Goal: Information Seeking & Learning: Compare options

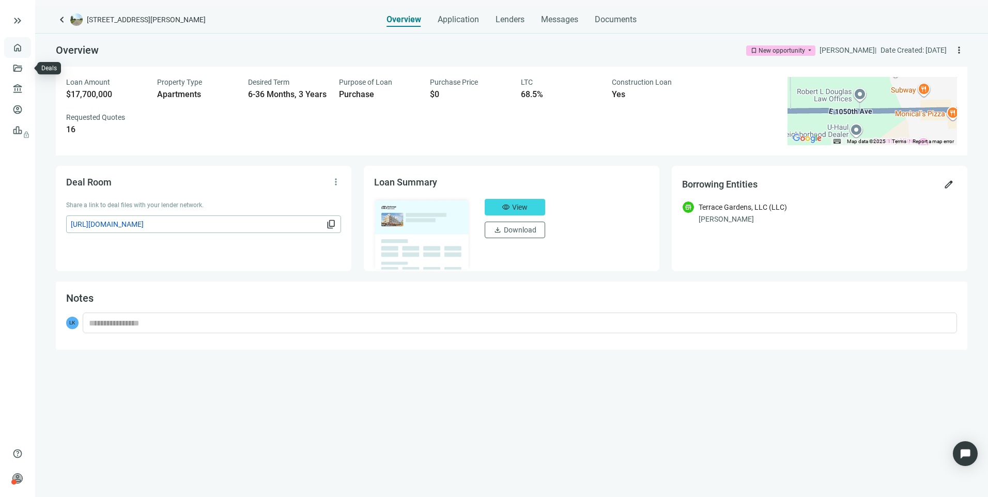
click at [26, 52] on link "Overview" at bounding box center [41, 47] width 30 height 8
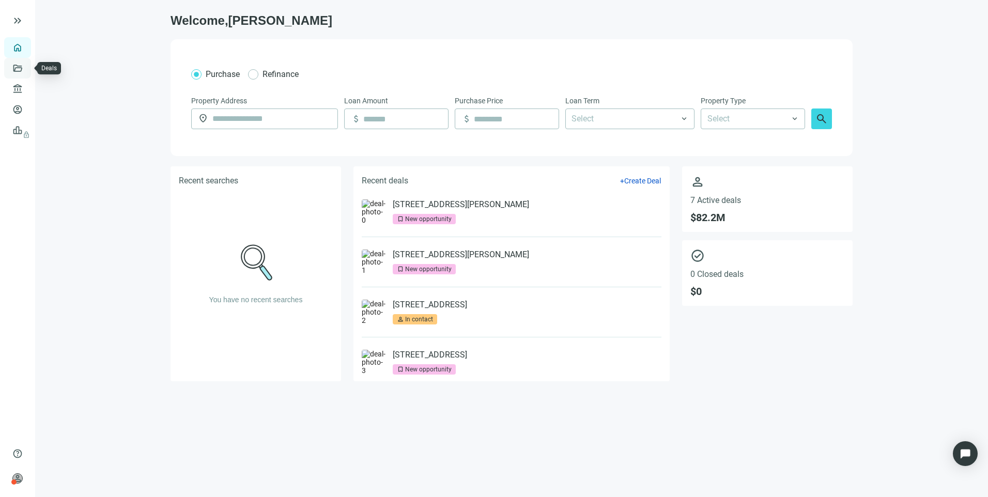
click at [26, 72] on link "Deals" at bounding box center [35, 68] width 19 height 8
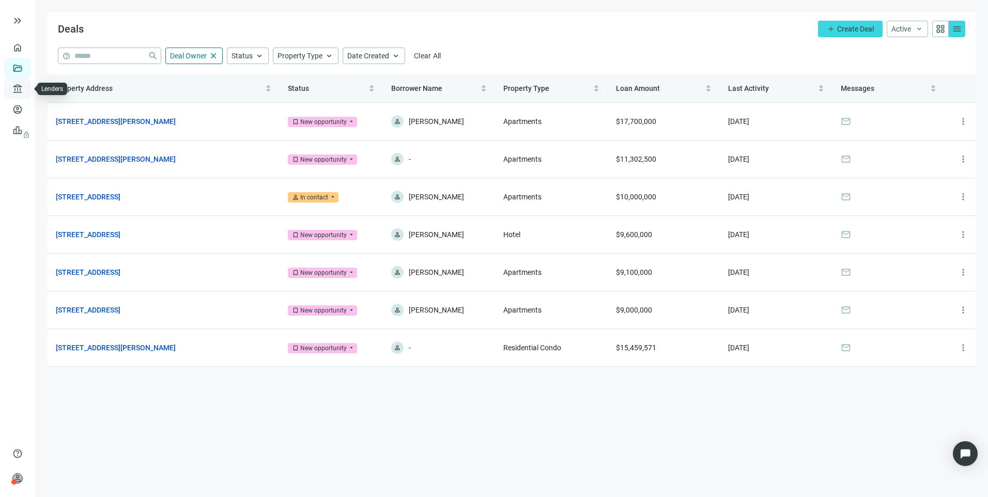
click at [26, 85] on link "Lenders" at bounding box center [39, 89] width 27 height 8
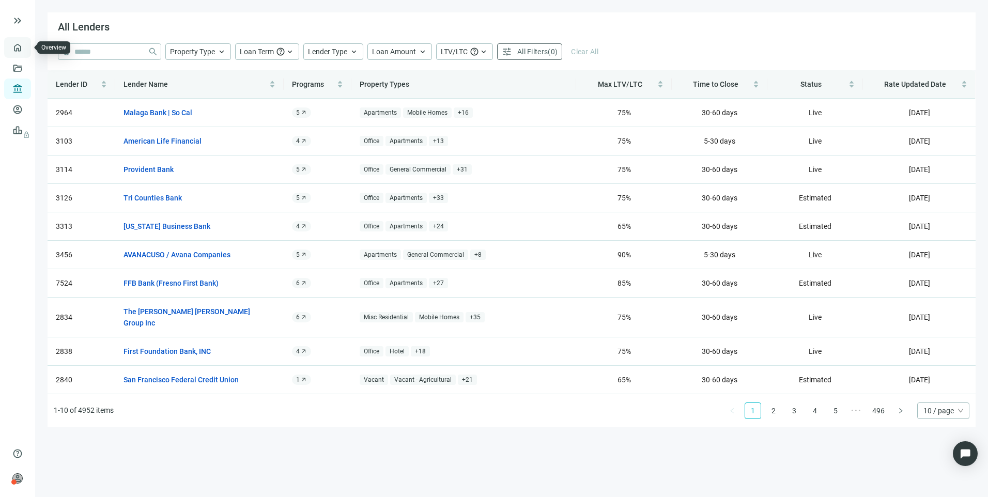
click at [26, 43] on link "Overview" at bounding box center [41, 47] width 30 height 8
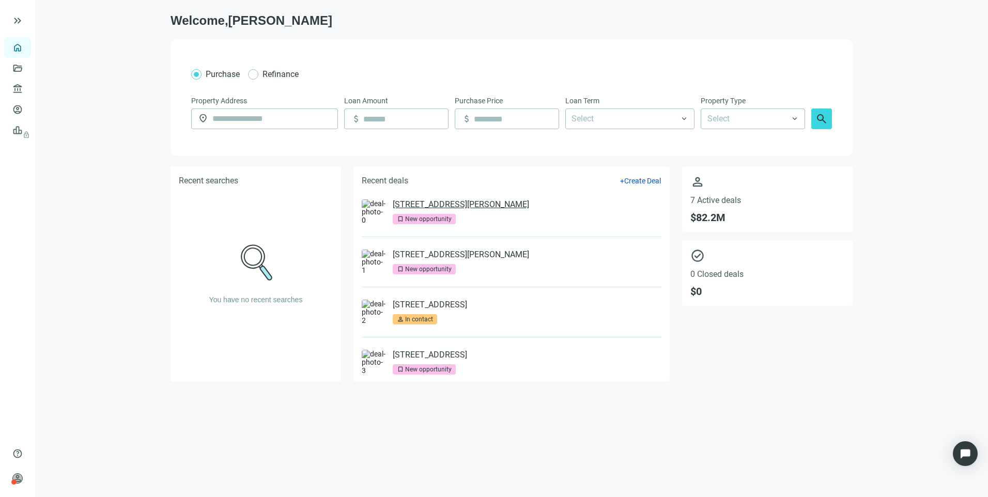
click at [435, 201] on link "[STREET_ADDRESS][PERSON_NAME]" at bounding box center [461, 204] width 136 height 10
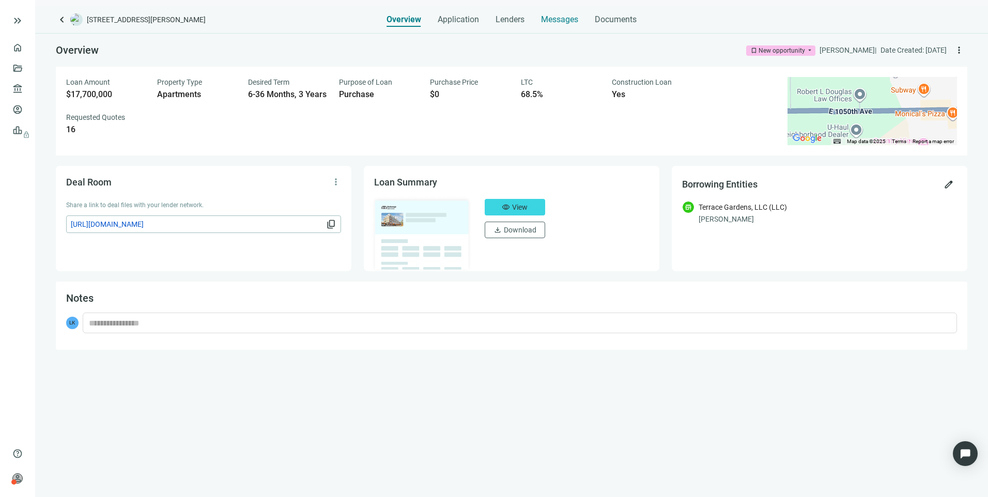
click at [549, 17] on span "Messages" at bounding box center [559, 19] width 37 height 10
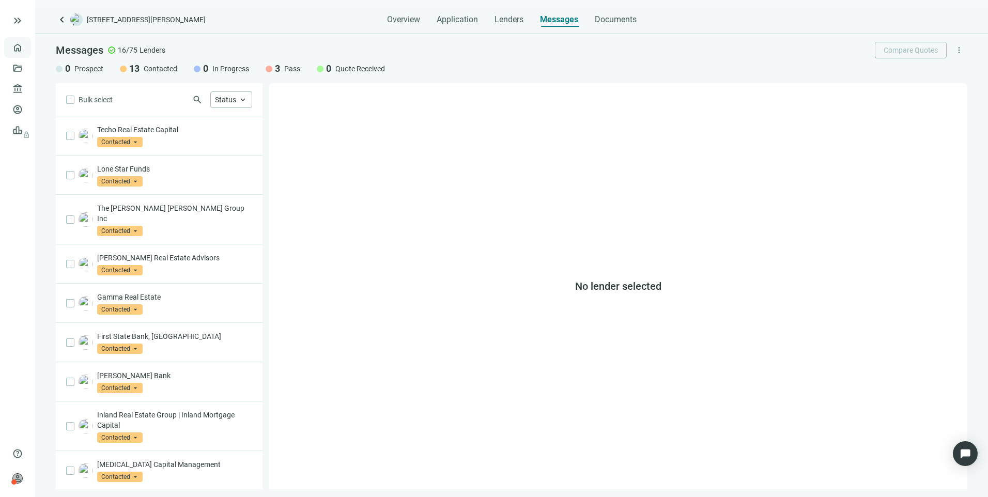
click at [26, 44] on link "Overview" at bounding box center [41, 47] width 30 height 8
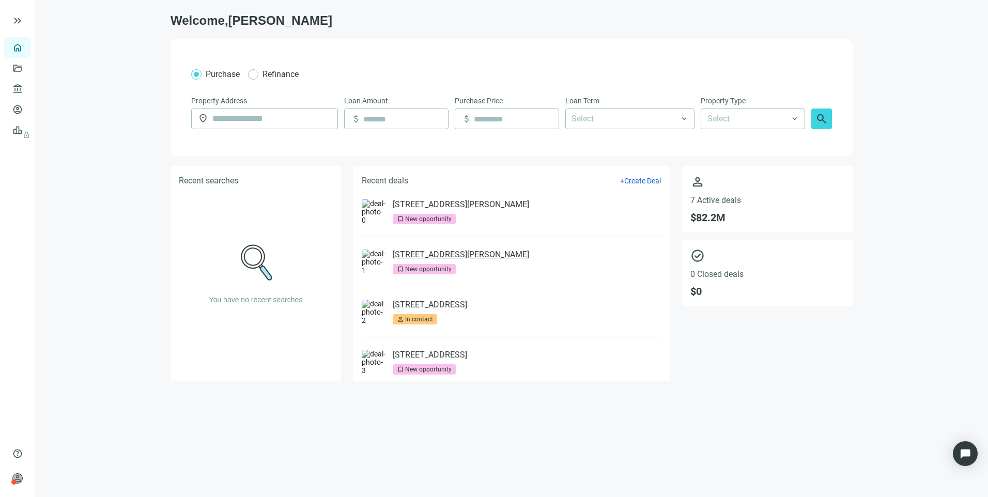
click at [478, 253] on link "[STREET_ADDRESS][PERSON_NAME]" at bounding box center [461, 255] width 136 height 10
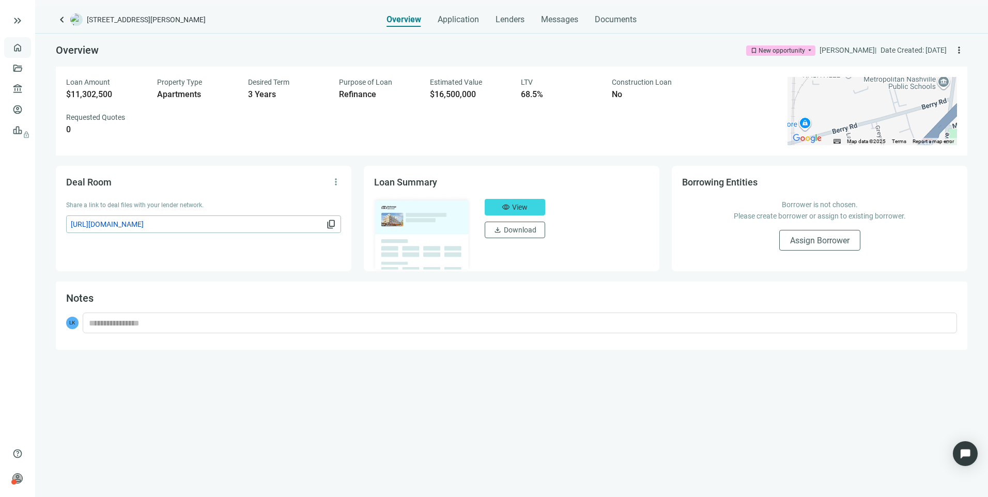
click at [26, 50] on link "Overview" at bounding box center [41, 47] width 30 height 8
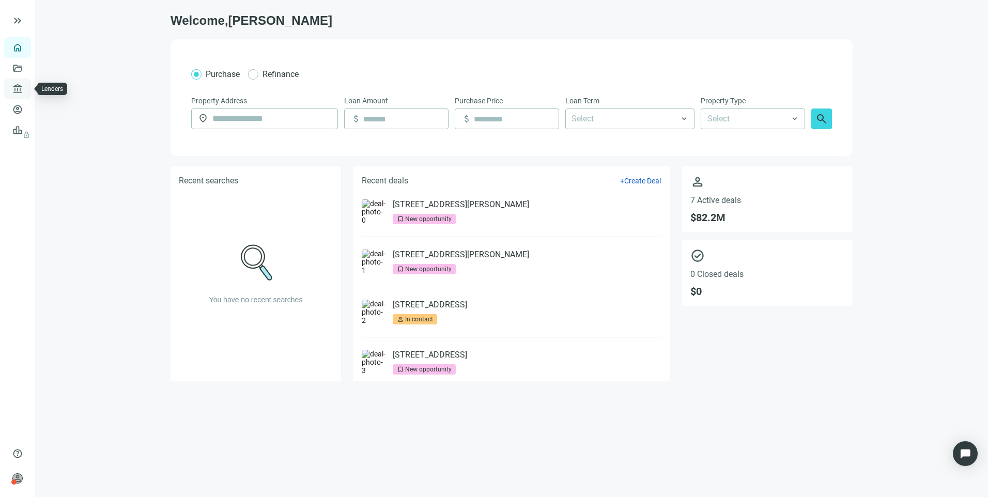
click at [26, 93] on link "Lenders" at bounding box center [39, 89] width 27 height 8
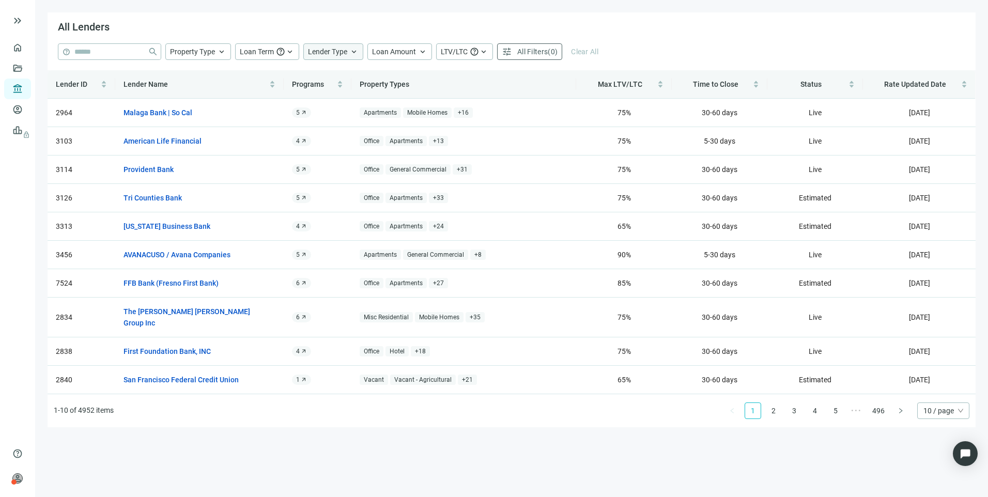
click at [334, 53] on span "Lender Type" at bounding box center [327, 52] width 39 height 8
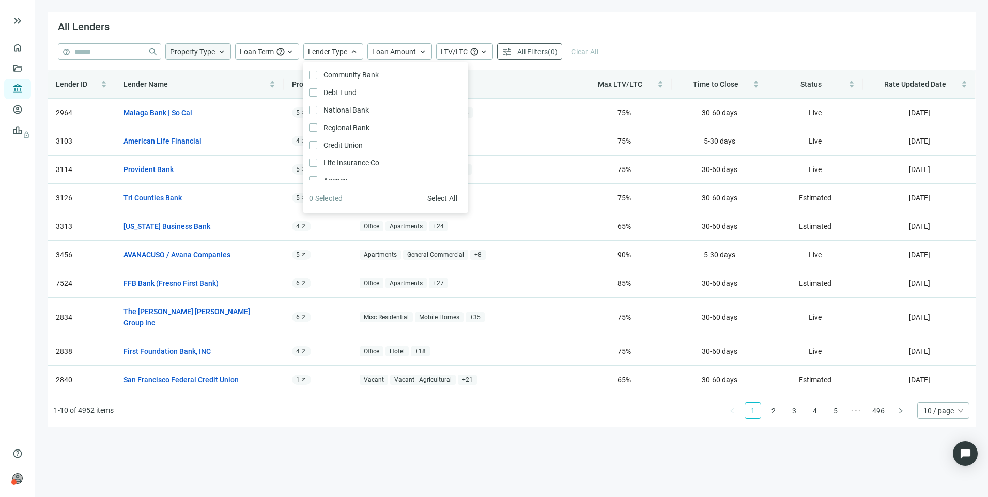
click at [209, 52] on span "Property Type" at bounding box center [192, 52] width 45 height 8
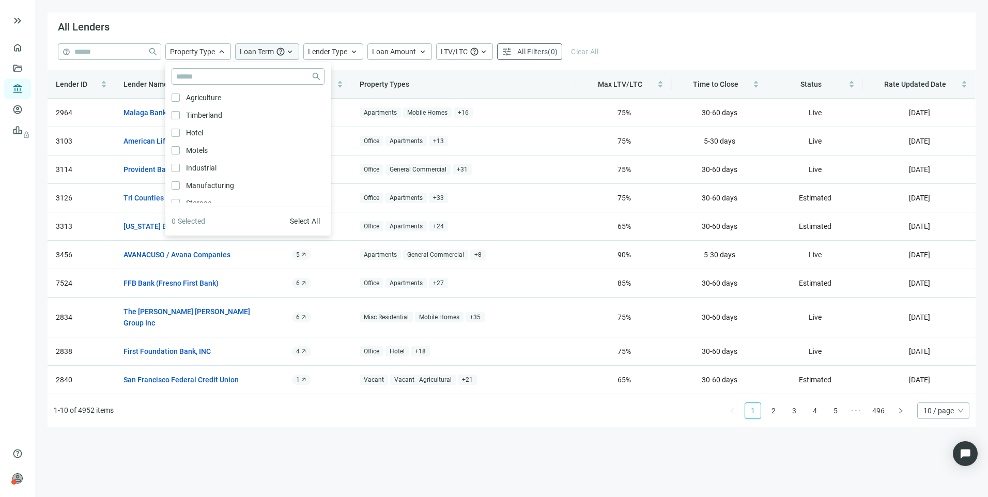
click at [269, 50] on span "Loan Term" at bounding box center [257, 52] width 34 height 8
click at [517, 53] on span "All Filters" at bounding box center [532, 52] width 30 height 8
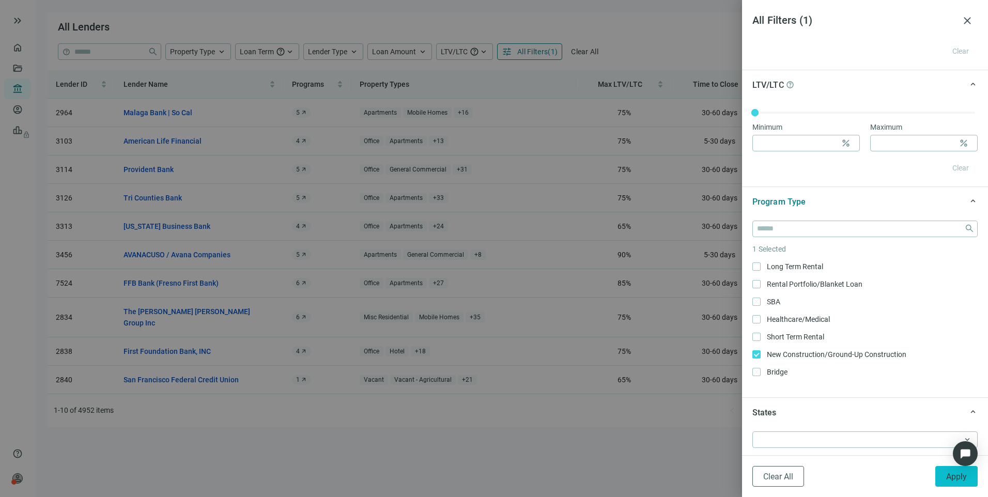
click at [958, 481] on button "Apply" at bounding box center [956, 476] width 42 height 21
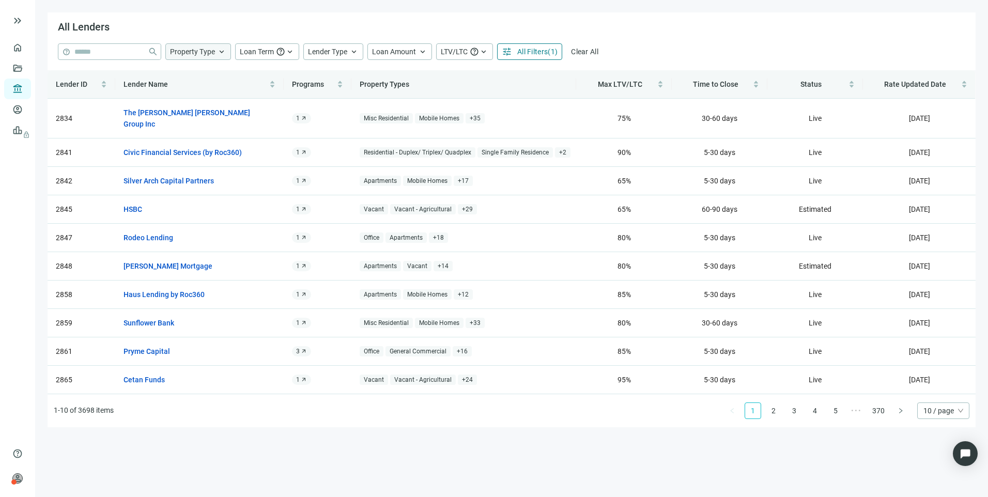
click at [203, 45] on div "Property Type keyboard_arrow_up" at bounding box center [198, 51] width 66 height 17
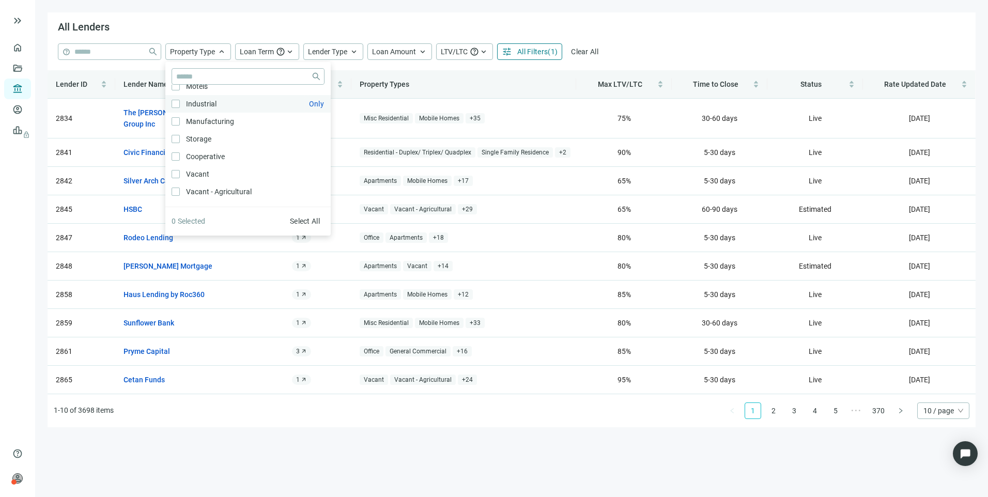
scroll to position [155, 0]
click at [265, 50] on span "Loan Term" at bounding box center [257, 52] width 34 height 8
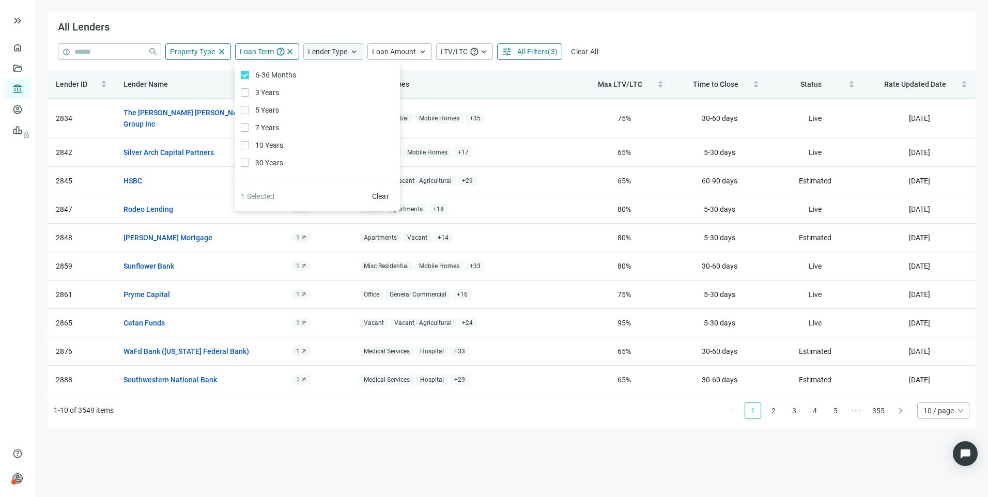
click at [330, 46] on div "Lender Type keyboard_arrow_up" at bounding box center [333, 51] width 60 height 17
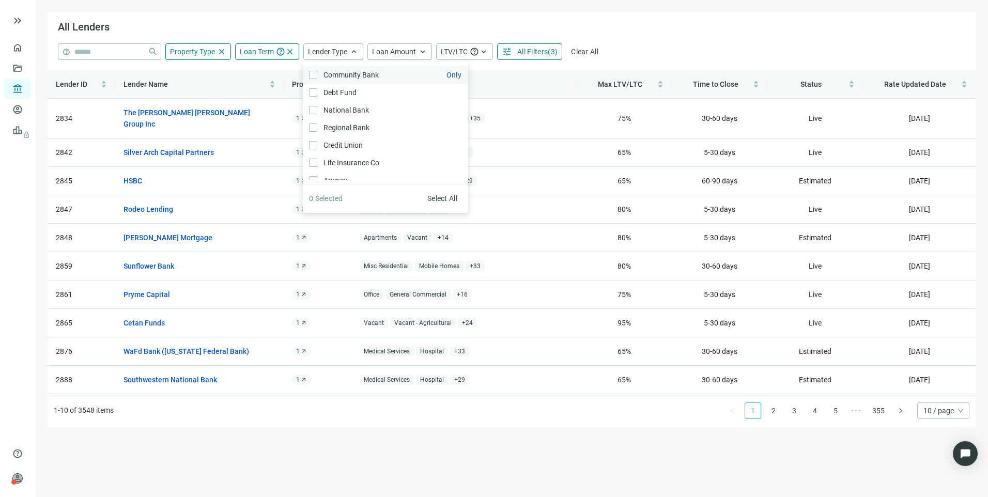
click at [313, 69] on label "Community Bank Only" at bounding box center [385, 75] width 165 height 18
click at [706, 19] on div "All Lenders" at bounding box center [512, 27] width 928 height 31
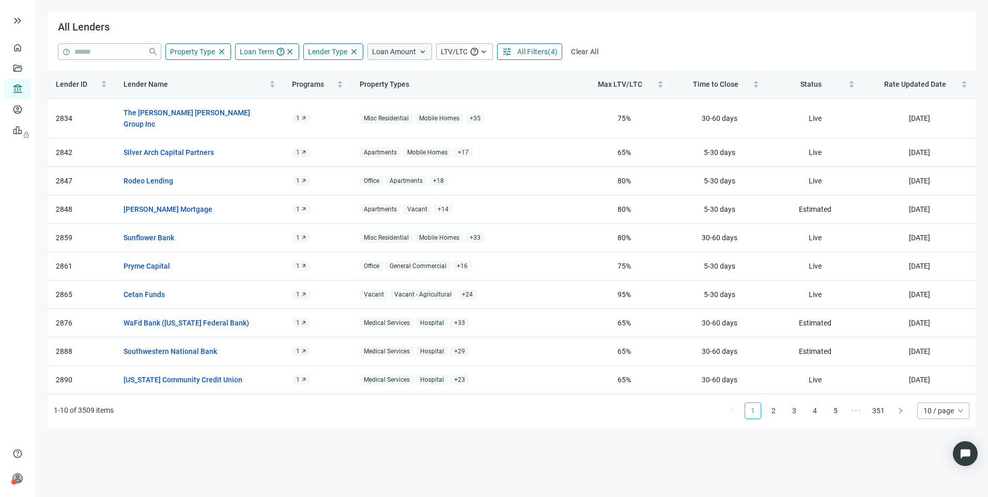
click at [381, 49] on span "Loan Amount" at bounding box center [394, 52] width 44 height 8
click at [405, 72] on input at bounding box center [457, 76] width 135 height 15
type input "**********"
click at [665, 48] on div "help close Property Type close close Agriculture Only Timberland Only Hotel Onl…" at bounding box center [511, 51] width 907 height 17
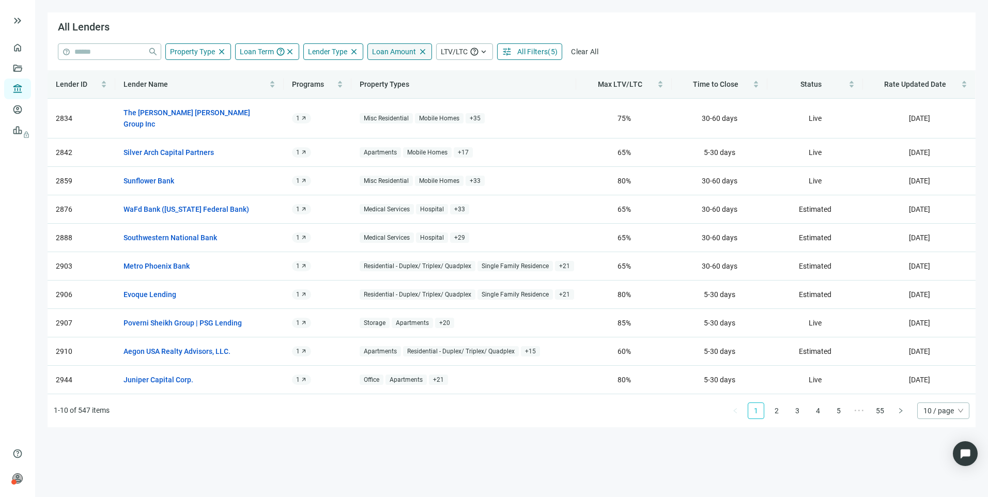
click at [386, 52] on span "Loan Amount" at bounding box center [394, 52] width 44 height 8
click at [732, 16] on div "All Lenders" at bounding box center [512, 27] width 928 height 31
click at [527, 52] on span "All Filters" at bounding box center [532, 52] width 30 height 8
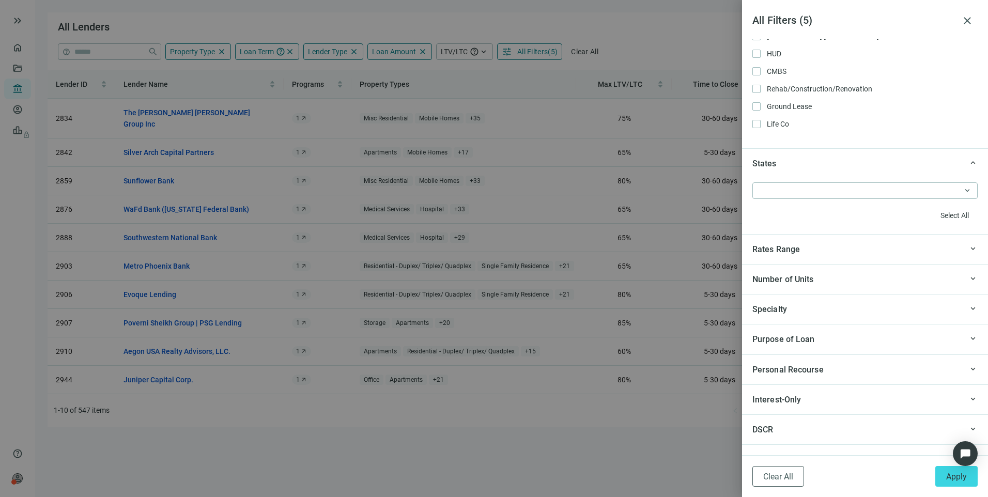
scroll to position [827, 0]
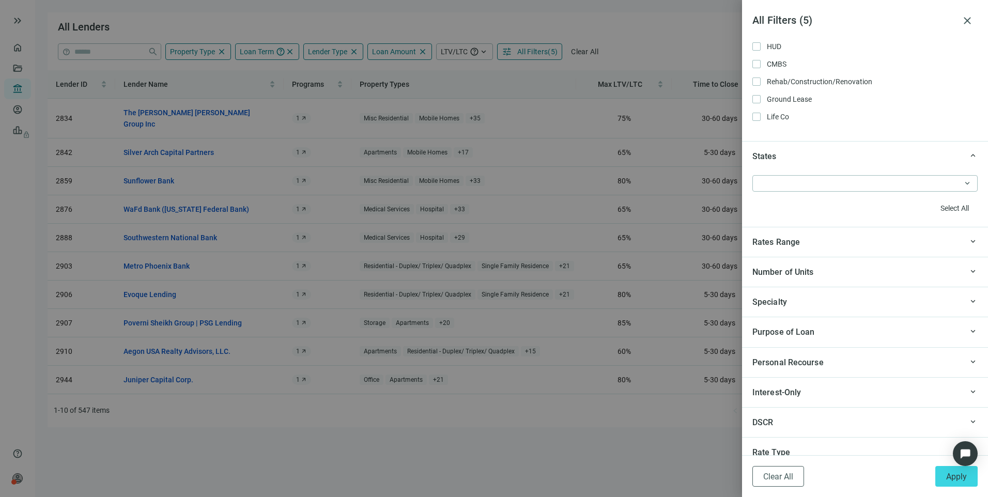
click at [795, 332] on span "Purpose of Loan" at bounding box center [783, 332] width 63 height 10
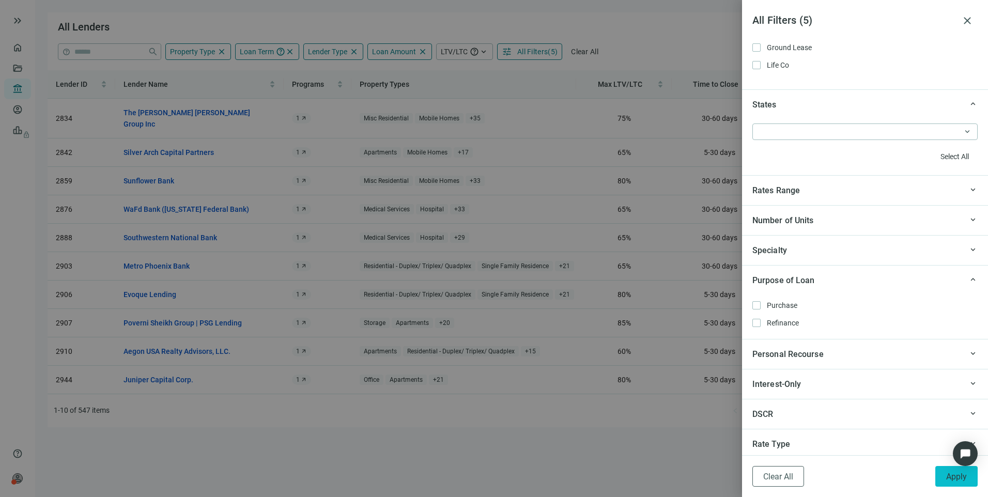
click at [956, 478] on span "Apply" at bounding box center [956, 477] width 21 height 10
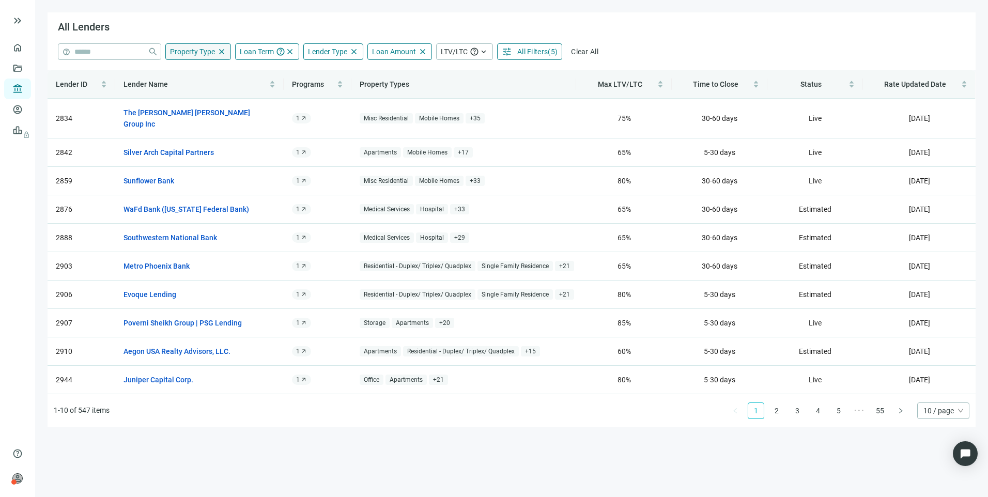
click at [192, 55] on span "Property Type" at bounding box center [192, 52] width 45 height 8
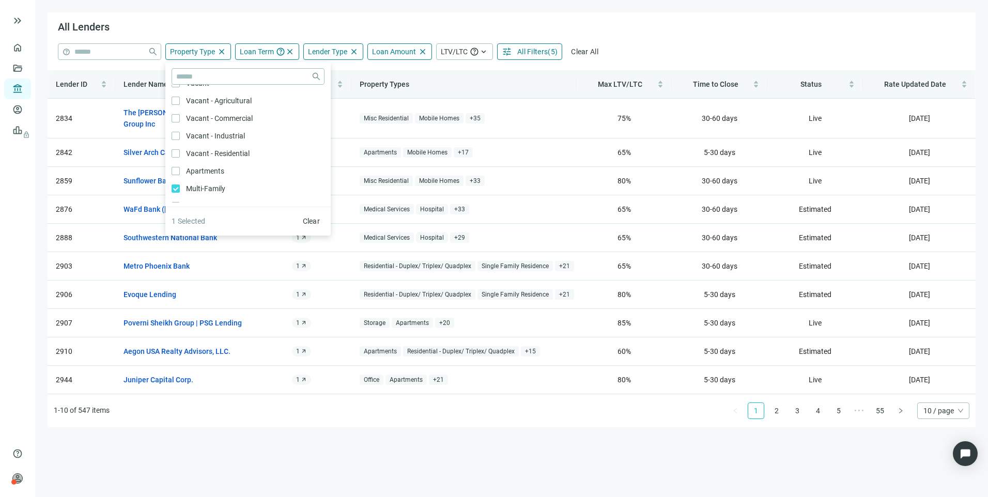
click at [293, 449] on main "All Lenders help close Property Type close close Agriculture Only Timberland On…" at bounding box center [511, 248] width 953 height 497
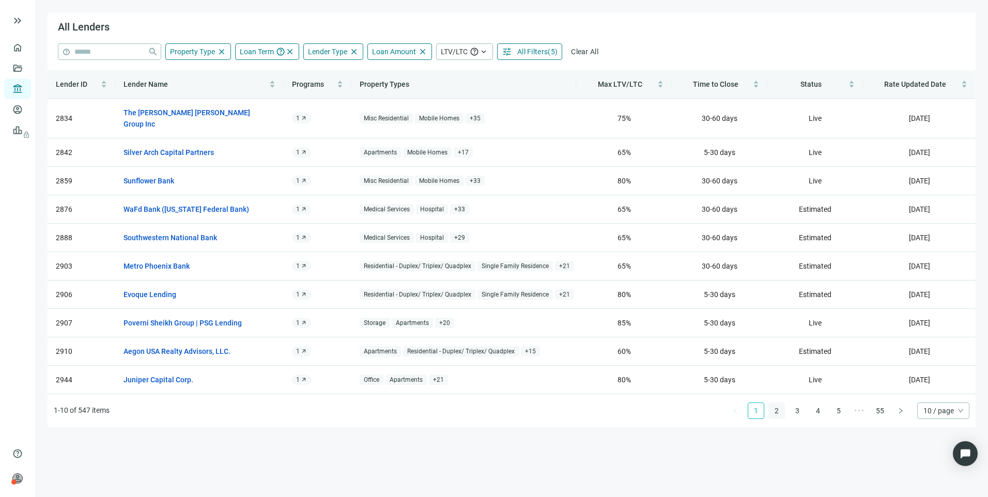
click at [776, 403] on link "2" at bounding box center [776, 410] width 15 height 15
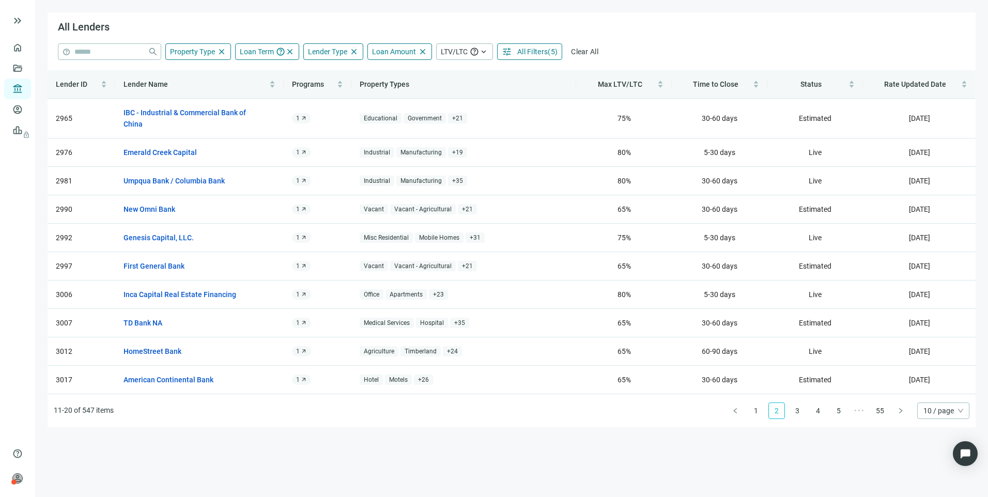
click at [537, 45] on button "tune All Filters ( 5 )" at bounding box center [529, 51] width 65 height 17
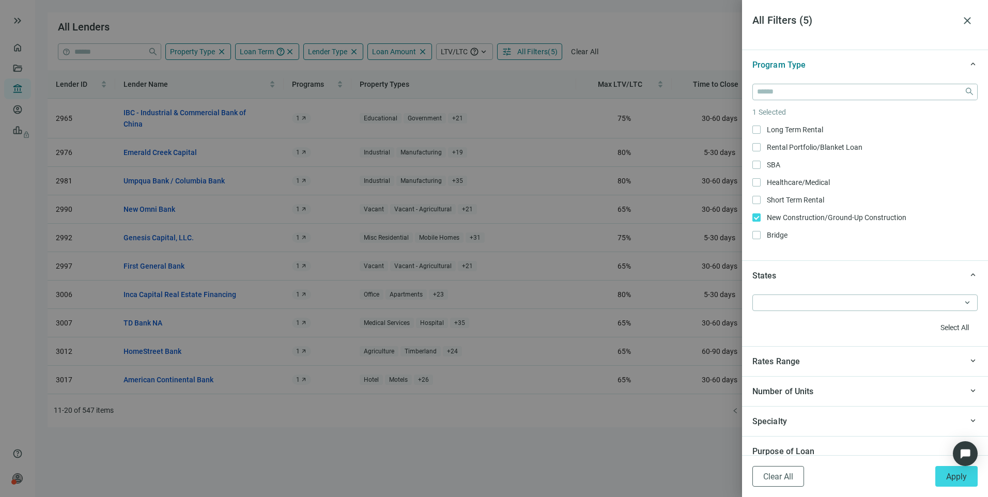
scroll to position [723, 0]
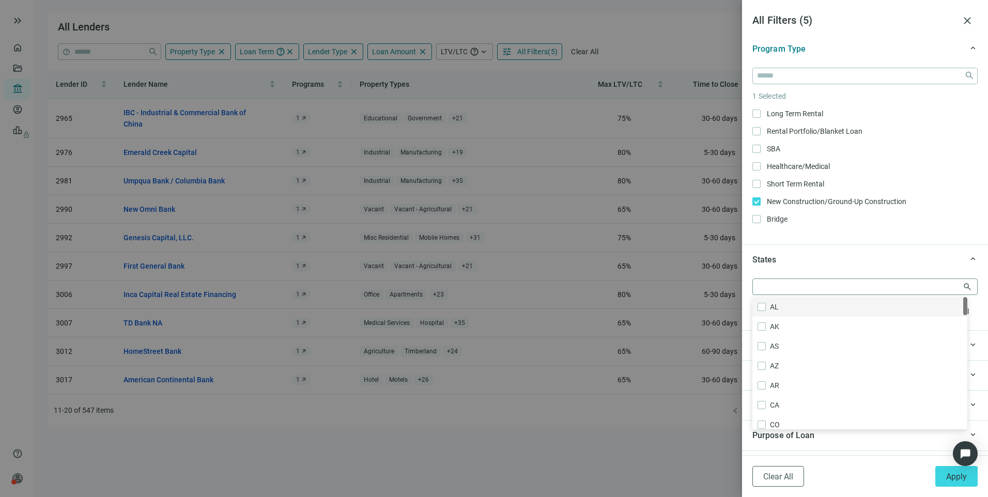
click at [805, 283] on div at bounding box center [859, 286] width 210 height 14
click at [944, 477] on button "Apply" at bounding box center [956, 476] width 42 height 21
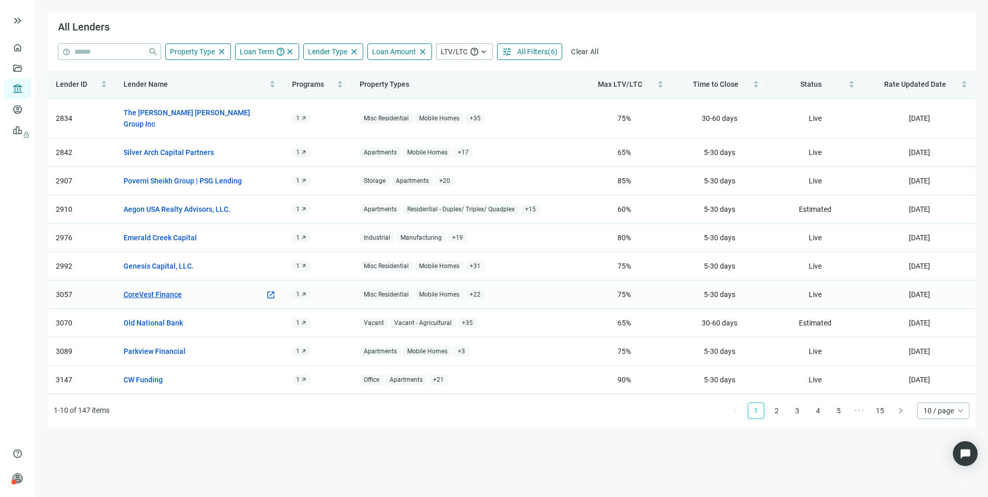
click at [153, 289] on link "CoreVest Finance" at bounding box center [152, 294] width 58 height 11
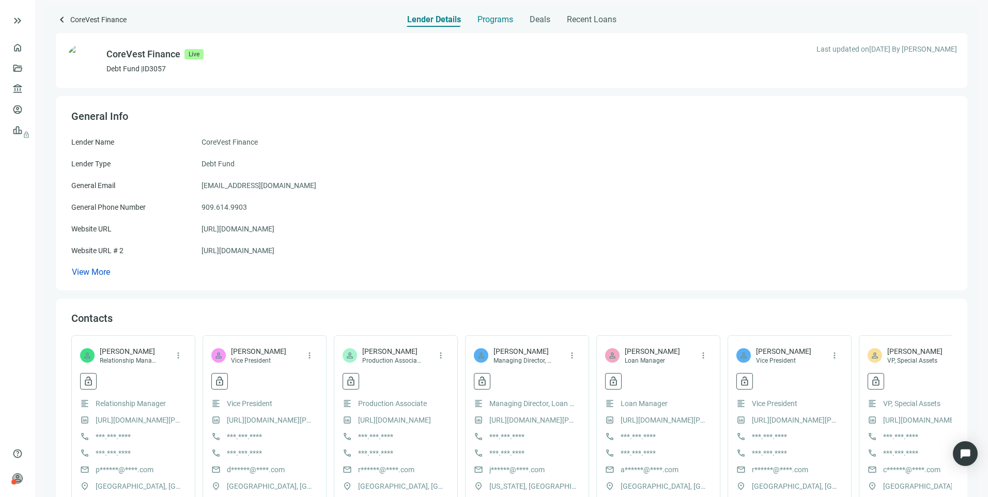
click at [493, 19] on span "Programs" at bounding box center [495, 19] width 36 height 10
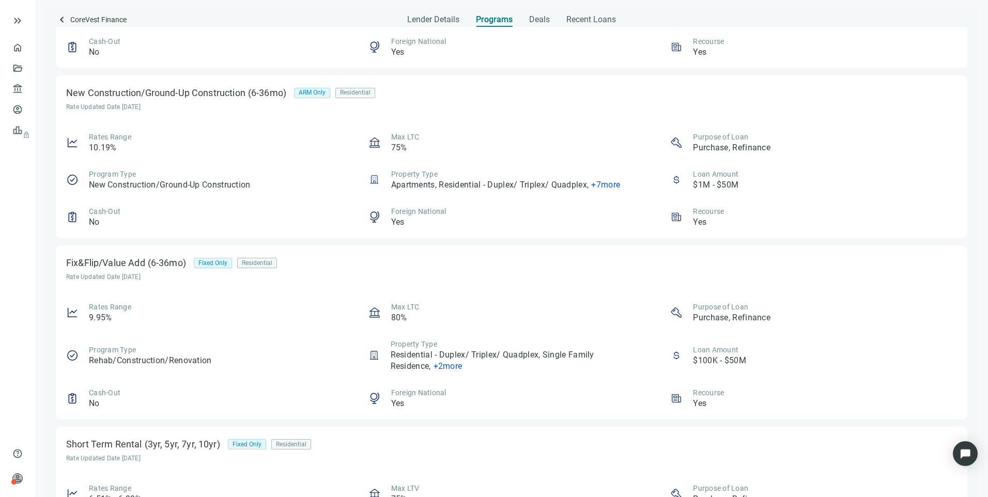
scroll to position [1550, 0]
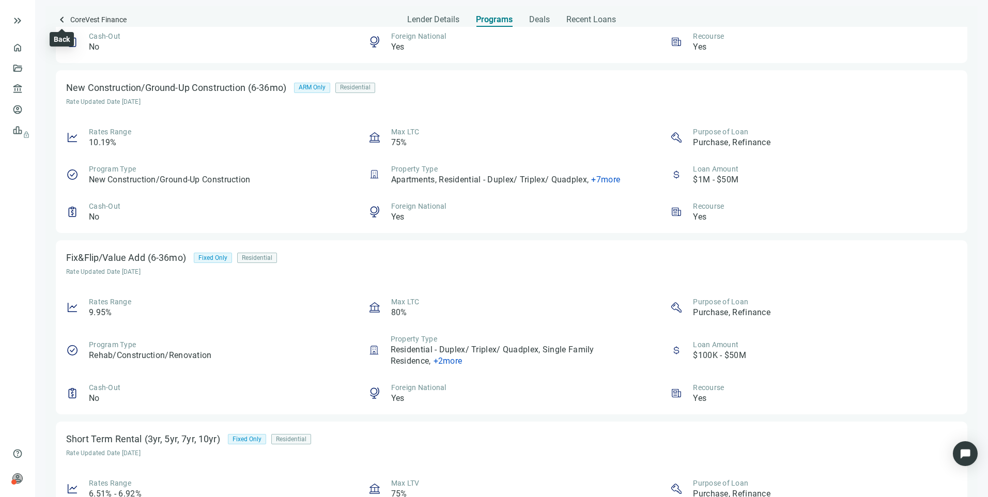
click at [61, 16] on span "keyboard_arrow_left" at bounding box center [62, 19] width 12 height 12
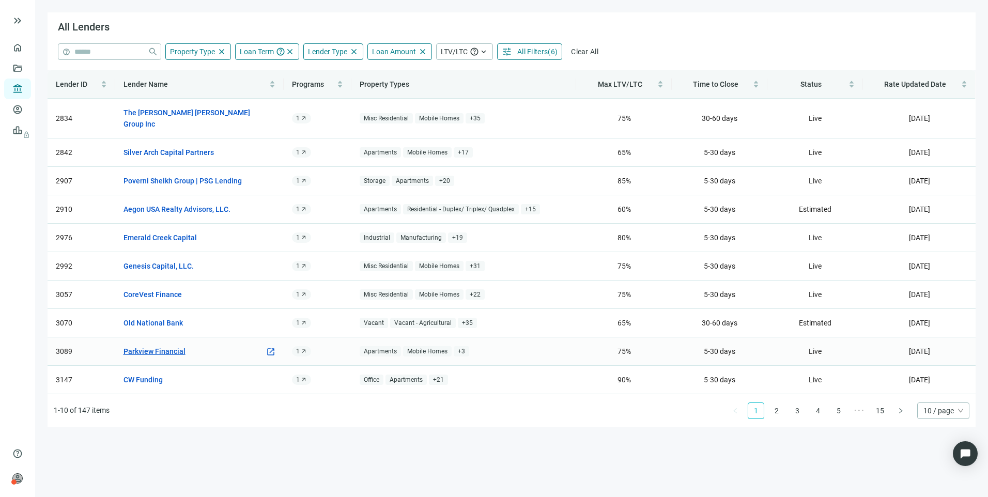
click at [176, 346] on link "Parkview Financial" at bounding box center [154, 351] width 62 height 11
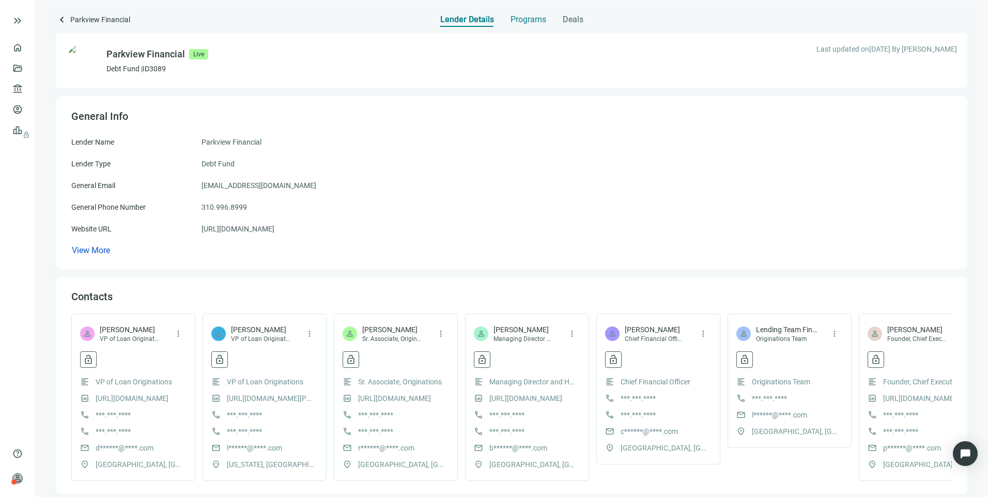
click at [531, 14] on span "Programs" at bounding box center [528, 19] width 36 height 10
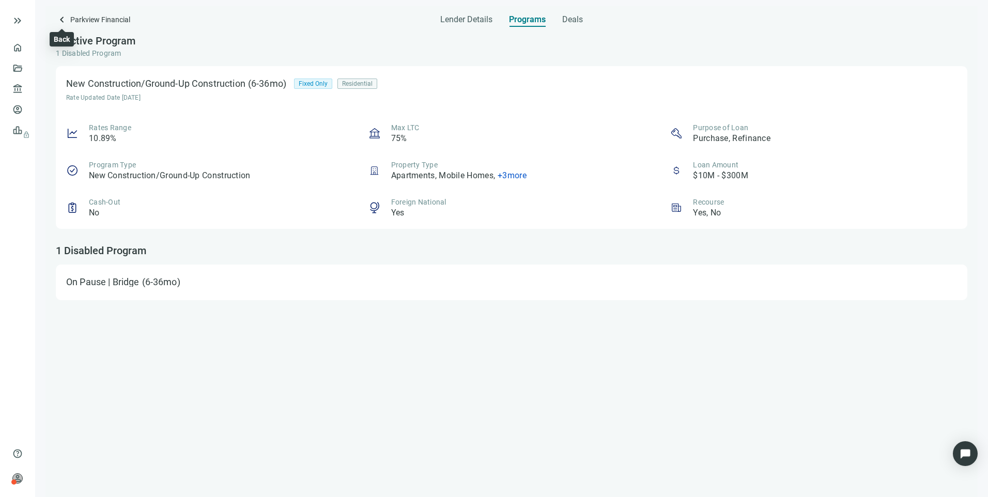
click at [62, 19] on span "keyboard_arrow_left" at bounding box center [62, 19] width 12 height 12
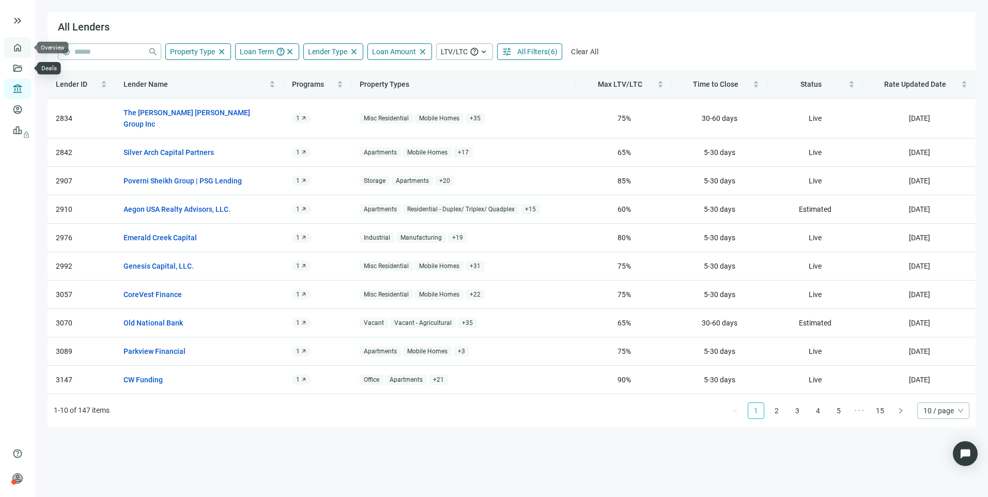
click at [26, 52] on link "Overview" at bounding box center [41, 47] width 30 height 8
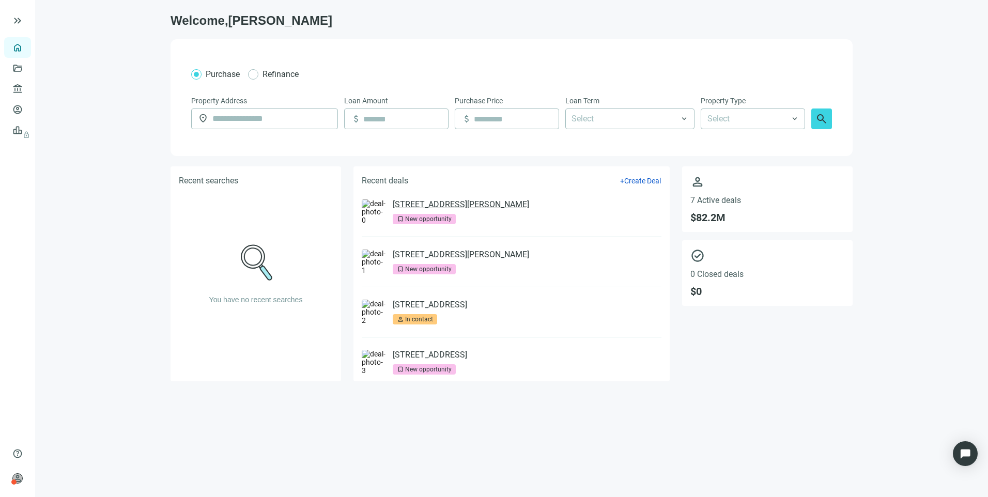
click at [484, 206] on link "[STREET_ADDRESS][PERSON_NAME]" at bounding box center [461, 204] width 136 height 10
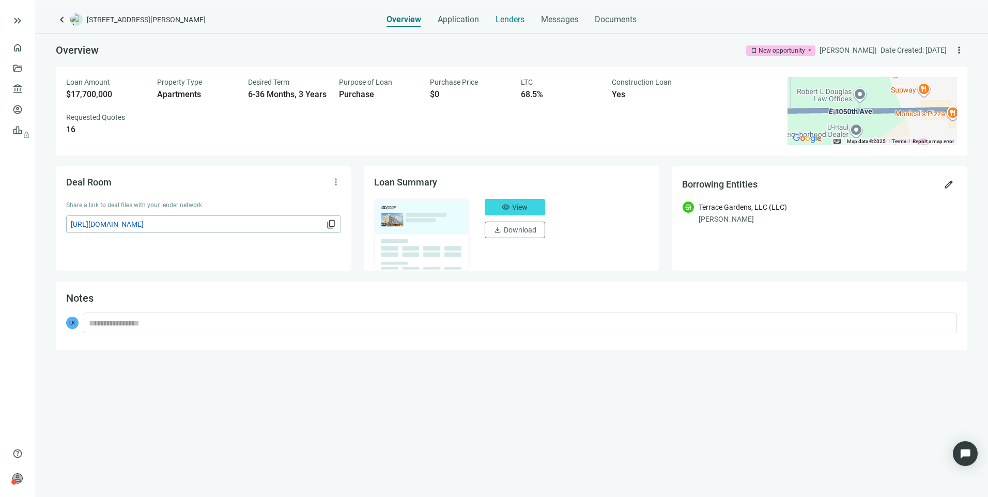
click at [512, 14] on span "Lenders" at bounding box center [509, 19] width 29 height 10
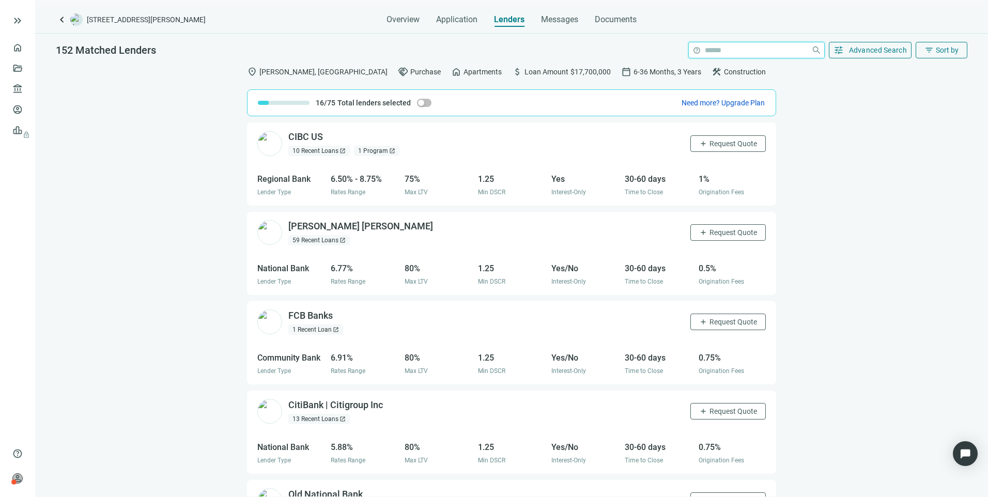
click at [736, 53] on input "search" at bounding box center [756, 49] width 102 height 15
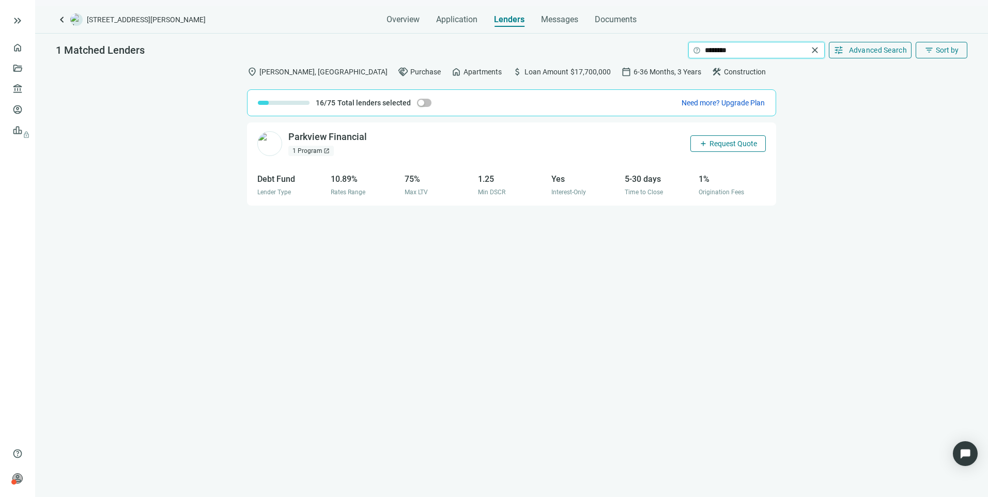
type input "********"
click at [715, 144] on span "Request Quote" at bounding box center [733, 143] width 48 height 8
click at [894, 478] on span "Edit quote request arrow_forward" at bounding box center [929, 480] width 76 height 10
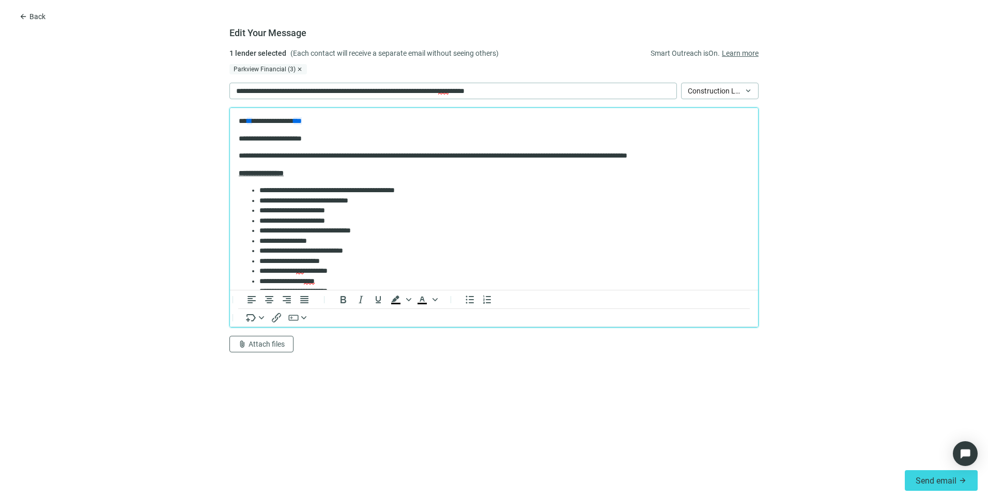
click at [583, 153] on p "**********" at bounding box center [490, 156] width 503 height 10
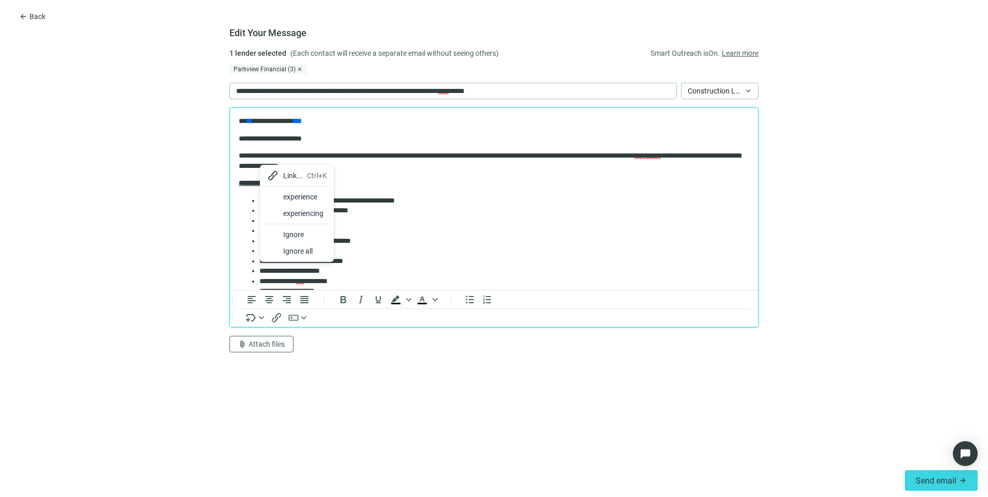
drag, startPoint x: 62, startPoint y: 89, endPoint x: 292, endPoint y: 197, distance: 254.0
click at [292, 197] on div "experience" at bounding box center [305, 197] width 44 height 12
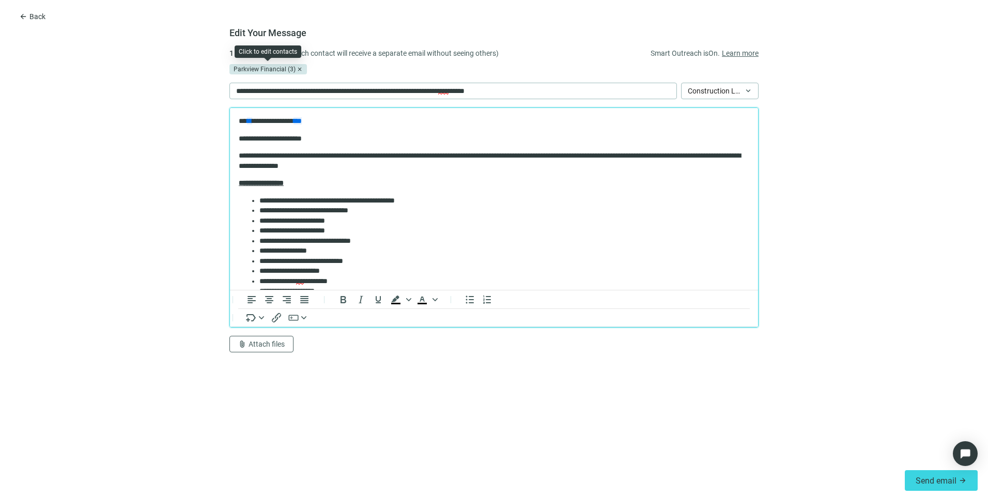
click at [252, 71] on div "Parkview Financial (3)" at bounding box center [267, 69] width 77 height 10
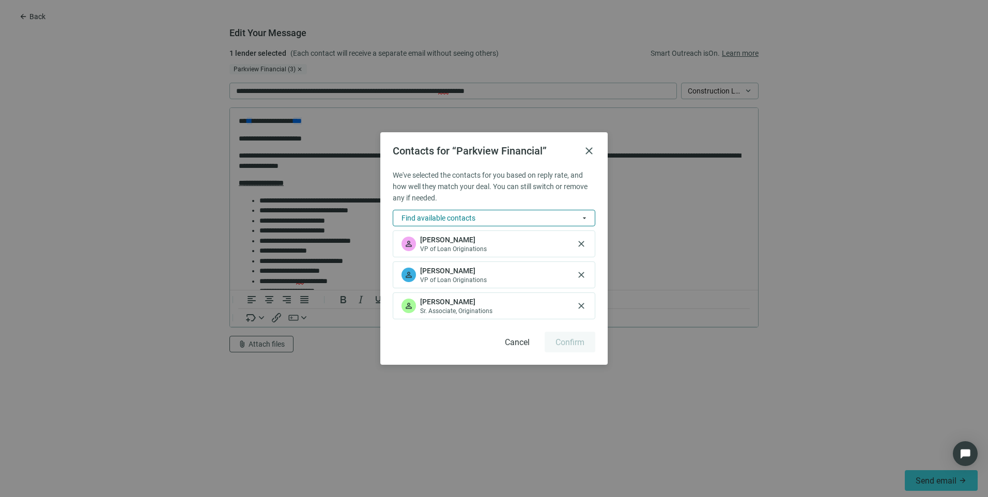
click at [453, 217] on span "Find available contacts" at bounding box center [438, 218] width 74 height 8
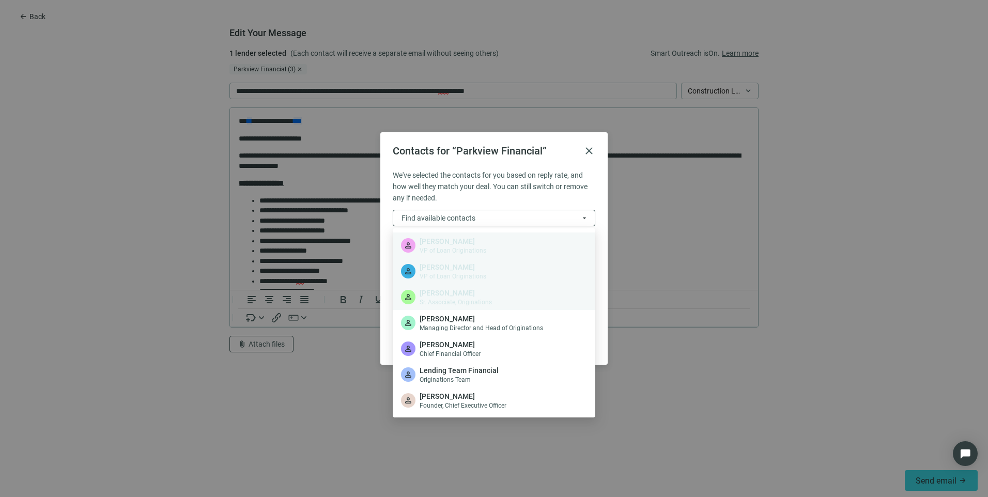
click at [851, 374] on div "Contacts for “Parkview Financial” close We've selected the contacts for you bas…" at bounding box center [494, 248] width 988 height 497
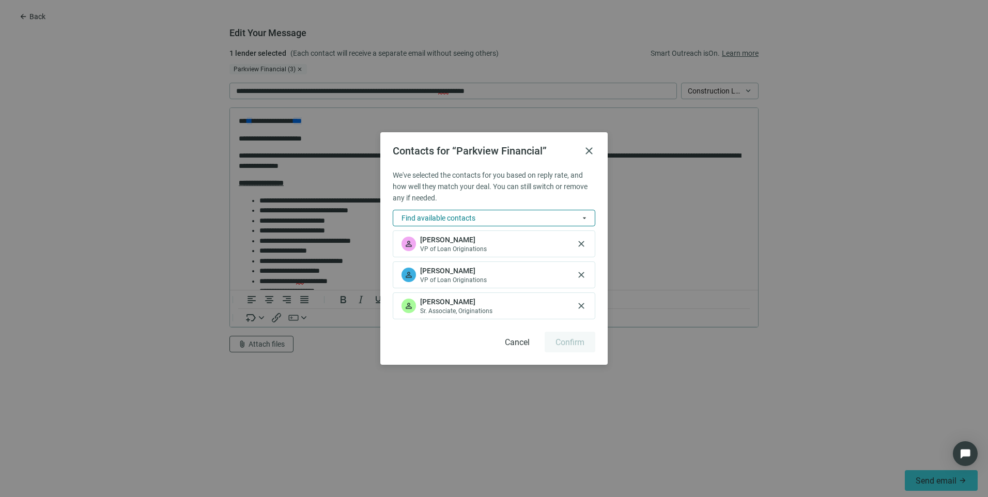
click at [504, 216] on button "Find available contacts arrow_drop_down" at bounding box center [494, 218] width 203 height 17
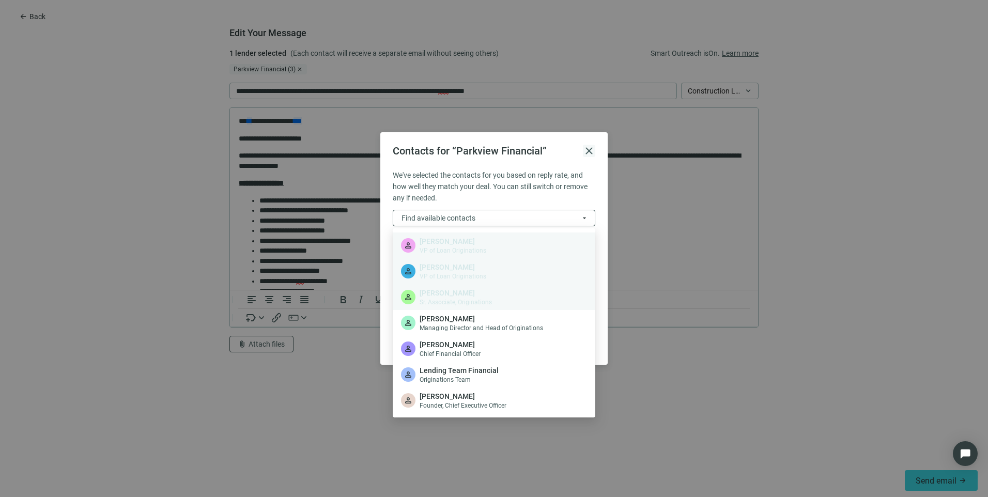
click at [588, 151] on span "close" at bounding box center [589, 151] width 12 height 12
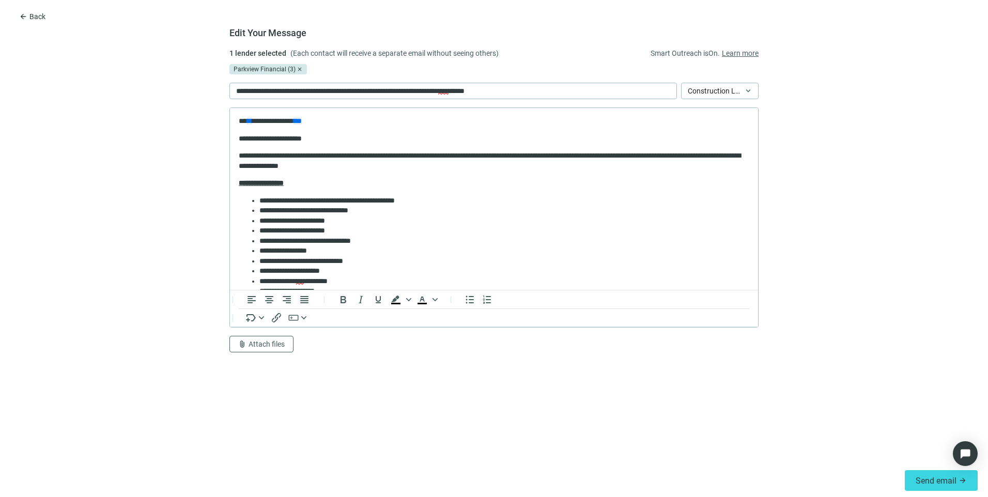
click at [256, 67] on div "Parkview Financial (3)" at bounding box center [267, 69] width 77 height 10
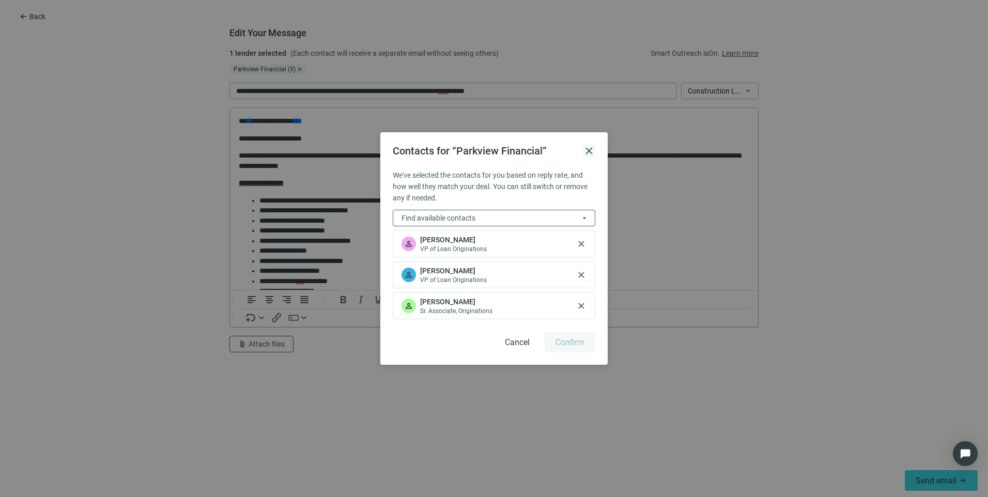
click at [586, 152] on span "close" at bounding box center [589, 151] width 12 height 12
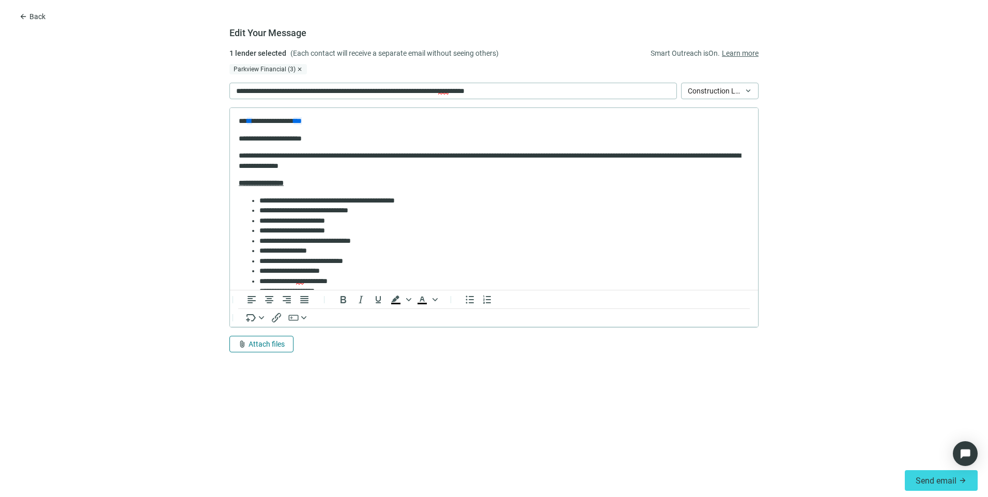
click at [263, 340] on span "Attach files" at bounding box center [266, 344] width 36 height 8
click at [288, 303] on span "Сhoose from deal documents" at bounding box center [285, 305] width 94 height 8
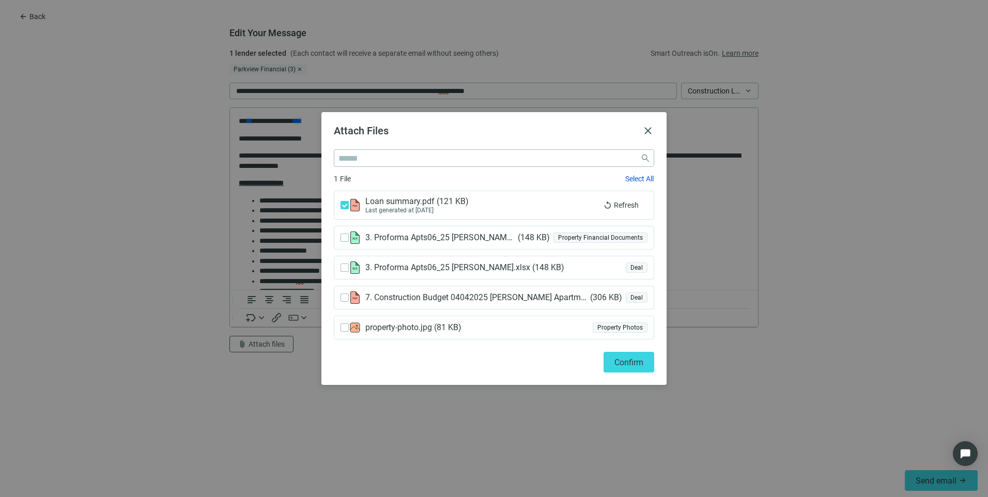
click at [340, 267] on div "3. Proforma Apts06_25 [PERSON_NAME].xlsx ( 148 KB ) Deal" at bounding box center [494, 268] width 320 height 24
click at [619, 365] on span "Confirm" at bounding box center [628, 362] width 29 height 10
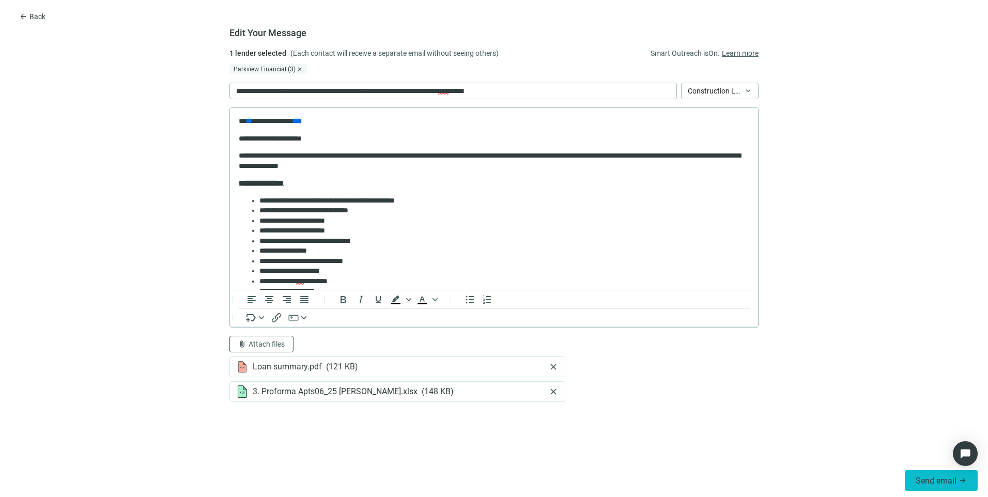
click at [929, 482] on span "Send email" at bounding box center [935, 481] width 41 height 10
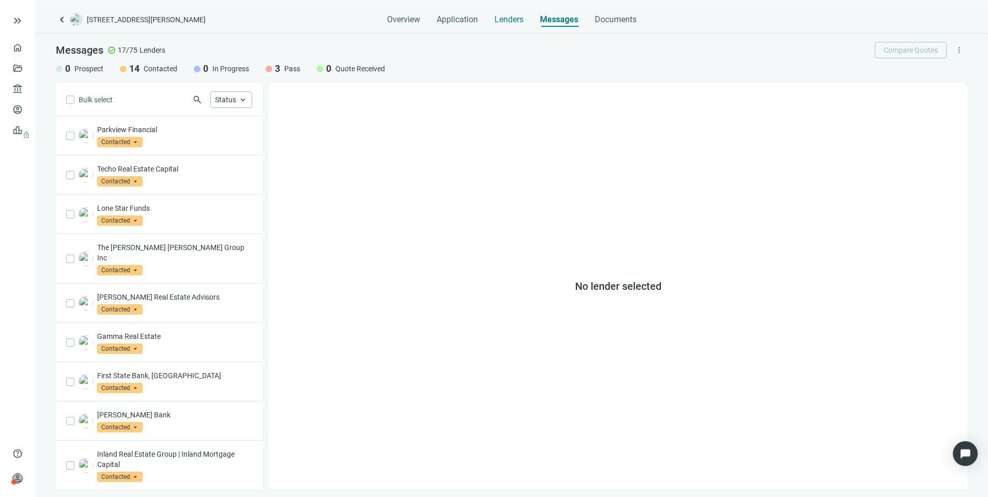
click at [507, 17] on span "Lenders" at bounding box center [508, 19] width 29 height 10
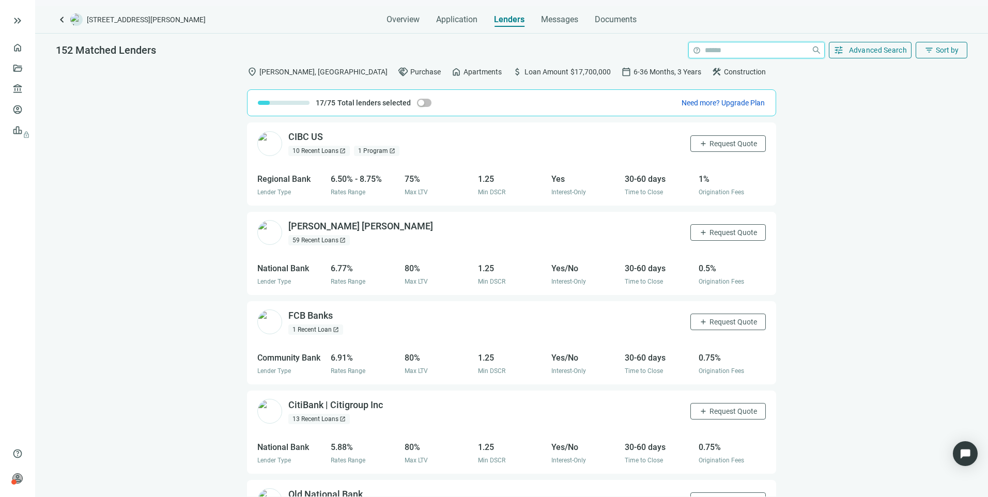
click at [796, 48] on input "search" at bounding box center [756, 49] width 102 height 15
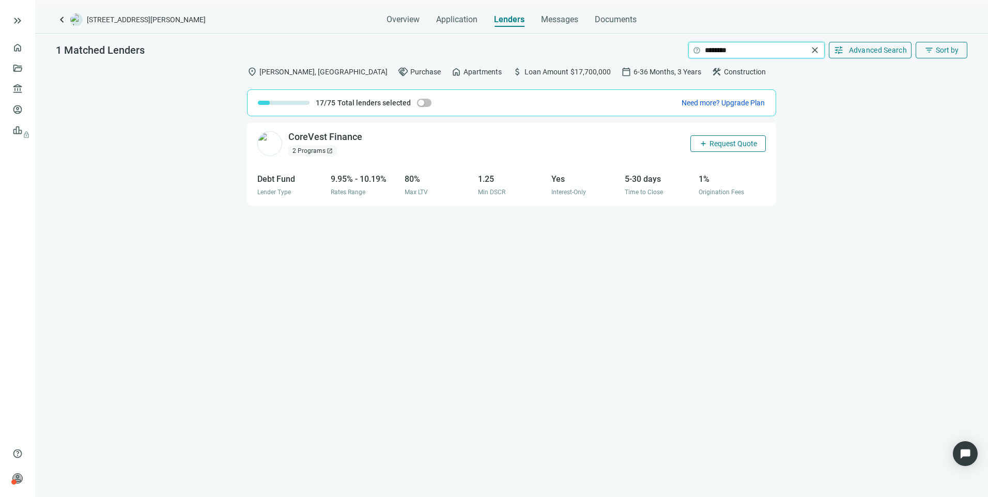
type input "********"
click at [741, 139] on span "Request Quote" at bounding box center [733, 143] width 48 height 8
click at [926, 479] on span "Edit quote request arrow_forward" at bounding box center [929, 480] width 76 height 10
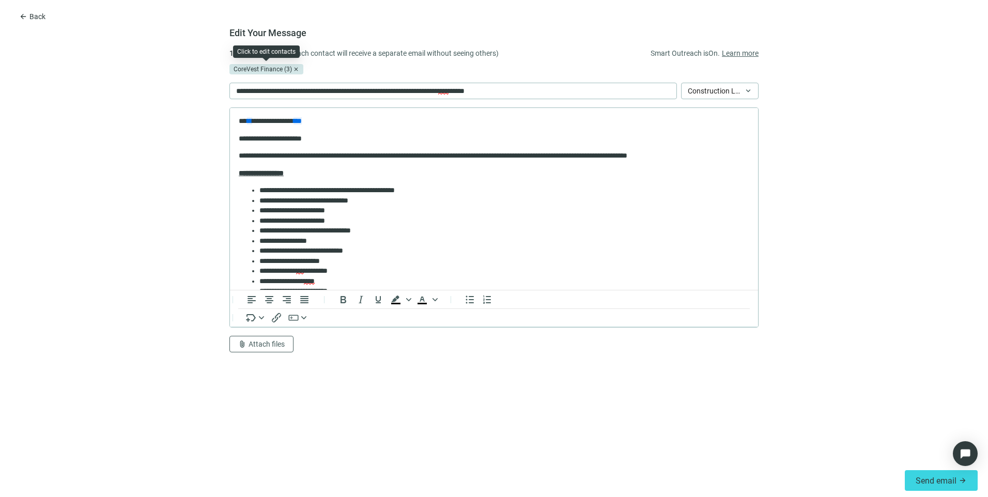
click at [266, 68] on div "CoreVest Finance (3)" at bounding box center [266, 69] width 74 height 10
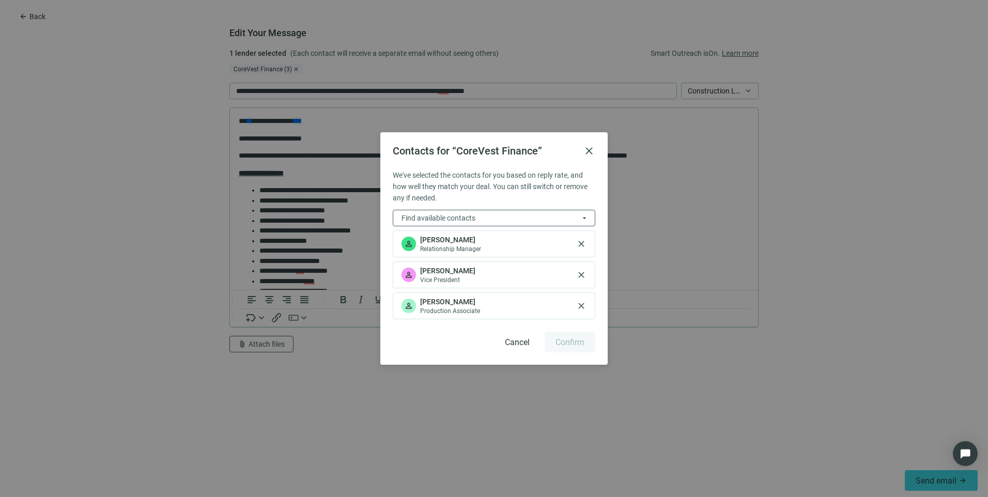
click at [453, 208] on div "We've selected the contacts for you based on reply rate, and how well they matc…" at bounding box center [494, 260] width 203 height 183
click at [454, 211] on button "Find available contacts arrow_drop_down" at bounding box center [494, 218] width 203 height 17
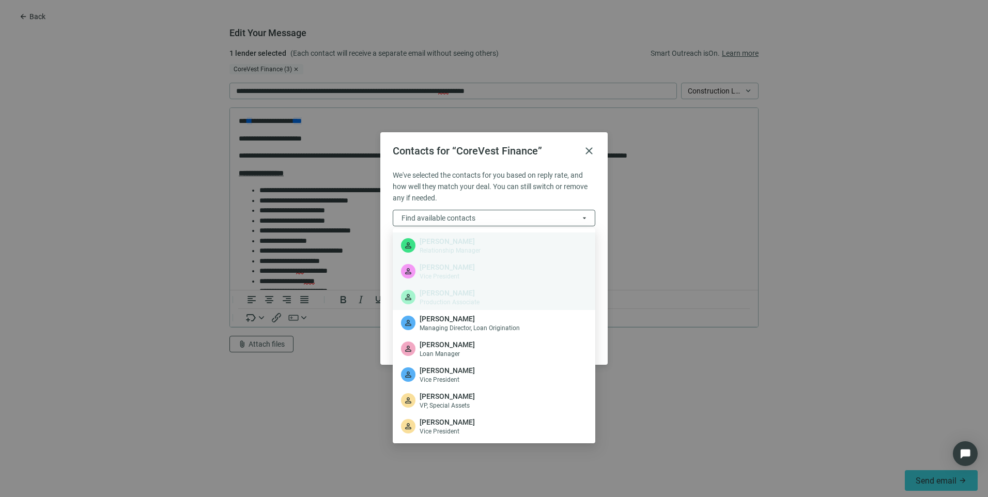
click at [582, 151] on div "Contacts for “CoreVest Finance” close" at bounding box center [494, 151] width 203 height 12
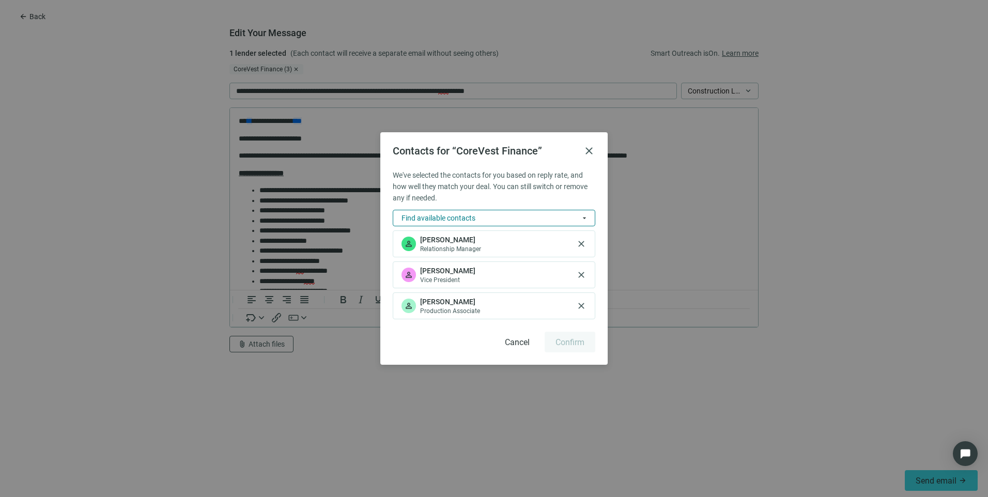
click at [503, 217] on button "Find available contacts arrow_drop_down" at bounding box center [494, 218] width 203 height 17
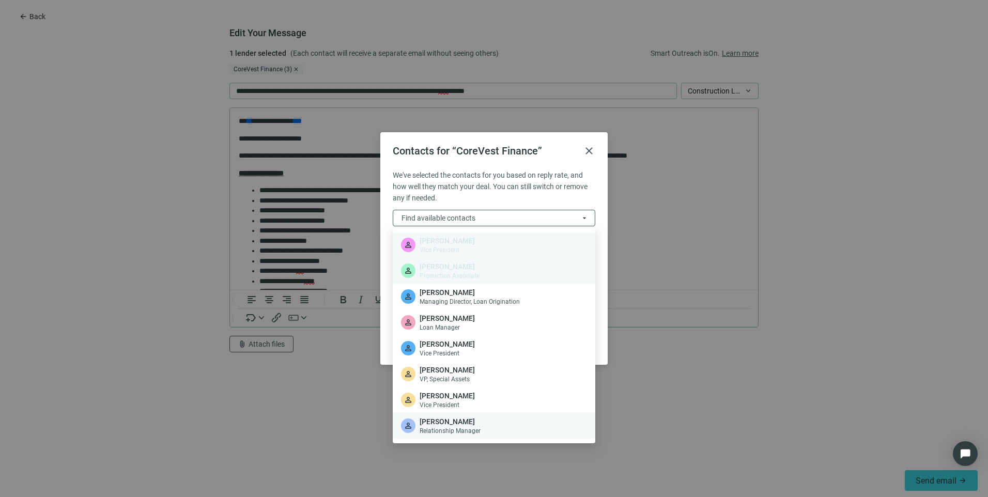
scroll to position [26, 0]
click at [354, 388] on div "Contacts for “CoreVest Finance” close We've selected the contacts for you based…" at bounding box center [494, 248] width 988 height 497
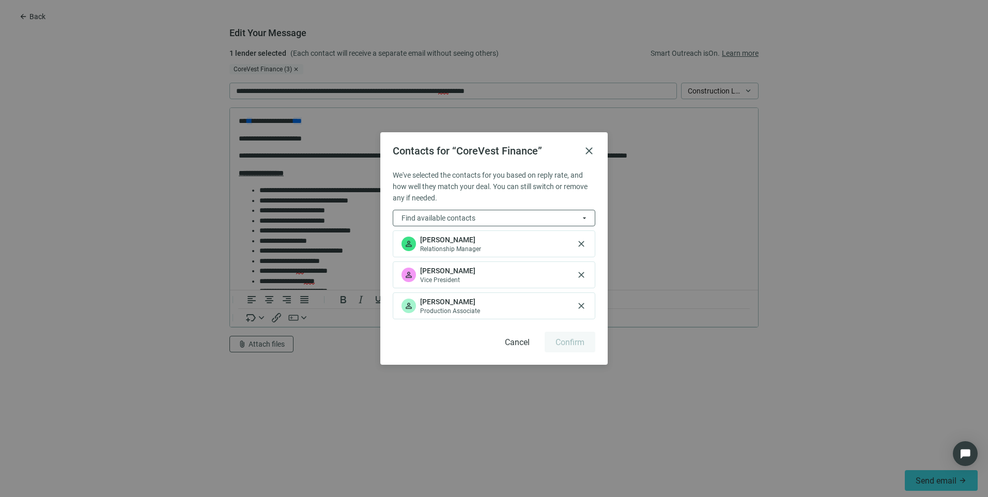
click at [784, 412] on div "Contacts for “CoreVest Finance” close We've selected the contacts for you based…" at bounding box center [494, 248] width 988 height 497
click at [584, 152] on span "close" at bounding box center [589, 151] width 12 height 12
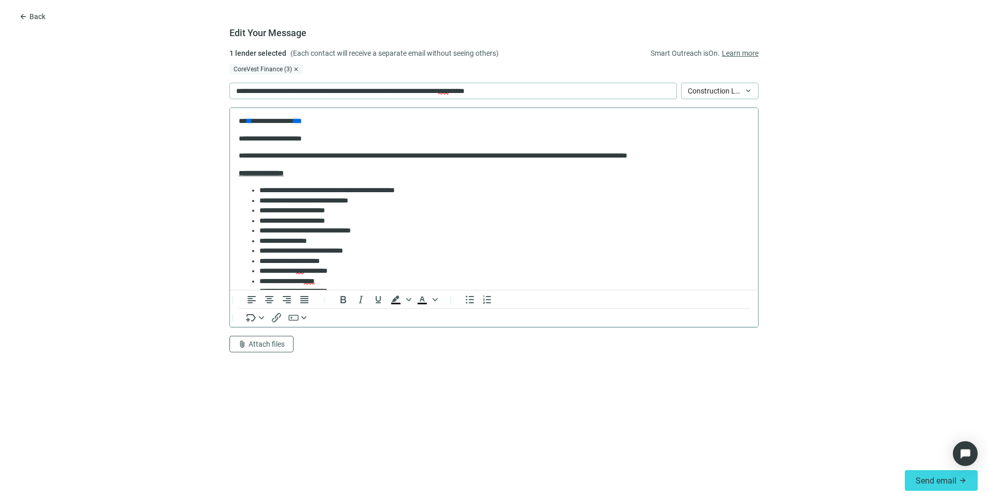
click at [585, 157] on p "**********" at bounding box center [490, 156] width 503 height 10
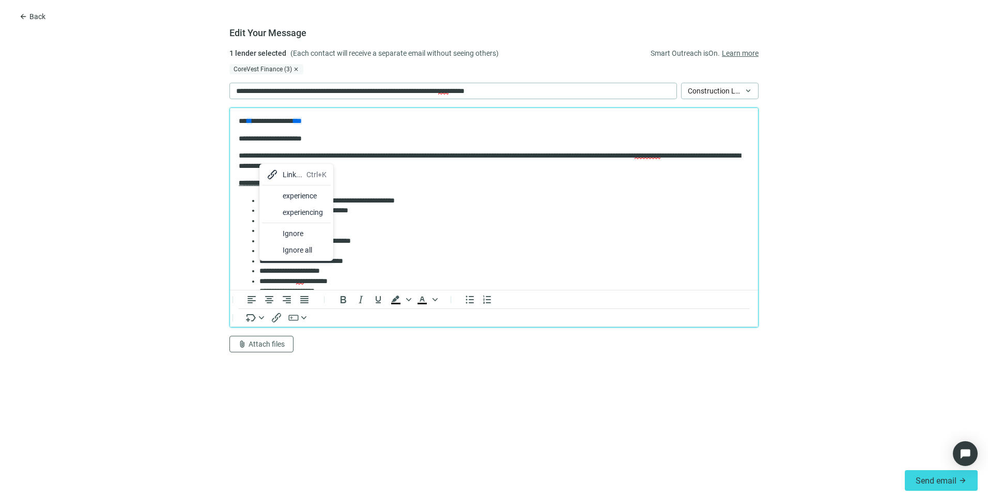
click at [301, 199] on div "experience" at bounding box center [305, 196] width 44 height 12
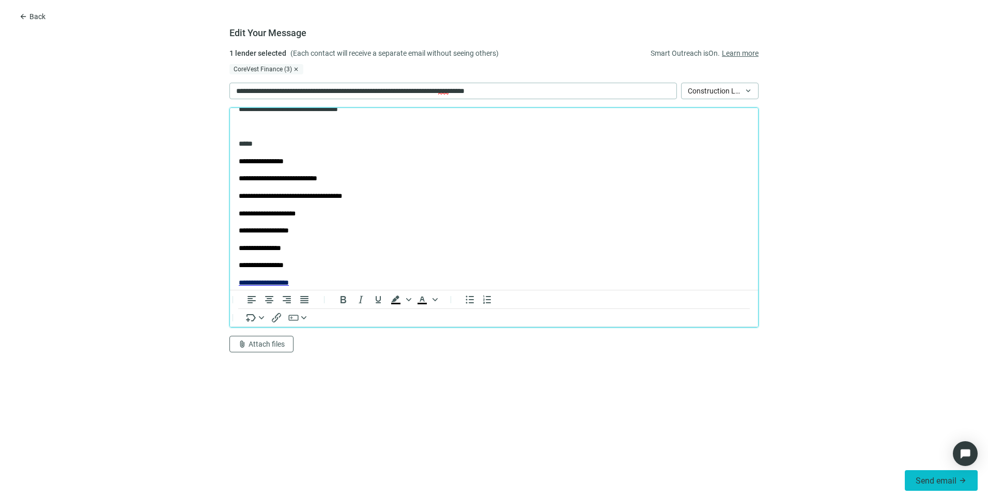
click at [926, 476] on span "Send email" at bounding box center [935, 481] width 41 height 10
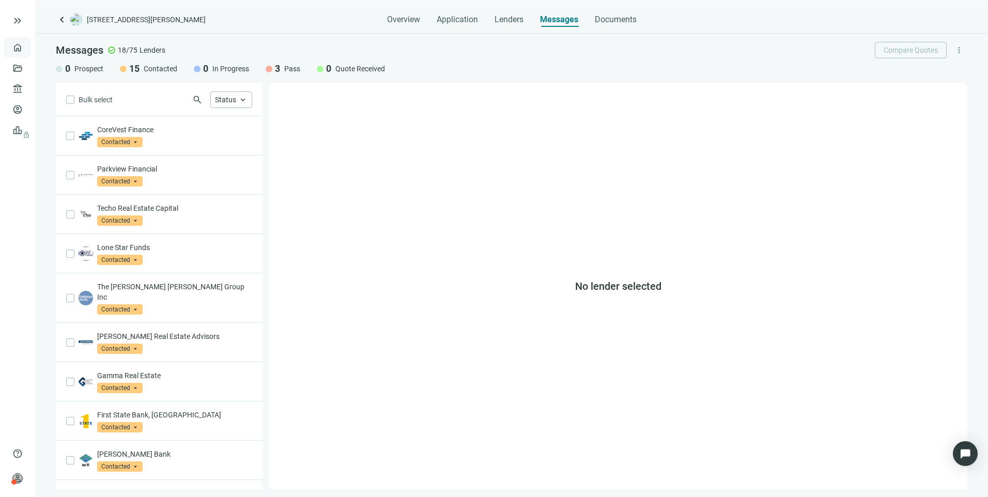
click at [26, 44] on link "Overview" at bounding box center [41, 47] width 30 height 8
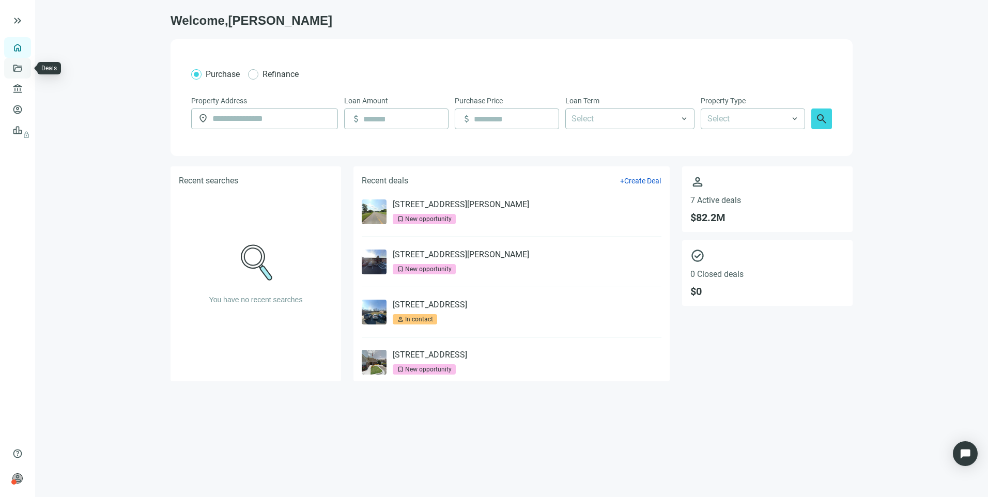
click at [26, 72] on link "Deals" at bounding box center [35, 68] width 19 height 8
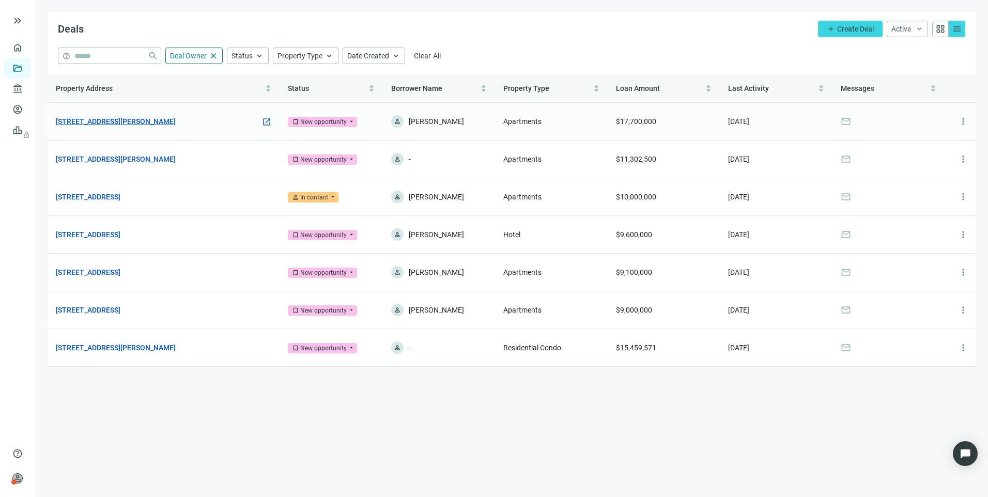
click at [145, 124] on link "[STREET_ADDRESS][PERSON_NAME]" at bounding box center [116, 121] width 120 height 11
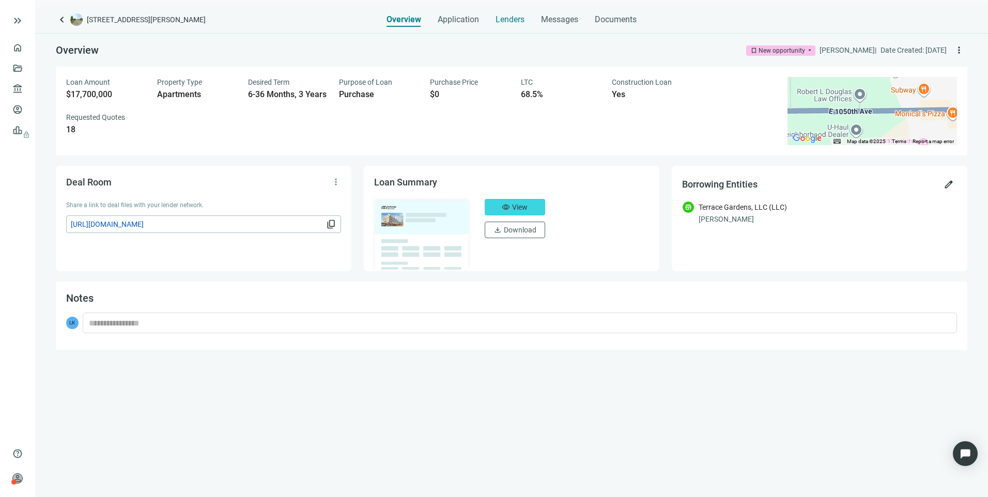
click at [499, 23] on span "Lenders" at bounding box center [509, 19] width 29 height 10
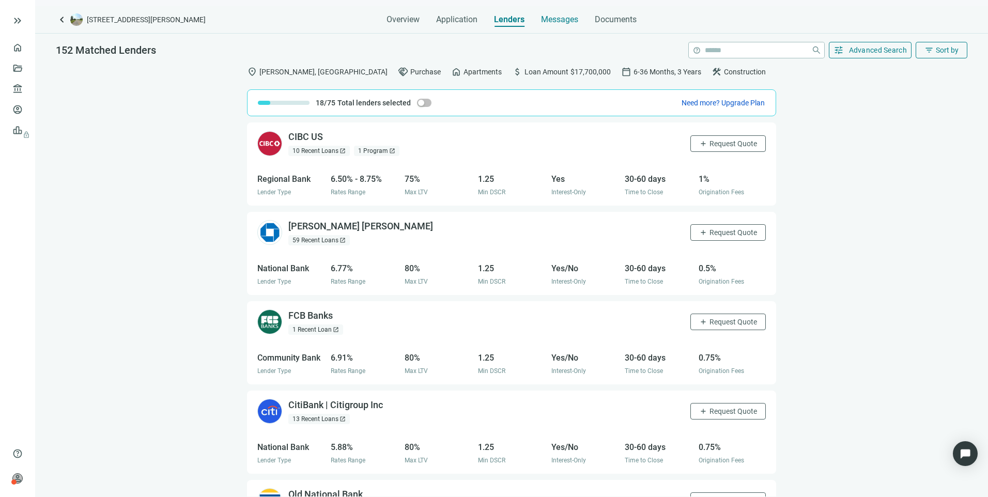
click at [556, 22] on span "Messages" at bounding box center [559, 19] width 37 height 10
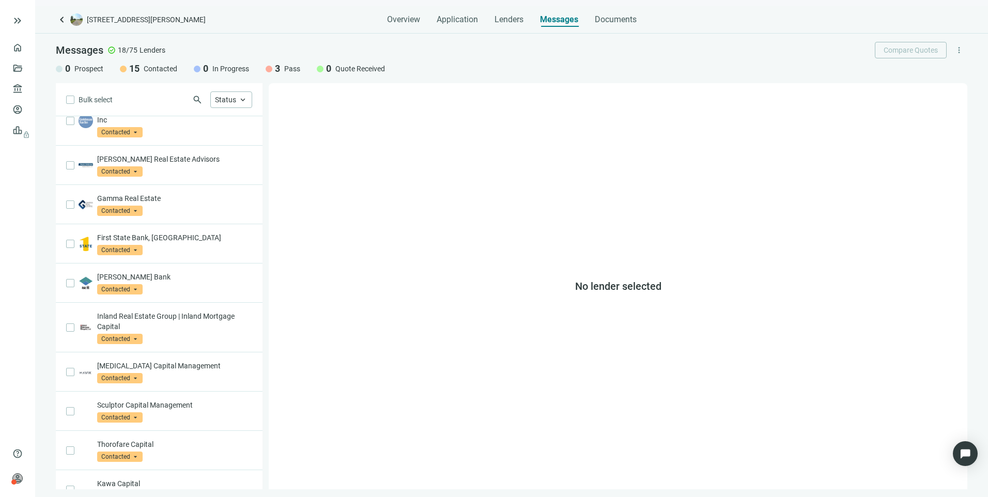
scroll to position [344, 0]
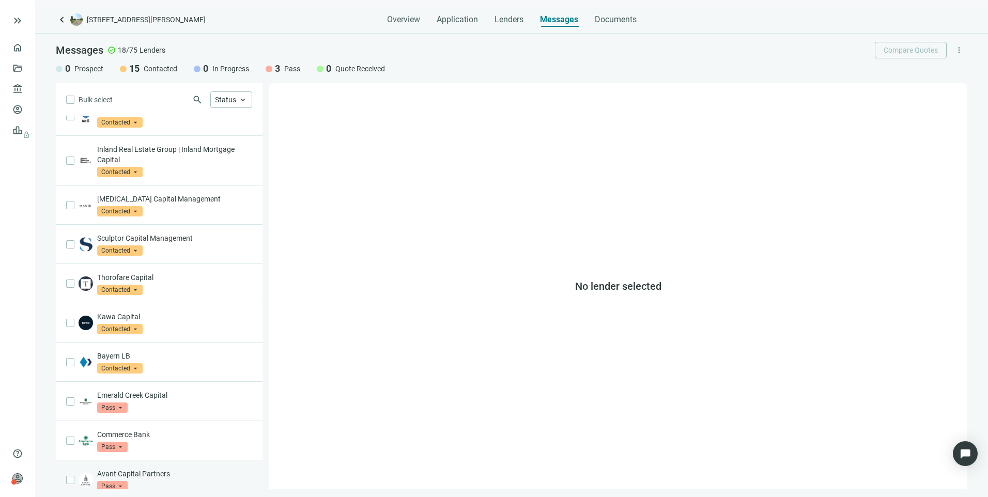
click at [161, 469] on p "Avant Capital Partners" at bounding box center [174, 474] width 155 height 10
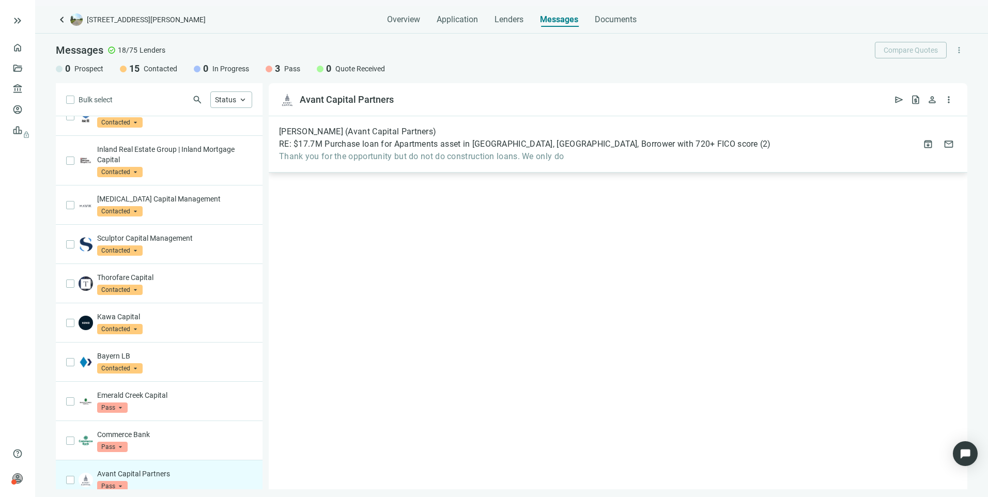
click at [414, 163] on div "[PERSON_NAME] (Avant Capital Partners) RE: $17.7M Purchase loan for Apartments …" at bounding box center [618, 144] width 698 height 56
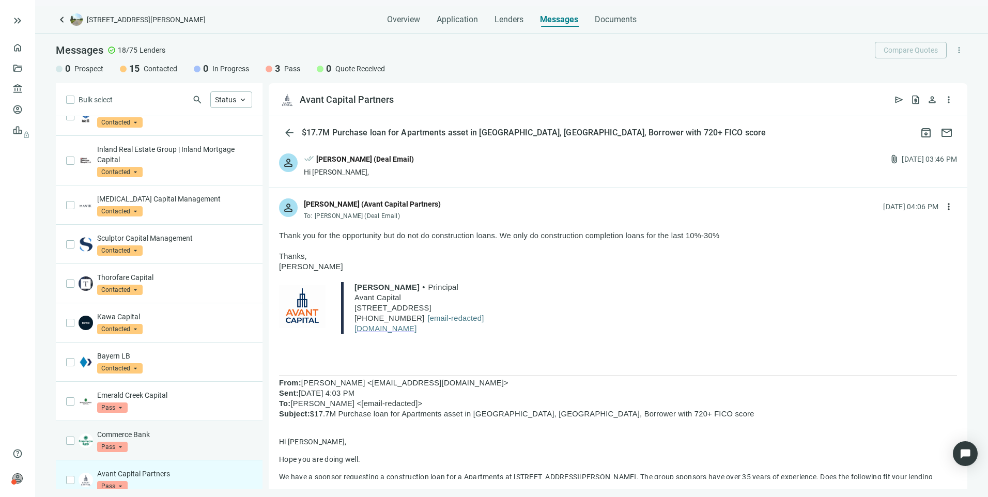
click at [149, 429] on p "Commerce Bank" at bounding box center [174, 434] width 155 height 10
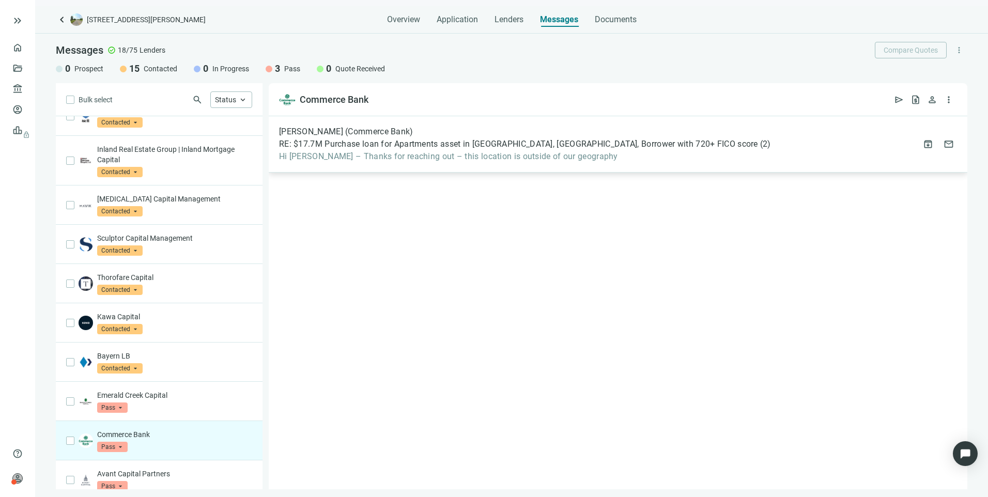
click at [486, 163] on div "[PERSON_NAME] (Commerce Bank) RE: $17.7M Purchase loan for Apartments asset in …" at bounding box center [618, 144] width 698 height 56
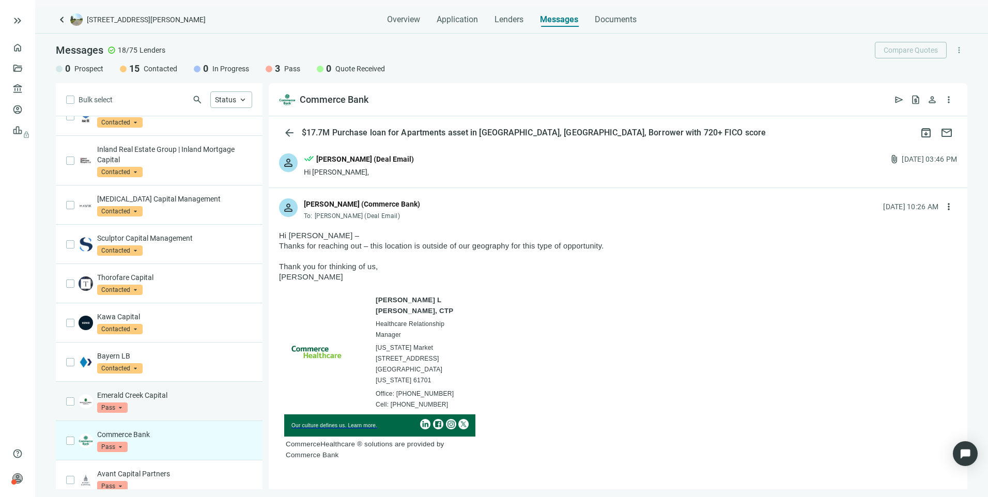
click at [172, 394] on div "Emerald Creek Capital Pass arrow_drop_down" at bounding box center [174, 401] width 155 height 23
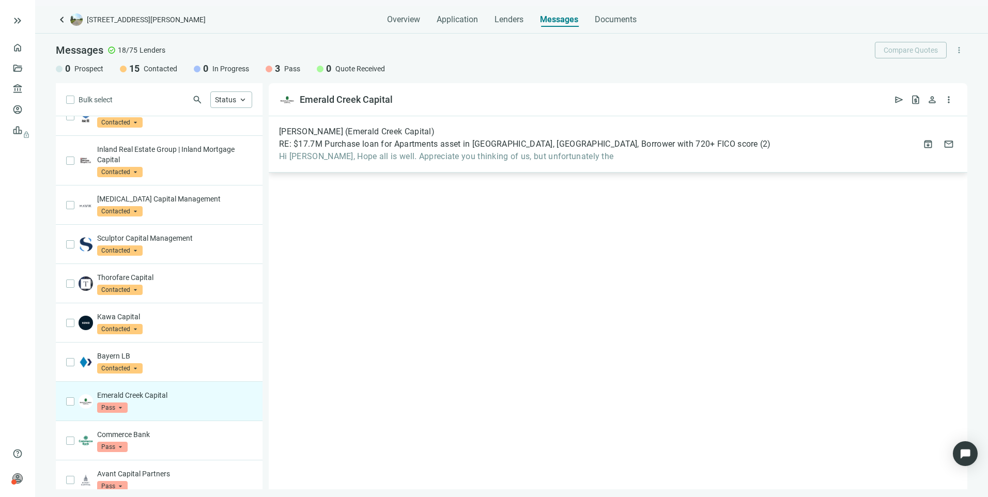
click at [545, 138] on div "[PERSON_NAME] (Emerald Creek Capital) RE: $17.7M Purchase loan for Apartments a…" at bounding box center [525, 144] width 492 height 35
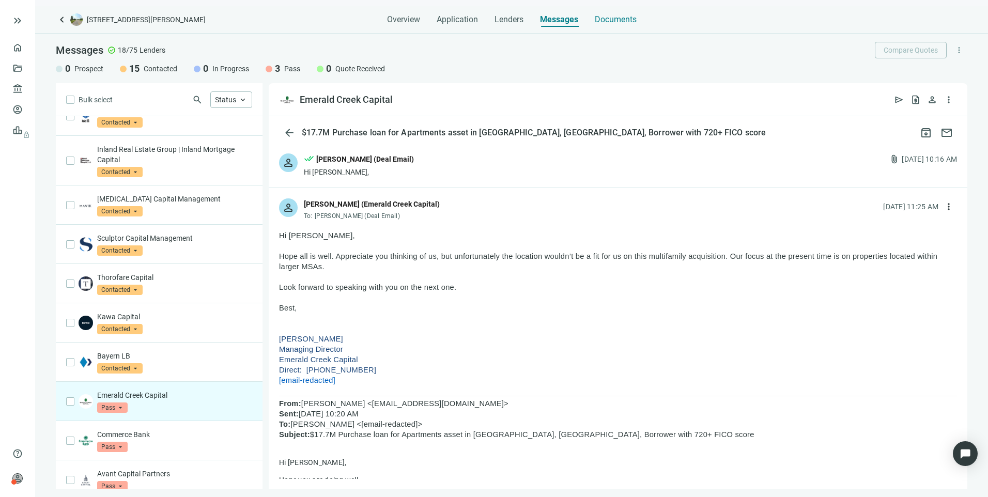
click at [608, 21] on span "Documents" at bounding box center [616, 19] width 42 height 10
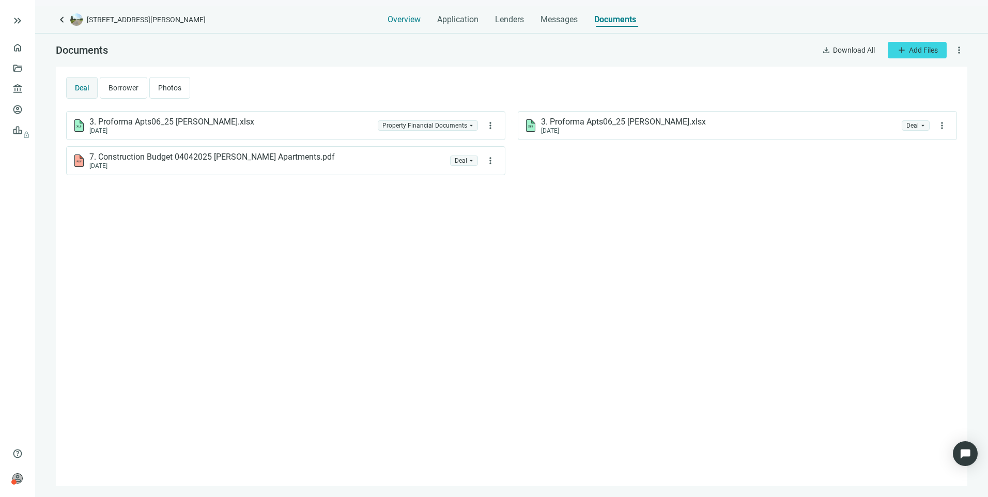
click at [401, 20] on span "Overview" at bounding box center [403, 19] width 33 height 10
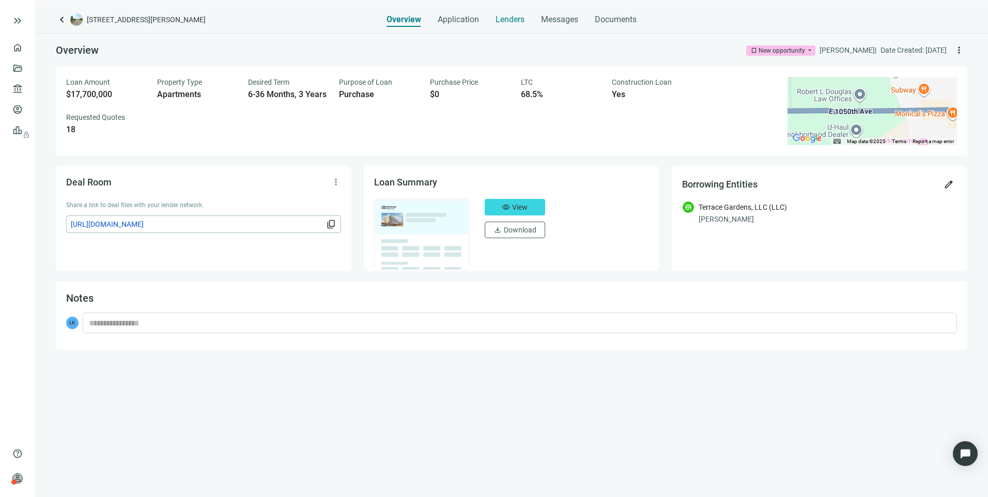
click at [512, 21] on span "Lenders" at bounding box center [509, 19] width 29 height 10
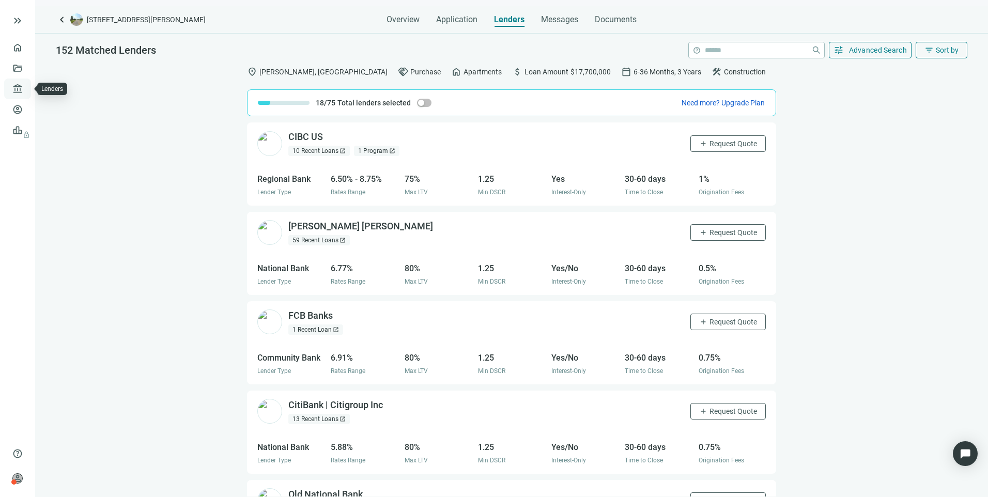
click at [26, 92] on link "Lenders" at bounding box center [39, 89] width 27 height 8
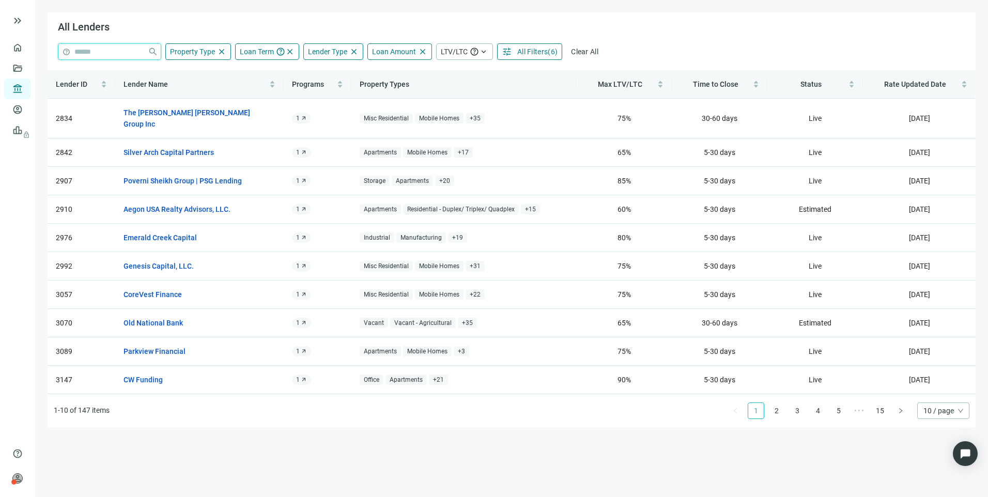
click at [81, 57] on input "search" at bounding box center [108, 51] width 69 height 15
type input "**********"
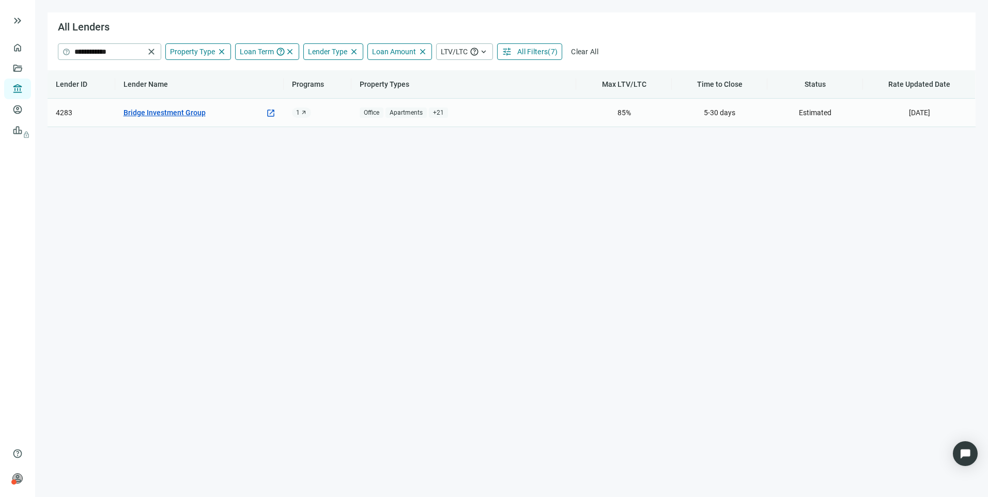
click at [157, 118] on link "Bridge Investment Group" at bounding box center [164, 112] width 82 height 11
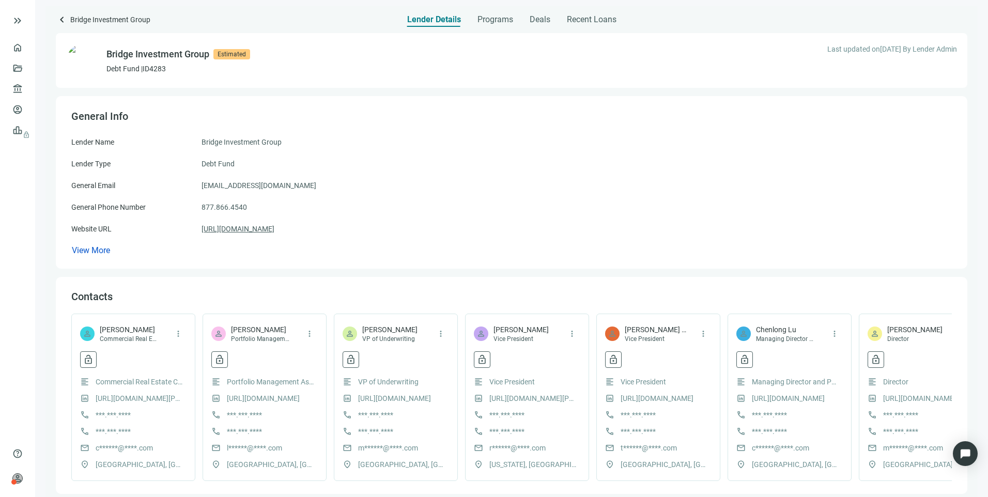
click at [254, 228] on link "[URL][DOMAIN_NAME]" at bounding box center [237, 228] width 73 height 11
click at [504, 23] on span "Programs" at bounding box center [495, 19] width 36 height 10
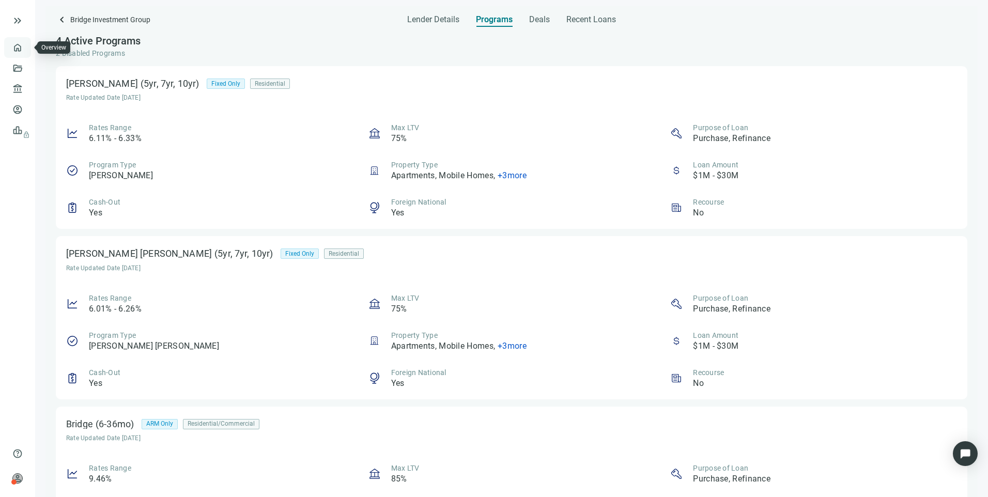
click at [26, 45] on link "Overview" at bounding box center [41, 47] width 30 height 8
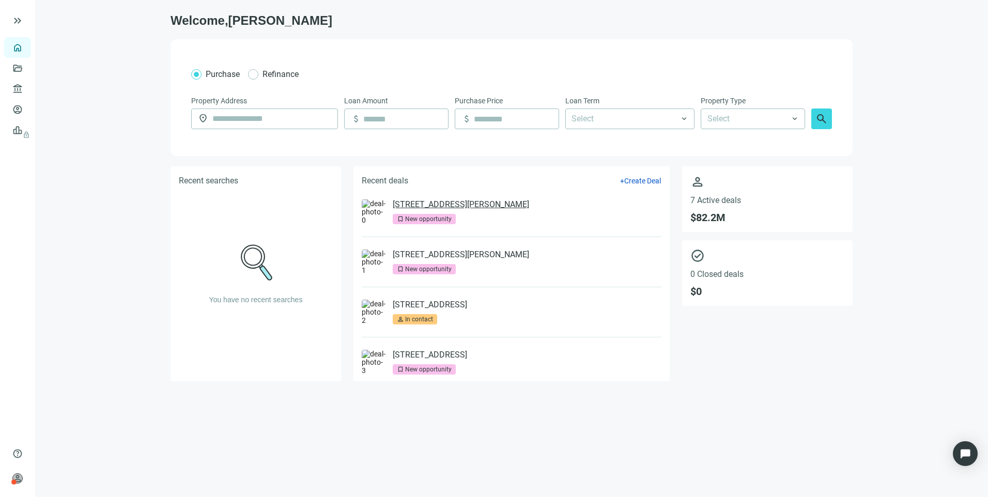
click at [410, 201] on link "[STREET_ADDRESS][PERSON_NAME]" at bounding box center [461, 204] width 136 height 10
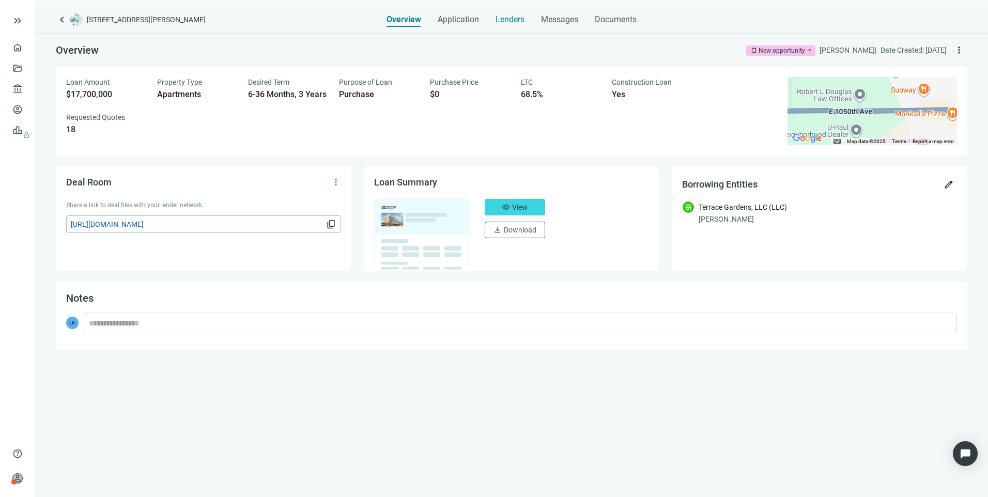
click at [515, 13] on div "Lenders" at bounding box center [509, 16] width 29 height 21
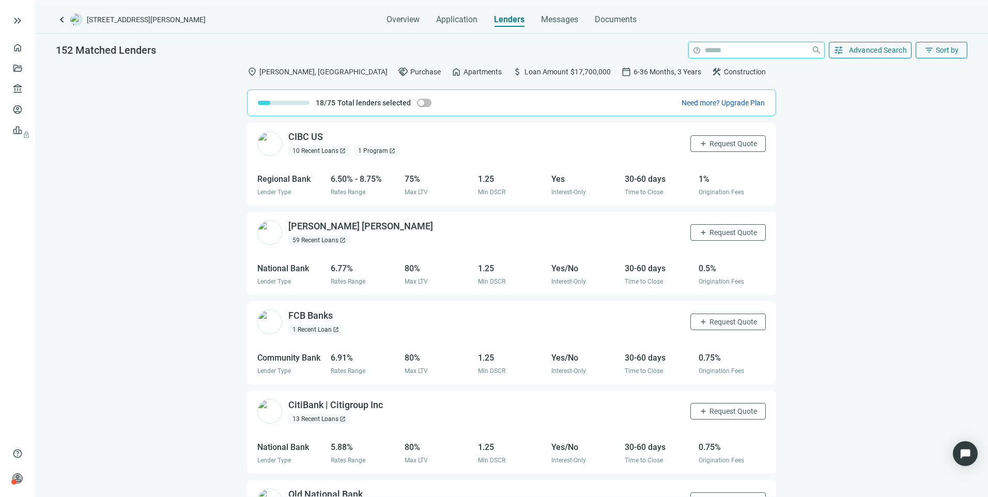
click at [711, 49] on input "search" at bounding box center [756, 49] width 102 height 15
type input "**********"
click at [829, 42] on button "tune Advanced Search" at bounding box center [870, 50] width 83 height 17
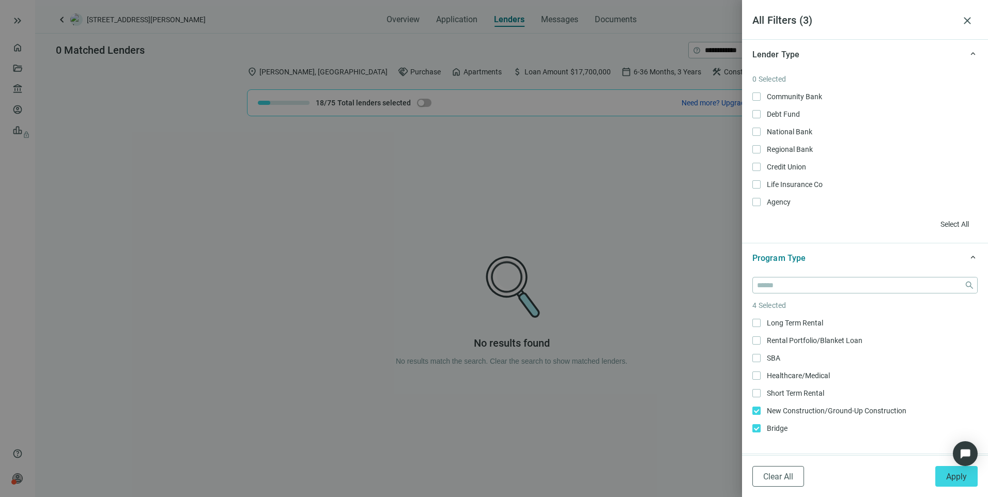
click at [247, 191] on div at bounding box center [494, 248] width 988 height 497
click at [972, 16] on span "close" at bounding box center [967, 20] width 12 height 12
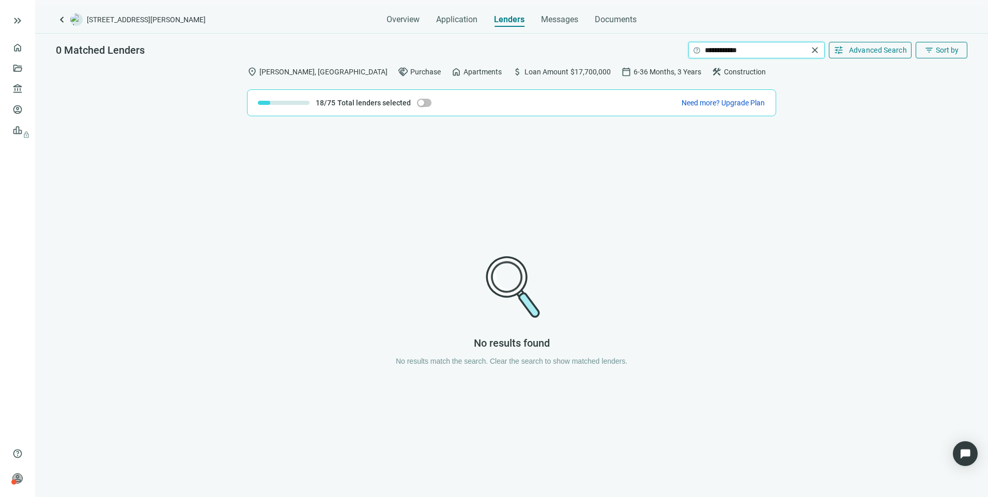
drag, startPoint x: 786, startPoint y: 52, endPoint x: 727, endPoint y: 50, distance: 58.4
click at [727, 50] on input "**********" at bounding box center [756, 49] width 103 height 15
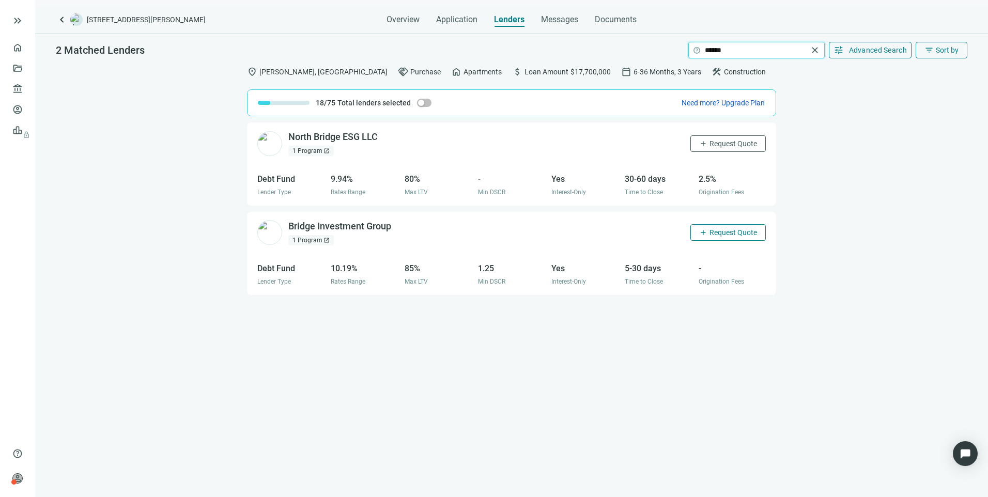
type input "******"
click at [712, 229] on span "Request Quote" at bounding box center [733, 232] width 48 height 8
click at [913, 479] on span "Edit quote request arrow_forward" at bounding box center [929, 480] width 76 height 10
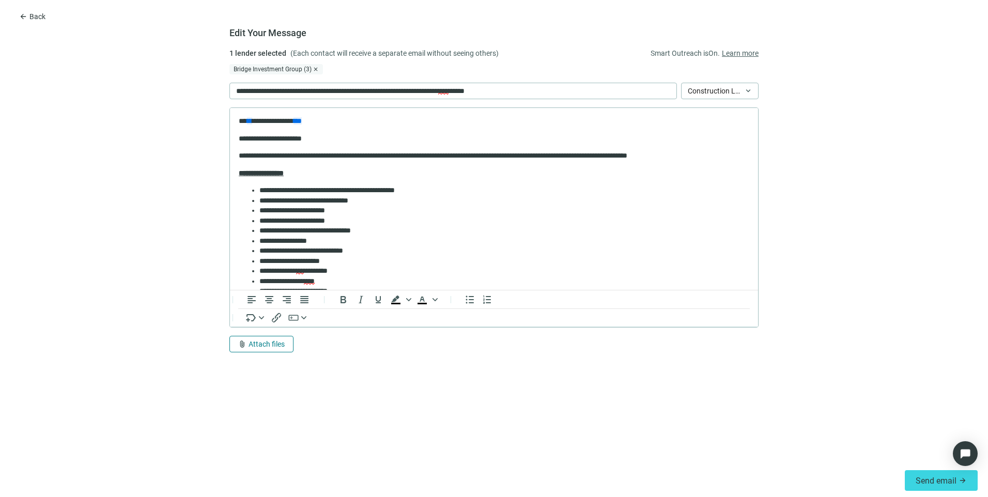
click at [266, 341] on span "Attach files" at bounding box center [266, 344] width 36 height 8
click at [256, 305] on span "Сhoose from deal documents" at bounding box center [285, 305] width 94 height 8
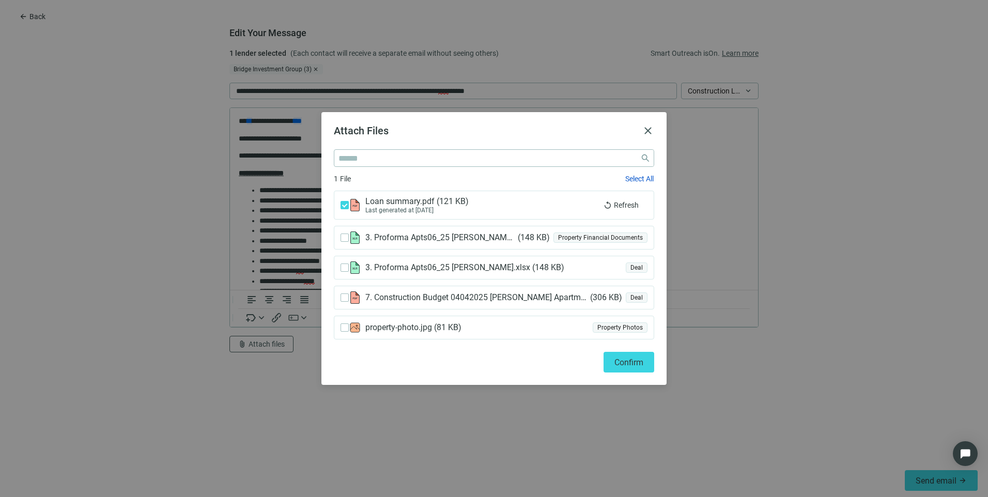
click at [351, 267] on use at bounding box center [355, 268] width 9 height 12
click at [627, 371] on button "Confirm" at bounding box center [628, 362] width 51 height 21
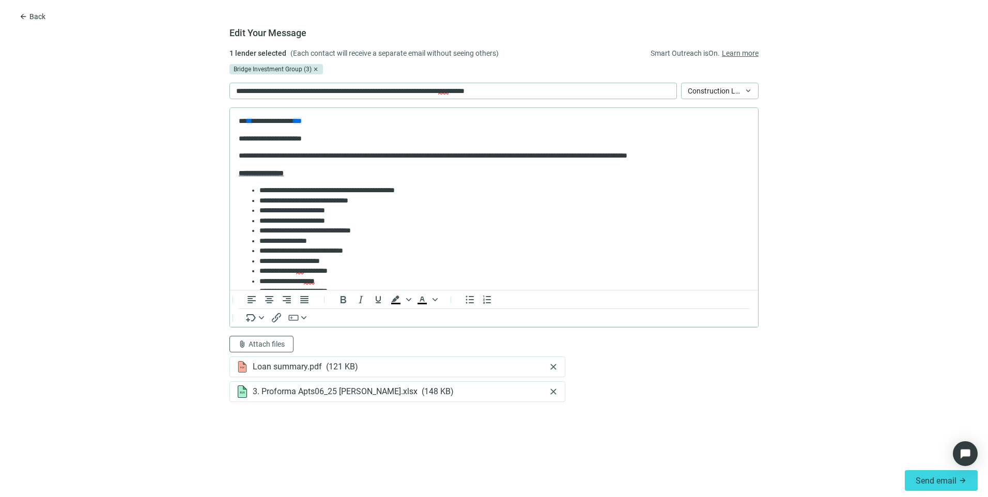
click at [278, 72] on div "Bridge Investment Group (3)" at bounding box center [276, 69] width 94 height 10
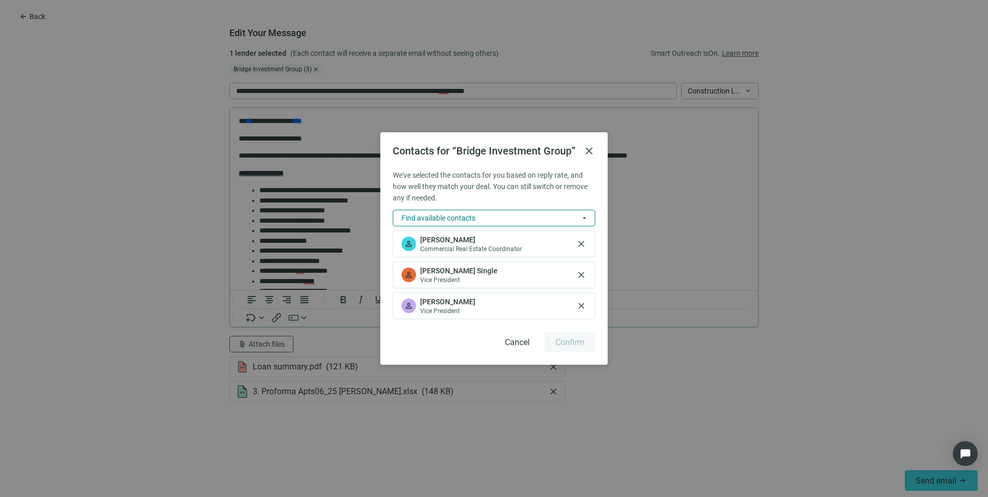
click at [481, 218] on button "Find available contacts arrow_drop_down" at bounding box center [494, 218] width 203 height 17
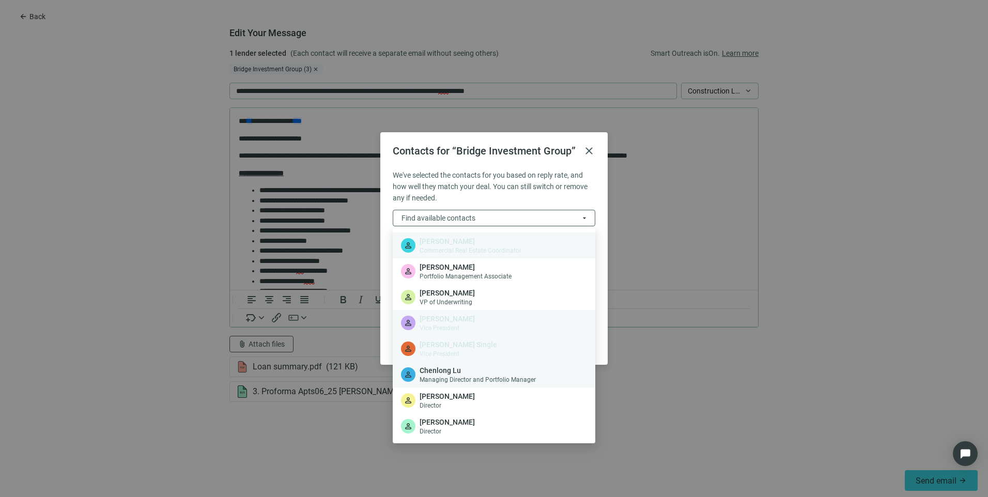
scroll to position [52, 0]
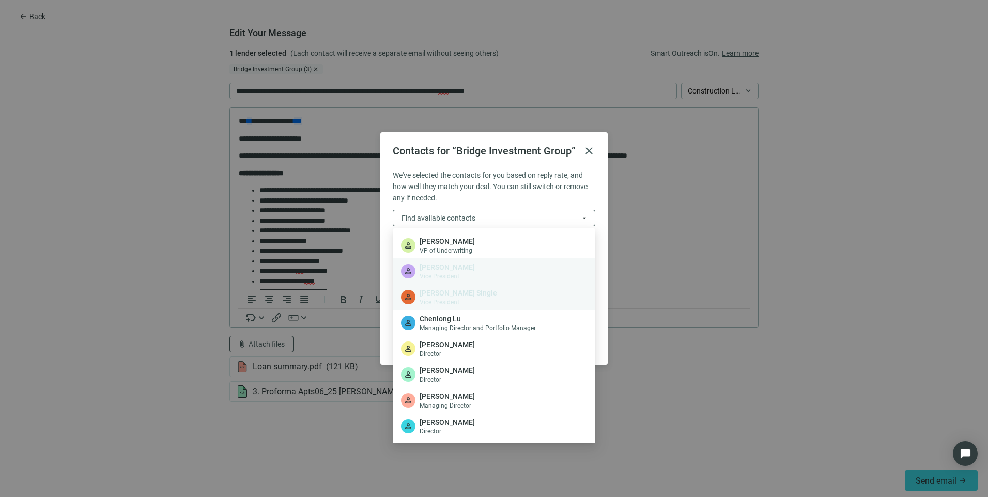
click at [671, 455] on div "Contacts for “Bridge Investment Group” close We've selected the contacts for yo…" at bounding box center [494, 248] width 988 height 497
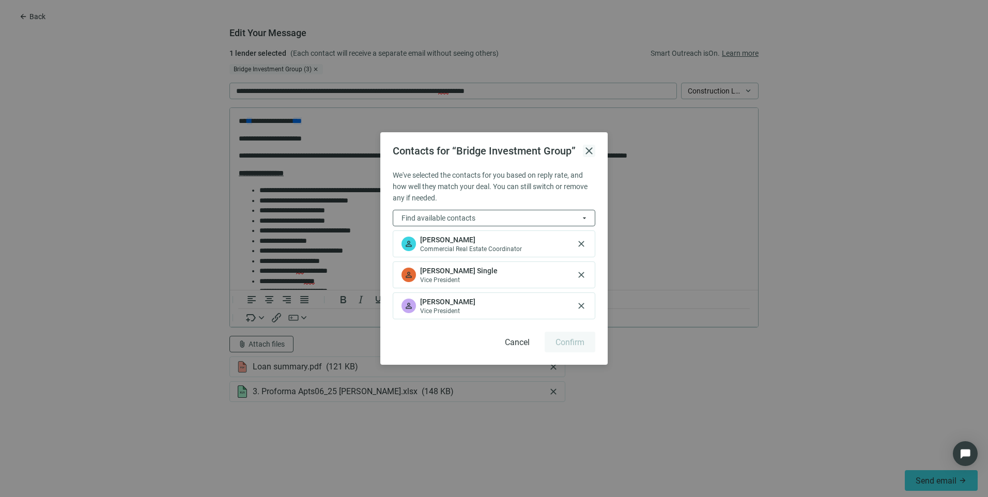
click at [587, 151] on span "close" at bounding box center [589, 151] width 12 height 12
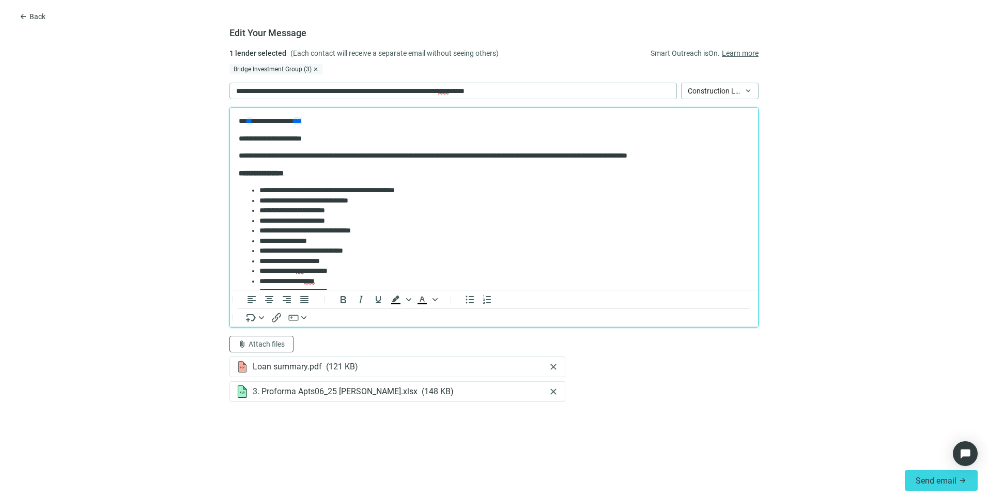
click at [584, 154] on p "**********" at bounding box center [490, 156] width 503 height 10
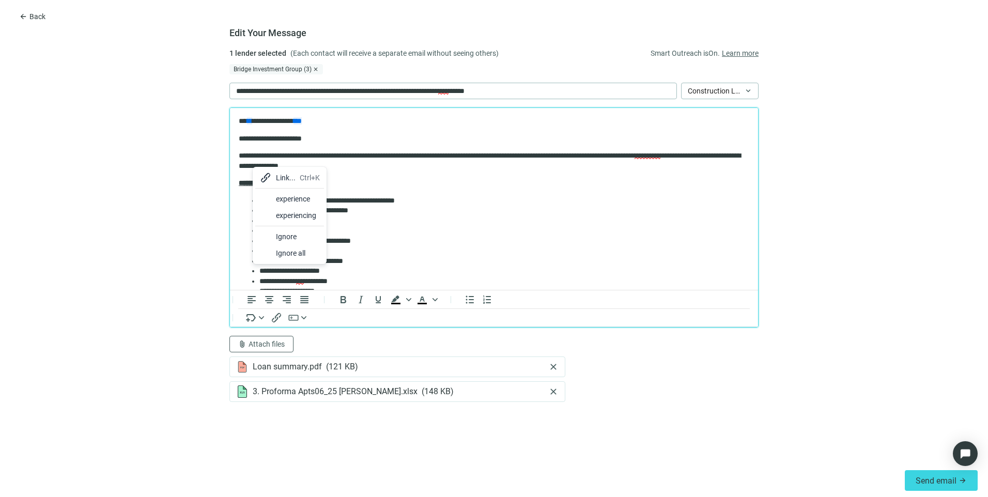
click at [275, 199] on div "experience" at bounding box center [289, 199] width 69 height 17
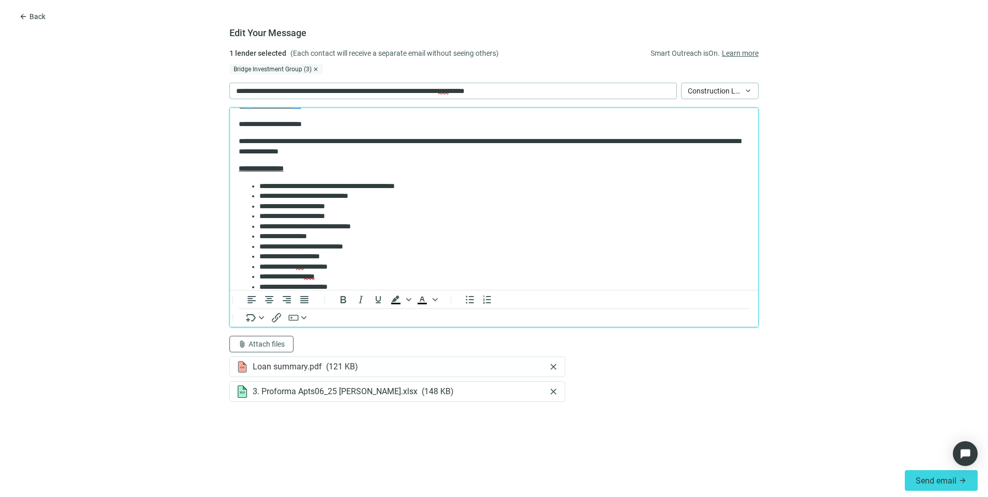
scroll to position [0, 0]
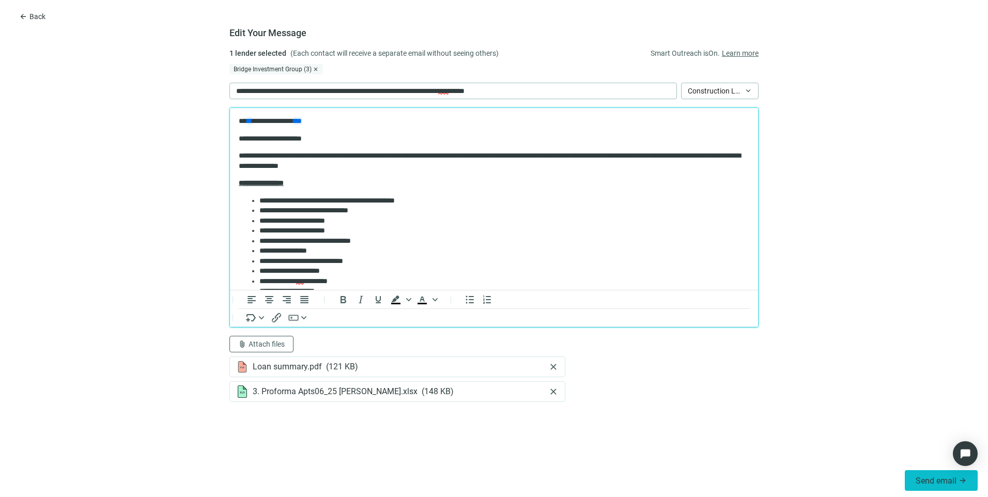
click at [926, 481] on span "Send email" at bounding box center [935, 481] width 41 height 10
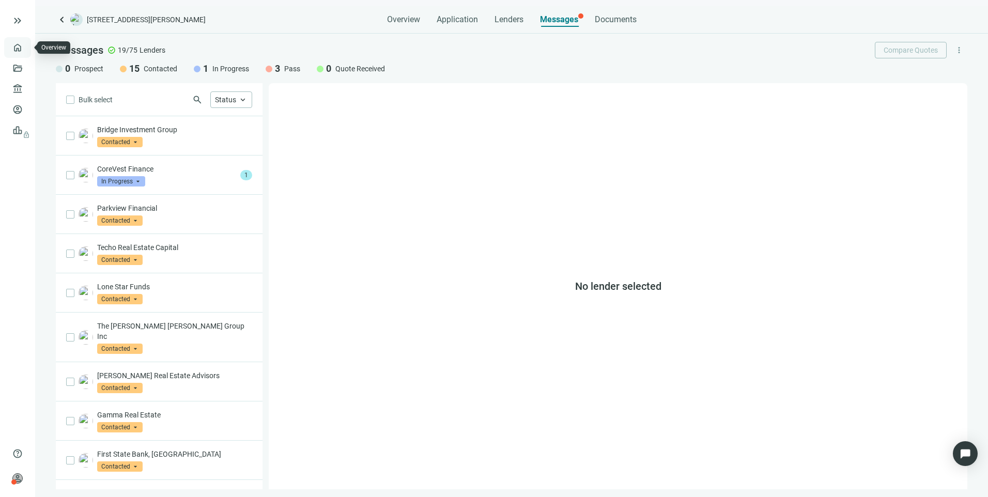
click at [26, 50] on link "Overview" at bounding box center [41, 47] width 30 height 8
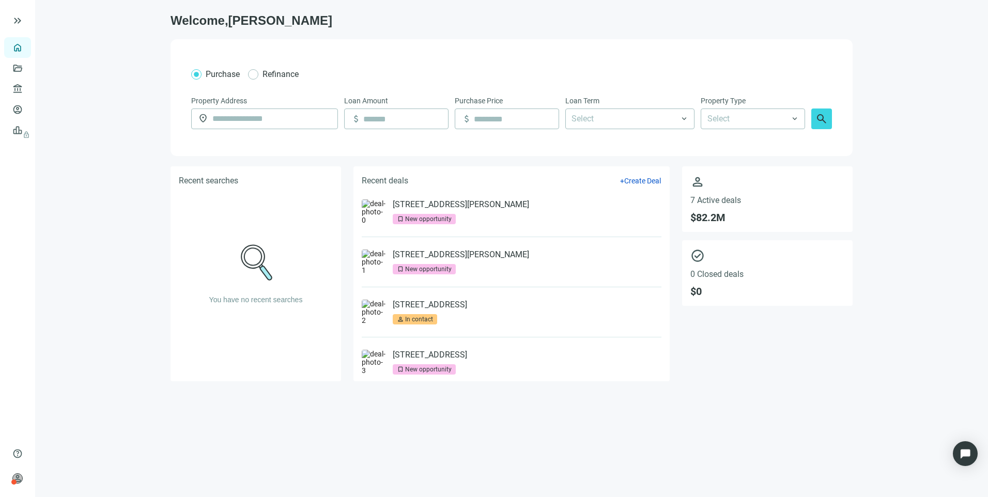
click at [439, 214] on div "New opportunity" at bounding box center [428, 219] width 46 height 10
click at [439, 199] on li "[STREET_ADDRESS][PERSON_NAME] bookmark New opportunity" at bounding box center [512, 212] width 300 height 50
click at [446, 205] on link "[STREET_ADDRESS][PERSON_NAME]" at bounding box center [461, 204] width 136 height 10
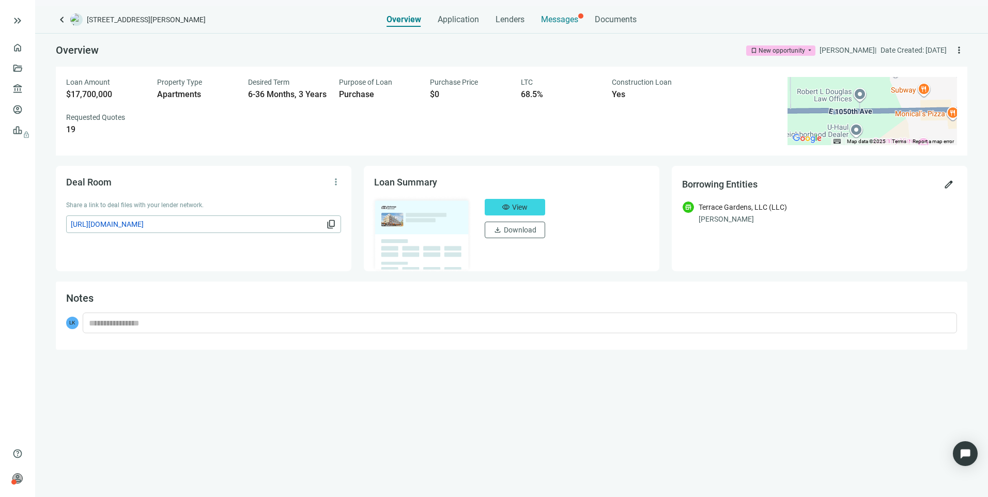
click at [571, 11] on div "Messages" at bounding box center [559, 16] width 37 height 21
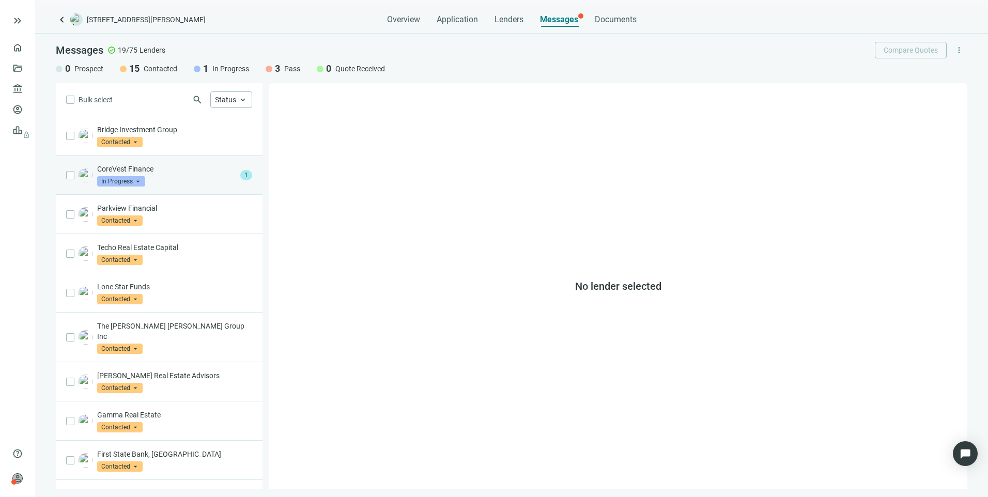
click at [164, 179] on div "CoreVest Finance In Progress arrow_drop_down" at bounding box center [166, 175] width 139 height 23
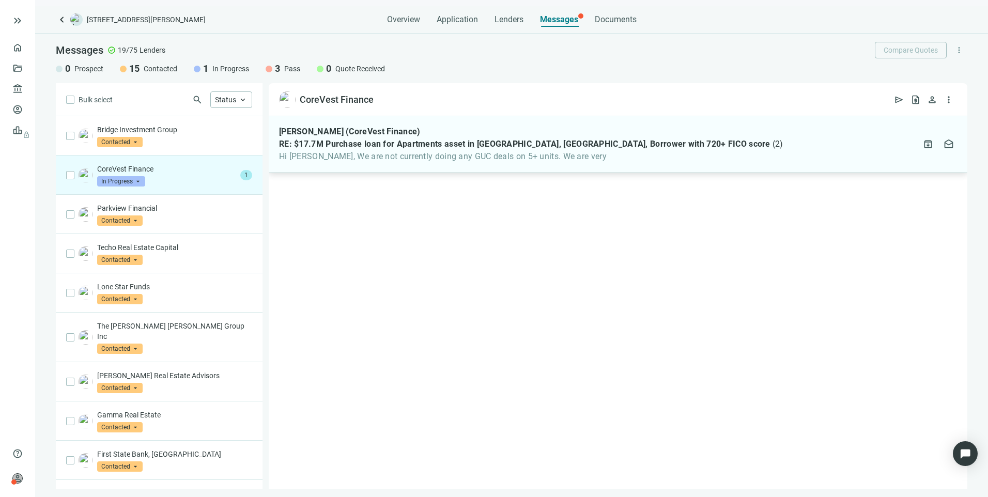
click at [451, 163] on div "[PERSON_NAME] (CoreVest Finance) RE: $17.7M Purchase loan for Apartments asset …" at bounding box center [618, 144] width 698 height 56
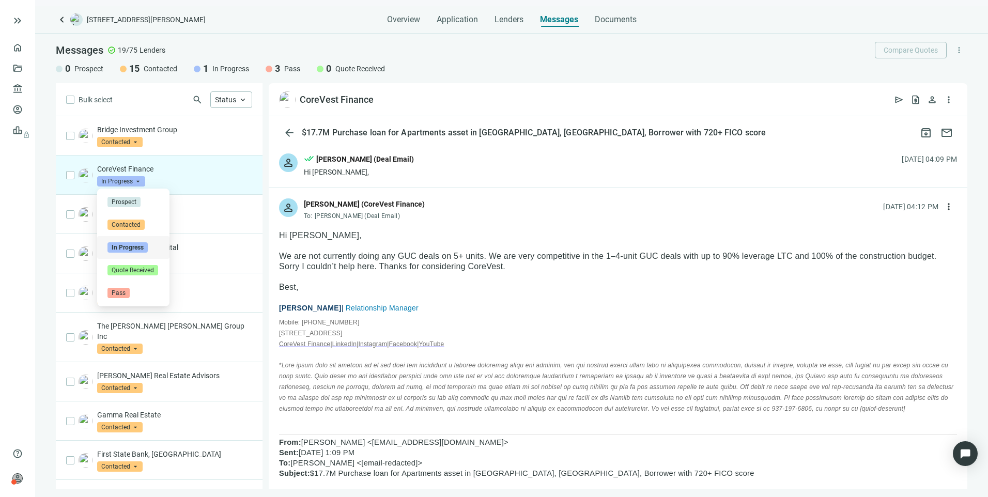
click at [132, 180] on span "In Progress" at bounding box center [121, 181] width 48 height 10
click at [125, 291] on span "Pass" at bounding box center [118, 293] width 22 height 10
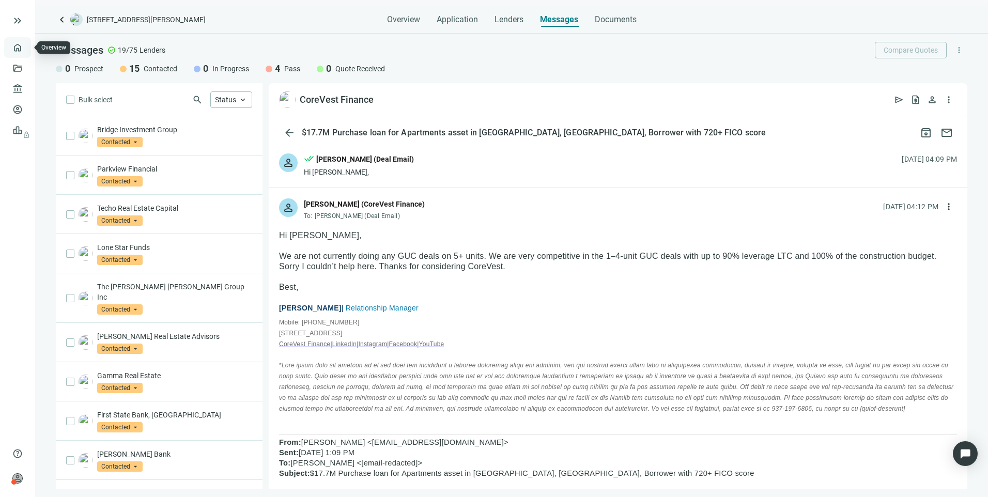
click at [26, 50] on link "Overview" at bounding box center [41, 47] width 30 height 8
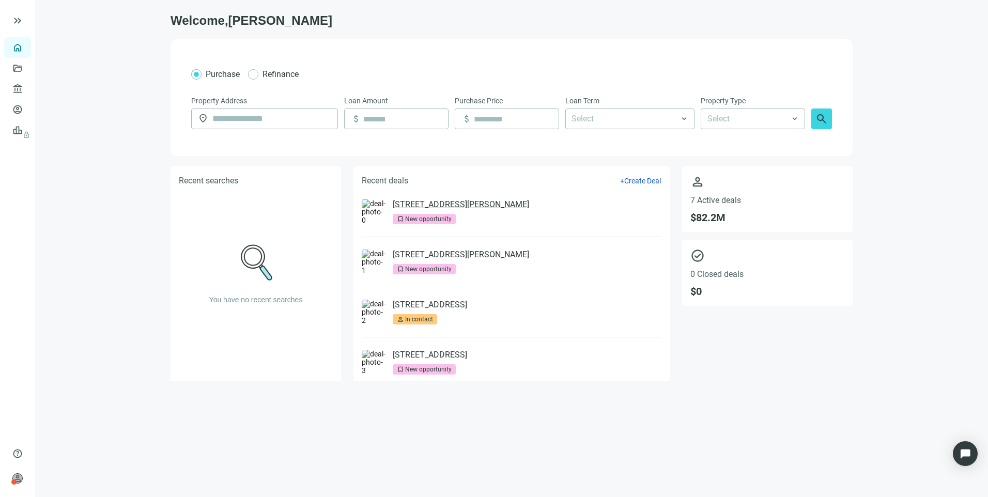
click at [490, 206] on link "[STREET_ADDRESS][PERSON_NAME]" at bounding box center [461, 204] width 136 height 10
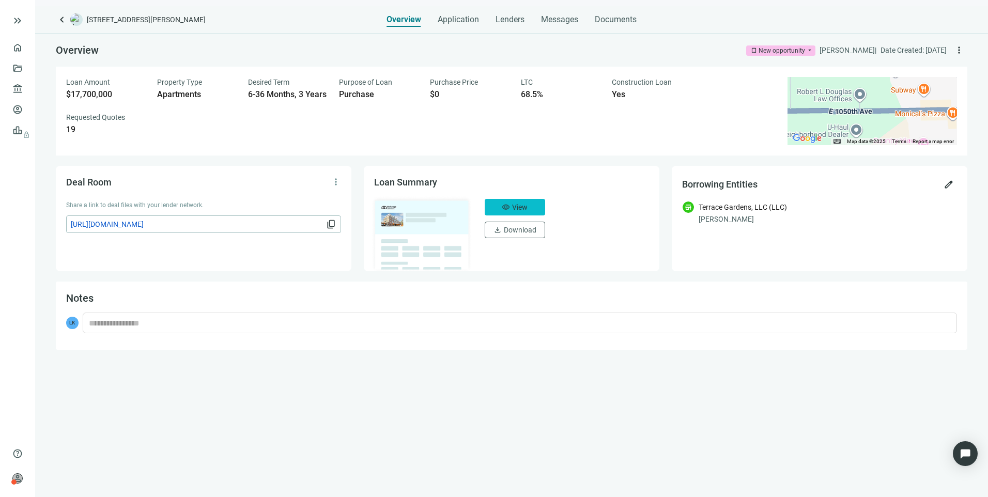
click at [511, 200] on button "visibility View" at bounding box center [515, 207] width 60 height 17
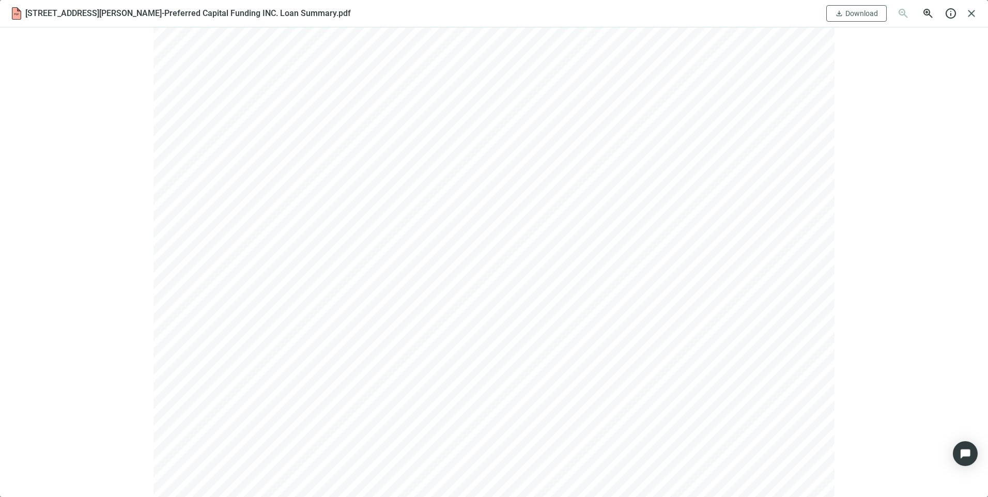
scroll to position [1395, 0]
click at [976, 12] on span "close" at bounding box center [971, 13] width 12 height 12
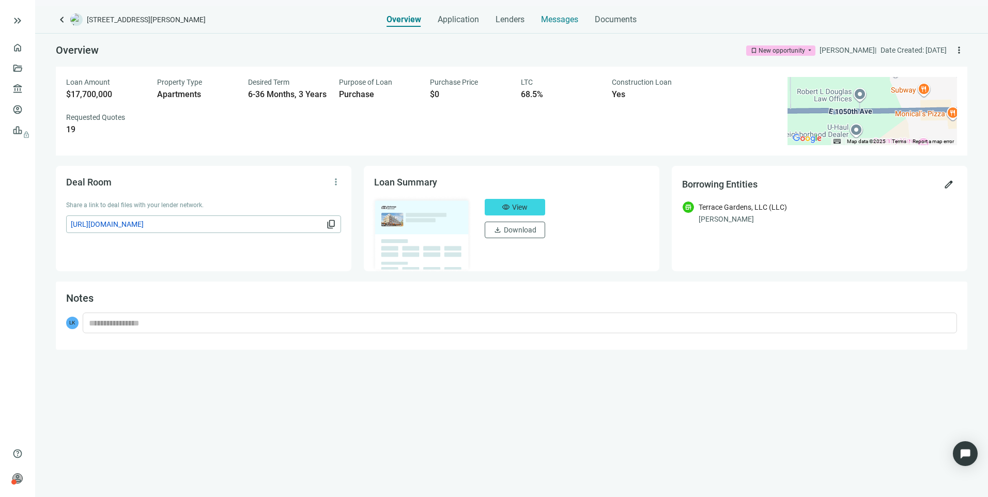
click at [541, 19] on span "Messages" at bounding box center [559, 19] width 37 height 10
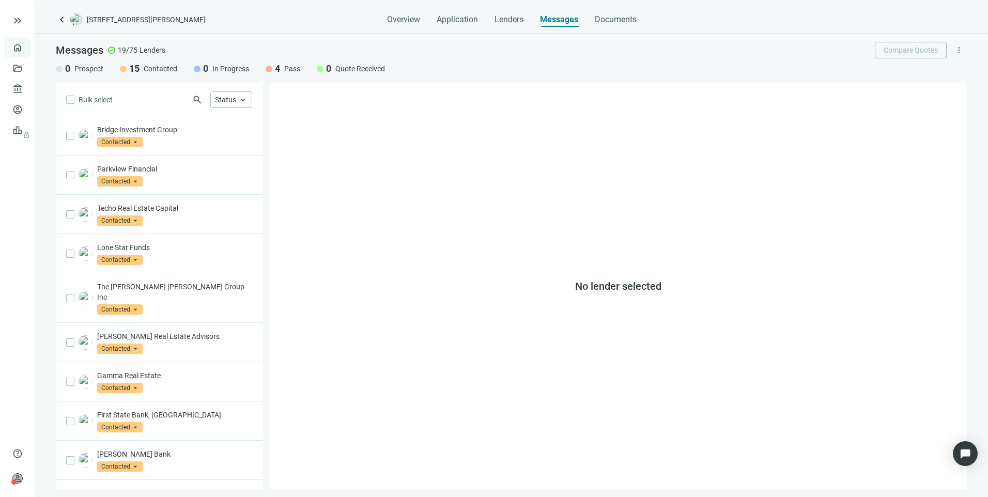
click at [26, 50] on link "Overview" at bounding box center [41, 47] width 30 height 8
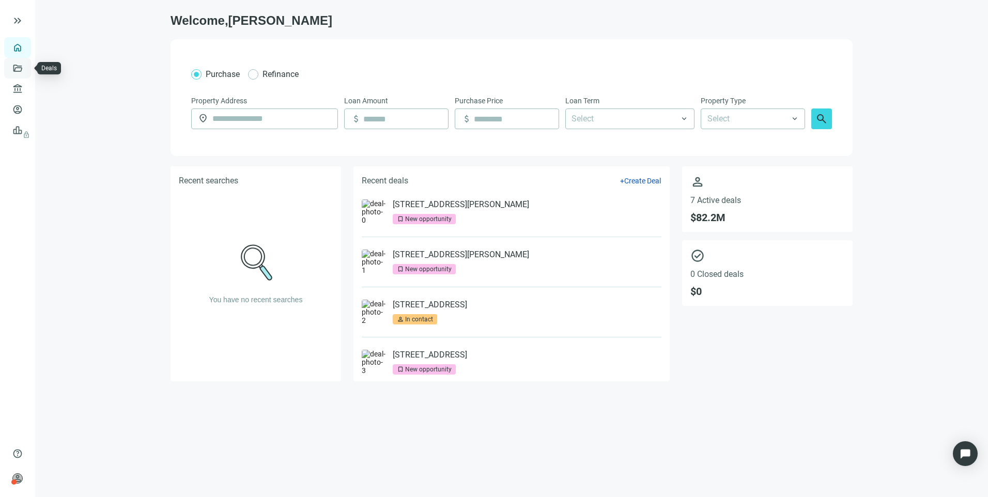
click at [26, 68] on link "Deals" at bounding box center [35, 68] width 19 height 8
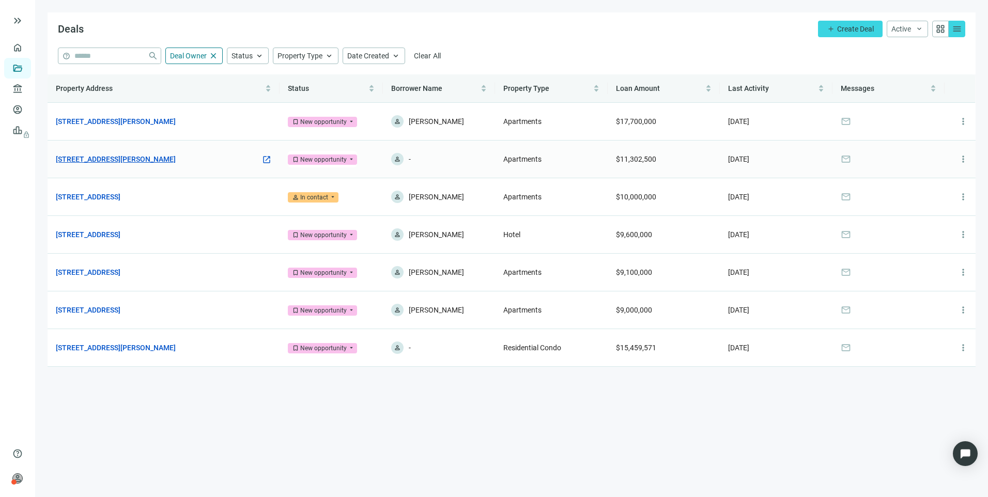
click at [116, 154] on link "[STREET_ADDRESS][PERSON_NAME]" at bounding box center [116, 158] width 120 height 11
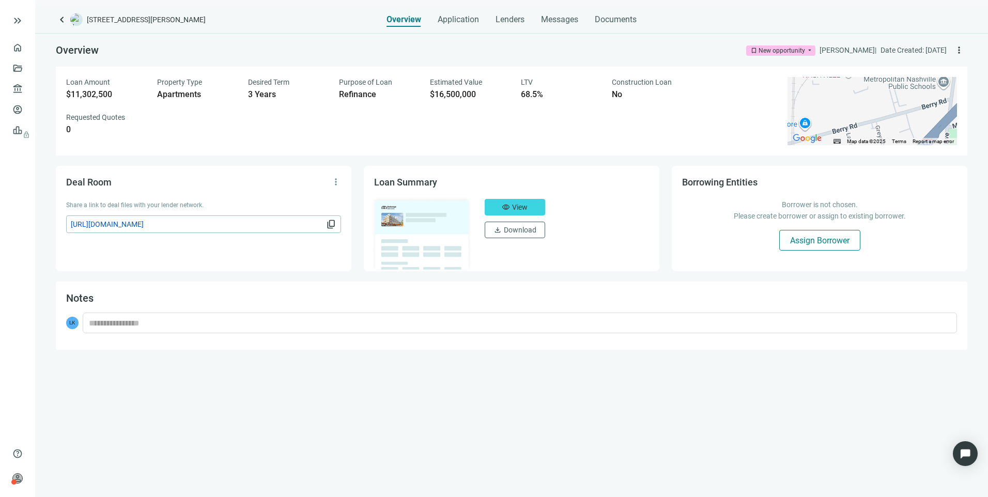
click at [828, 237] on span "Assign Borrower" at bounding box center [819, 241] width 59 height 10
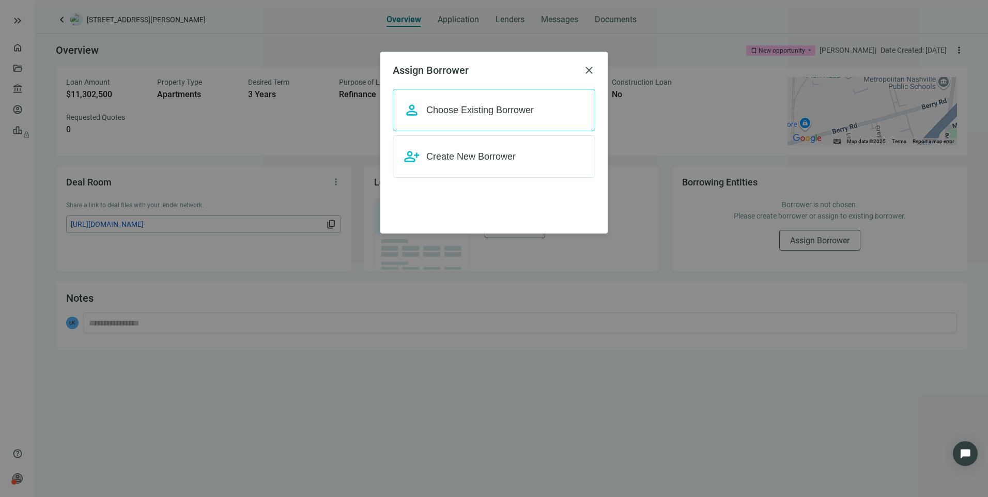
click at [492, 111] on span "Choose Existing Borrower" at bounding box center [479, 110] width 107 height 10
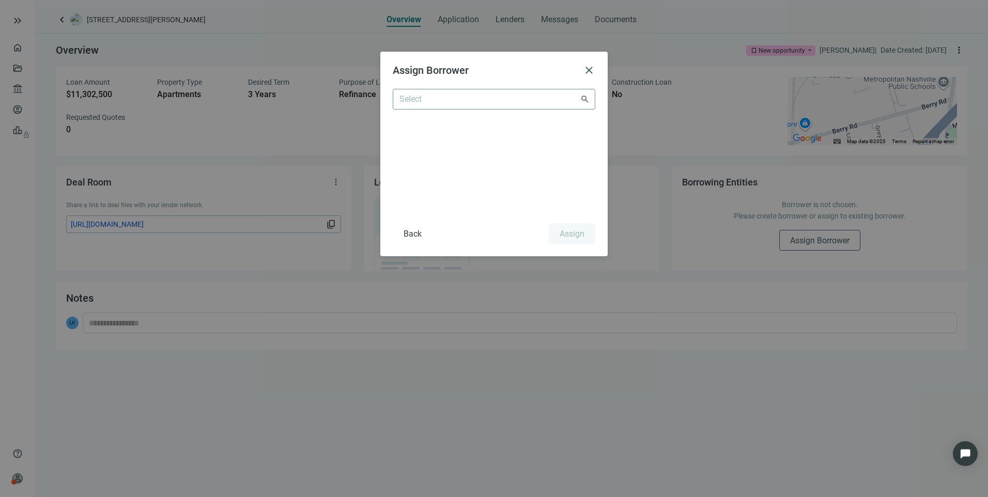
click at [481, 97] on input "search" at bounding box center [489, 99] width 180 height 20
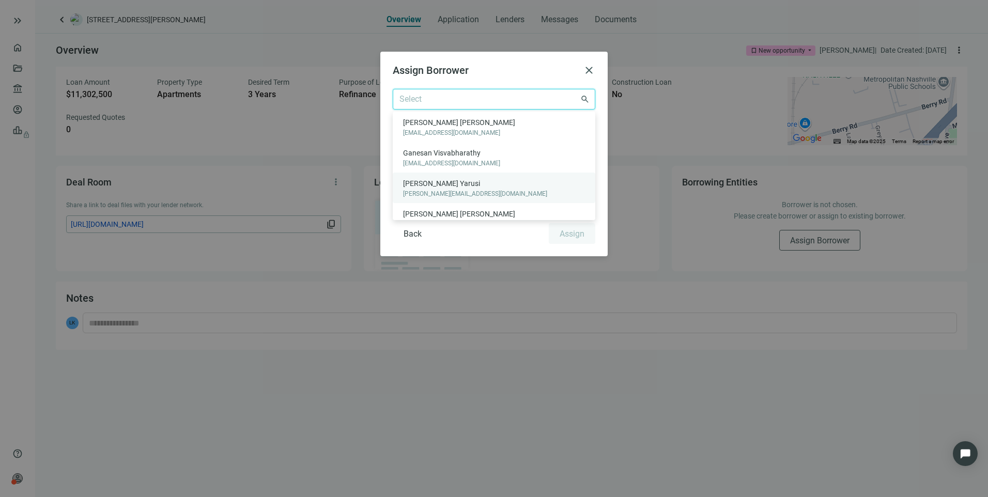
click at [444, 183] on span "[PERSON_NAME]" at bounding box center [475, 183] width 144 height 11
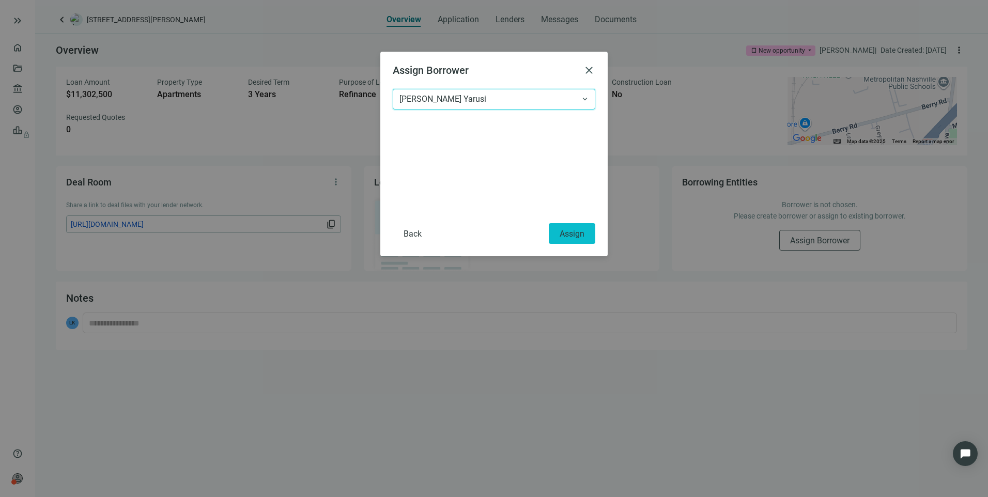
click at [559, 229] on span "Assign" at bounding box center [571, 234] width 25 height 10
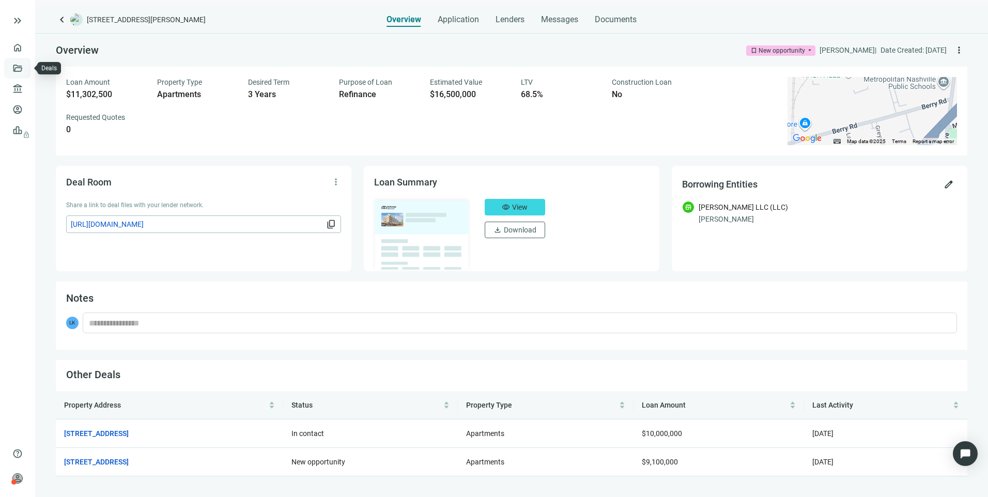
click at [26, 67] on link "Deals" at bounding box center [35, 68] width 19 height 8
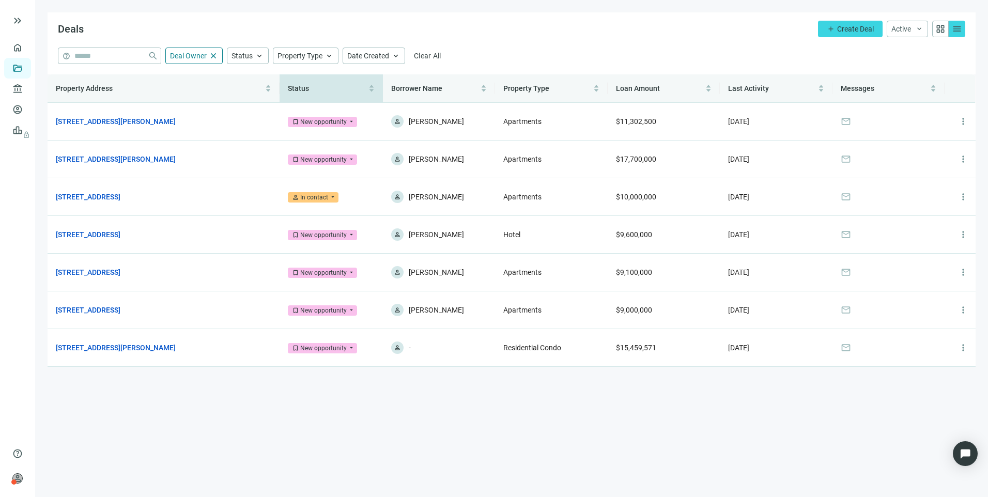
click at [372, 86] on div "Status" at bounding box center [331, 88] width 87 height 11
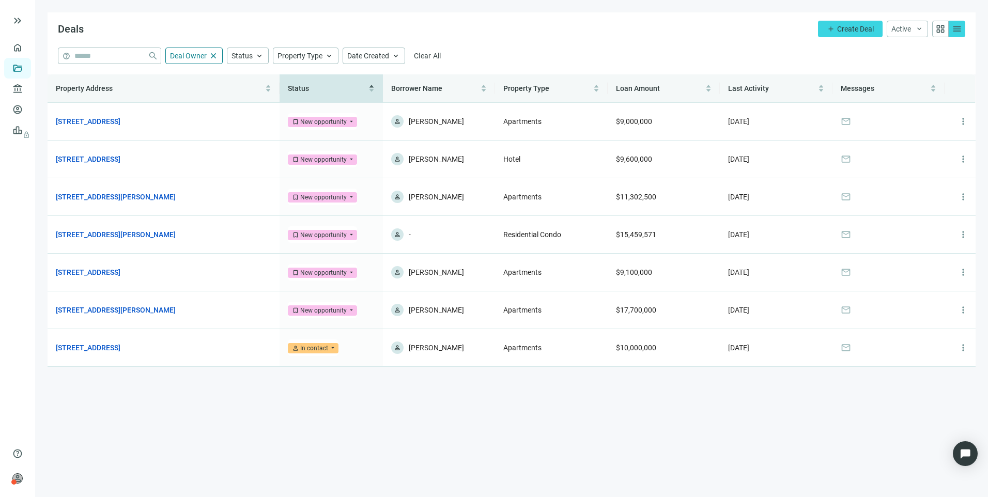
click at [372, 86] on div "Status" at bounding box center [331, 88] width 87 height 11
click at [484, 84] on div "Borrower Name" at bounding box center [439, 88] width 96 height 11
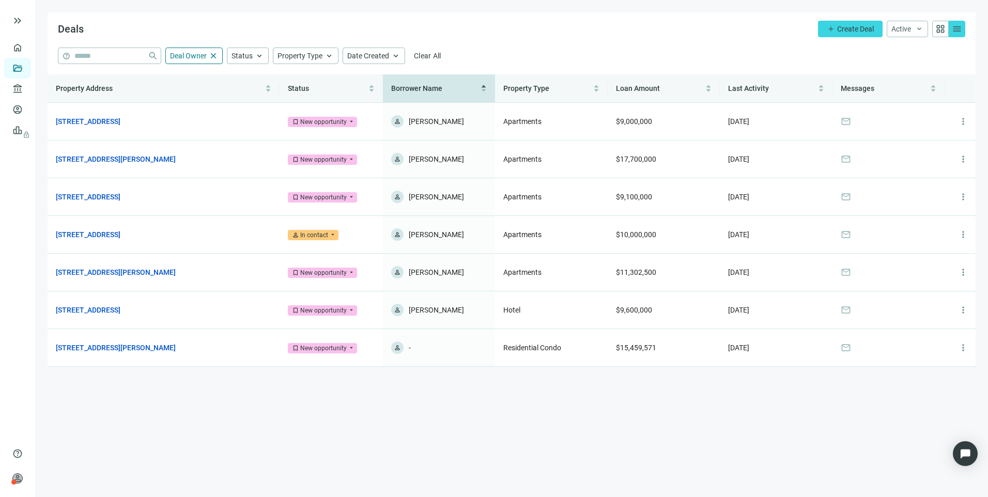
click at [484, 84] on div "Borrower Name" at bounding box center [439, 88] width 96 height 11
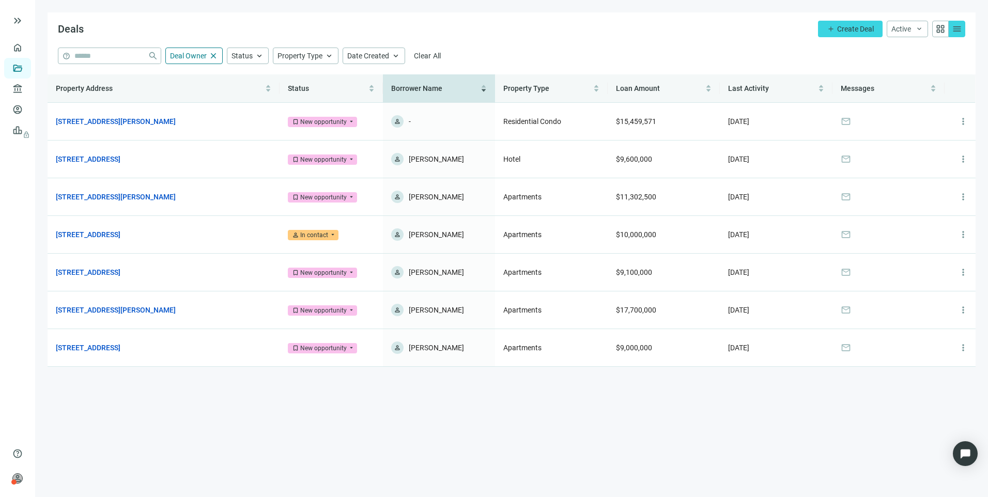
click at [484, 84] on div "Borrower Name" at bounding box center [439, 88] width 96 height 11
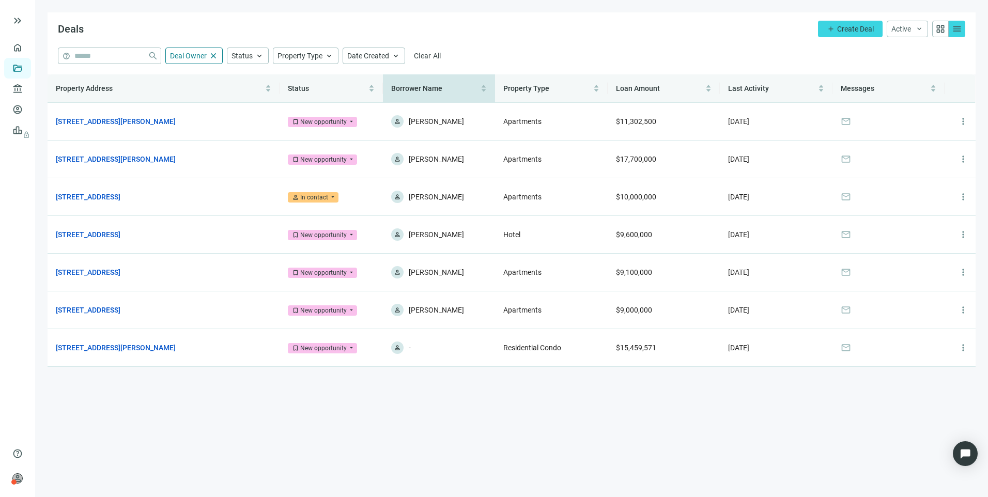
click at [427, 84] on span "Borrower Name" at bounding box center [416, 88] width 51 height 8
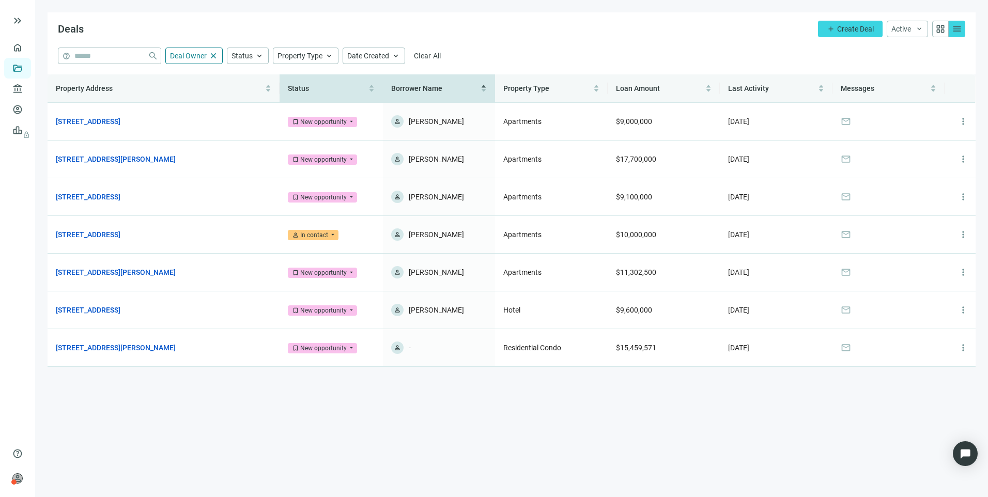
click at [309, 83] on span "Status" at bounding box center [327, 88] width 79 height 11
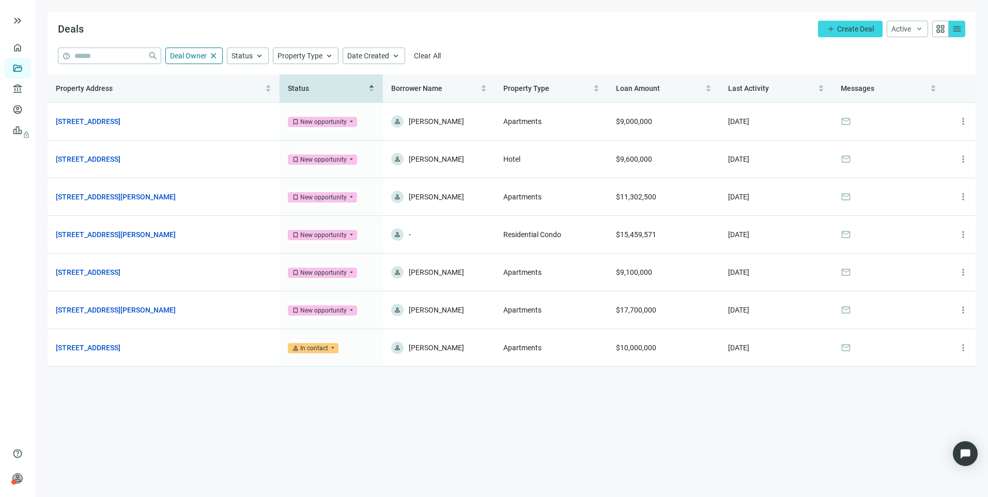
click at [309, 83] on span "Status" at bounding box center [327, 88] width 79 height 11
click at [846, 34] on button "add Create Deal" at bounding box center [850, 29] width 65 height 17
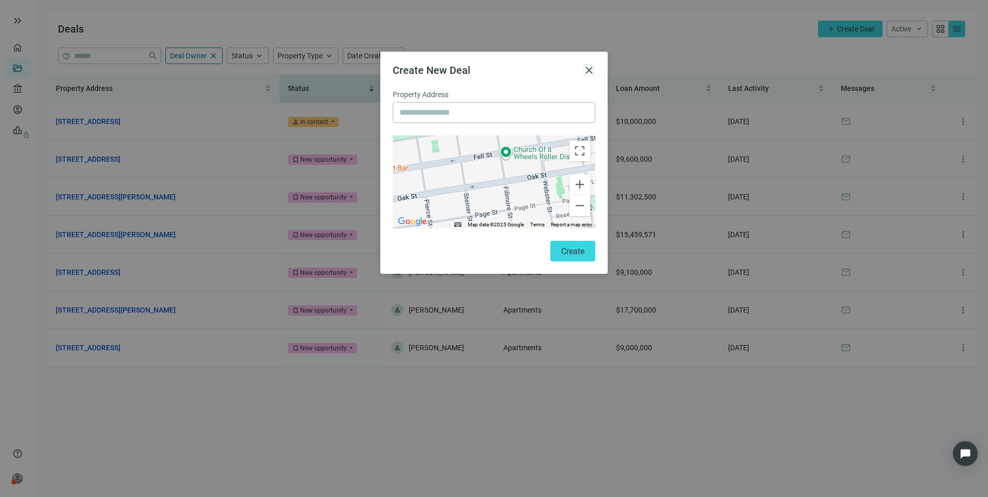
click at [587, 71] on span "close" at bounding box center [589, 70] width 12 height 12
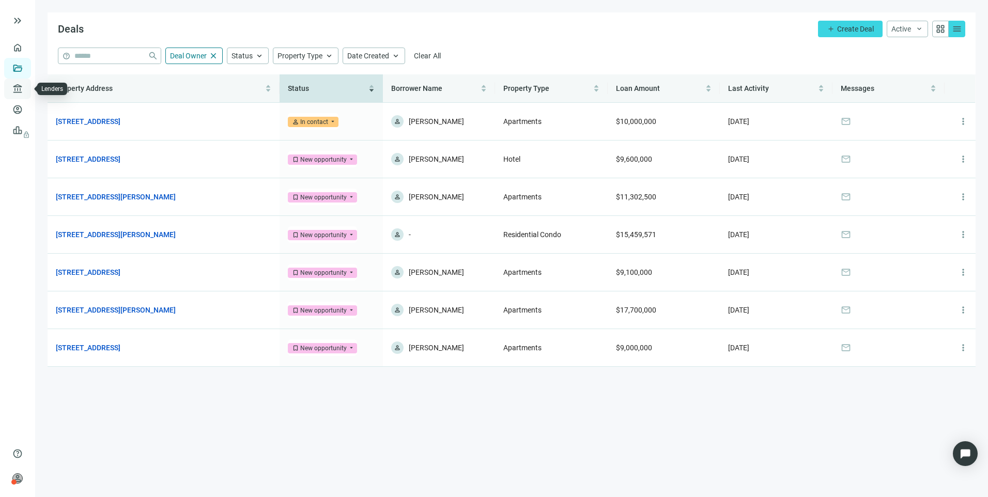
click at [26, 92] on link "Lenders" at bounding box center [39, 89] width 27 height 8
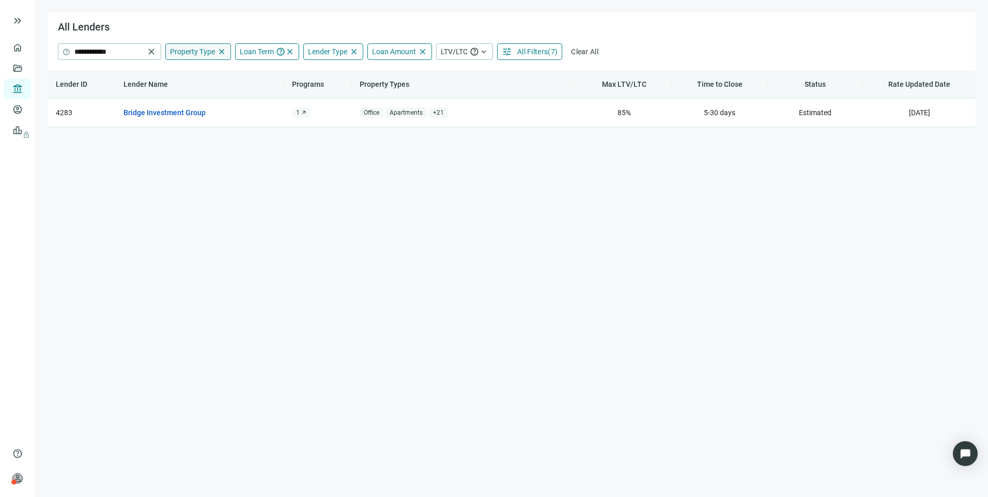
click at [221, 51] on span "close" at bounding box center [221, 51] width 9 height 9
click at [290, 50] on span "close" at bounding box center [289, 51] width 9 height 9
click at [351, 52] on span "close" at bounding box center [353, 51] width 9 height 9
click at [422, 51] on span "close" at bounding box center [422, 51] width 9 height 9
click at [528, 53] on span "All Filters" at bounding box center [532, 52] width 30 height 8
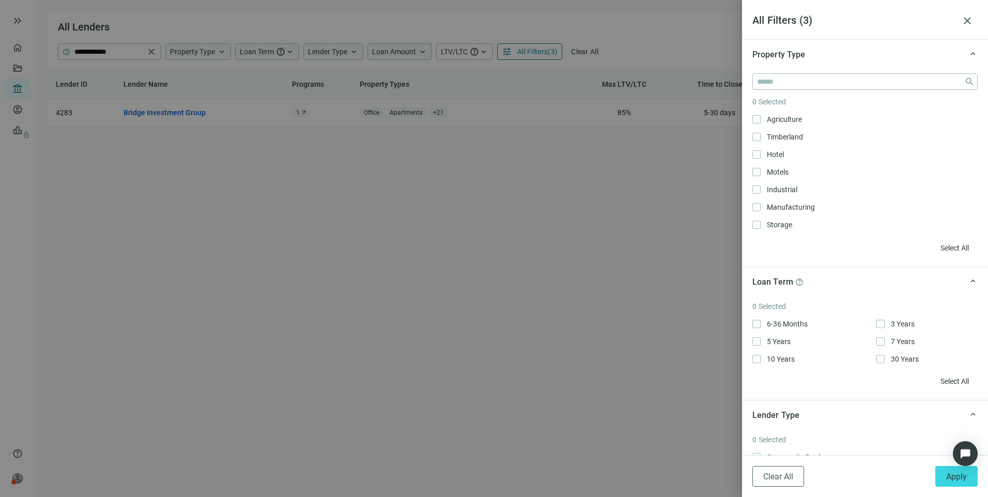
click at [579, 52] on div at bounding box center [494, 248] width 988 height 497
click at [972, 25] on span "close" at bounding box center [967, 20] width 12 height 12
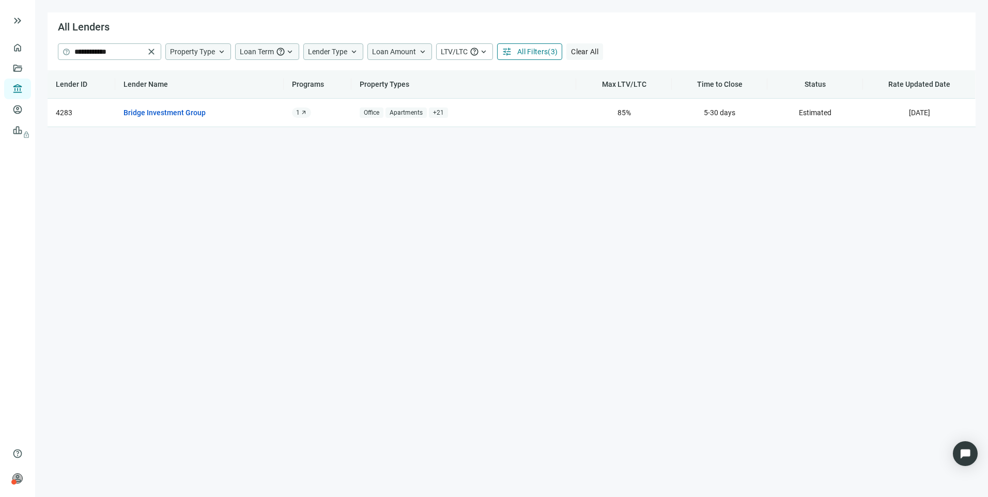
click at [601, 49] on button "Clear All" at bounding box center [584, 51] width 37 height 17
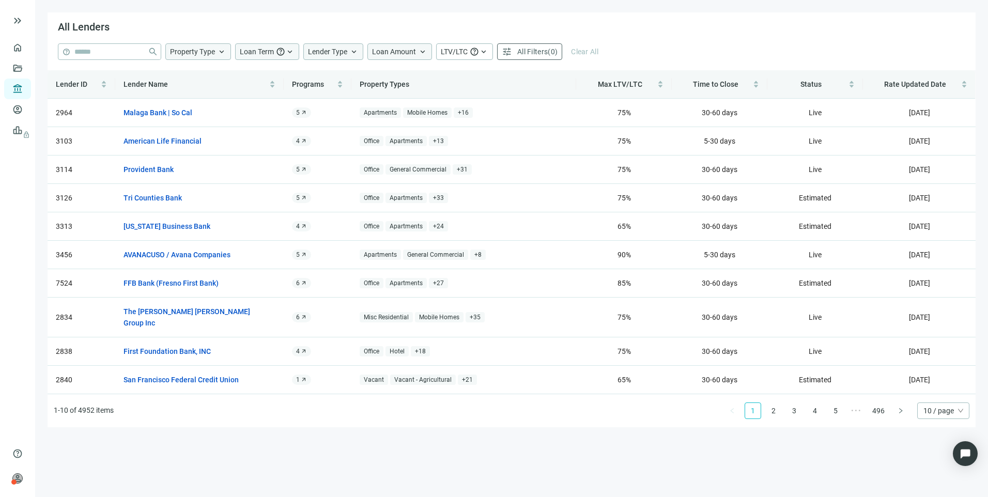
click at [211, 53] on span "Property Type" at bounding box center [192, 52] width 45 height 8
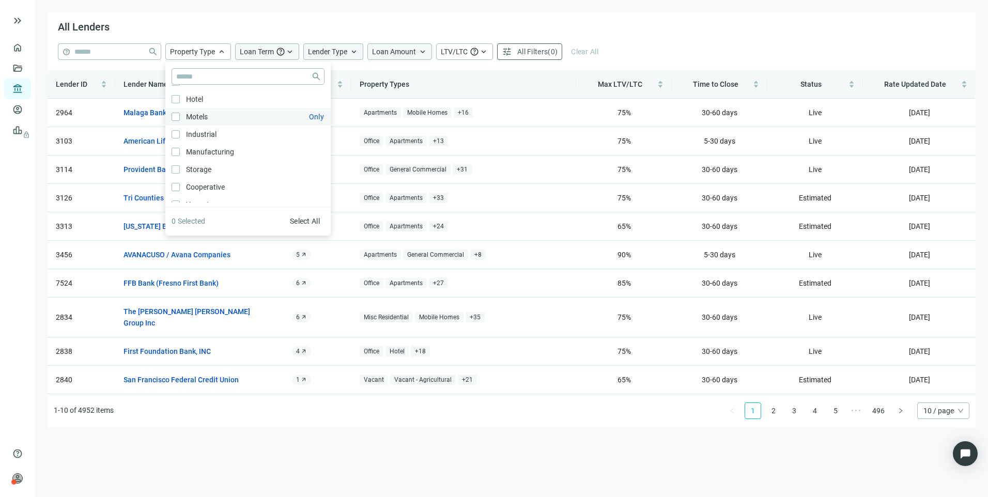
scroll to position [52, 0]
click at [690, 41] on div "All Lenders" at bounding box center [512, 27] width 928 height 31
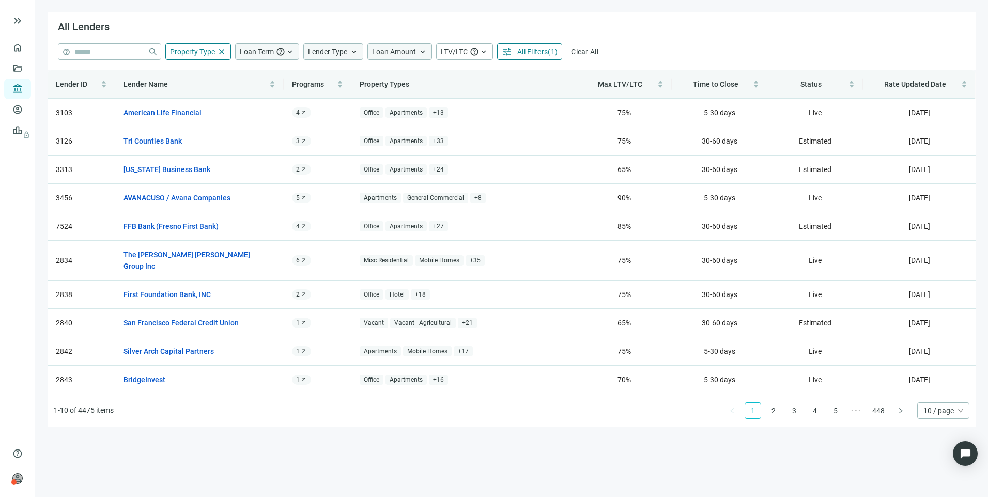
click at [263, 48] on span "Loan Term" at bounding box center [257, 52] width 34 height 8
click at [367, 18] on div "All Lenders" at bounding box center [512, 27] width 928 height 31
click at [395, 50] on span "Loan Amount" at bounding box center [394, 52] width 44 height 8
click at [398, 74] on input at bounding box center [457, 76] width 135 height 15
type input "*********"
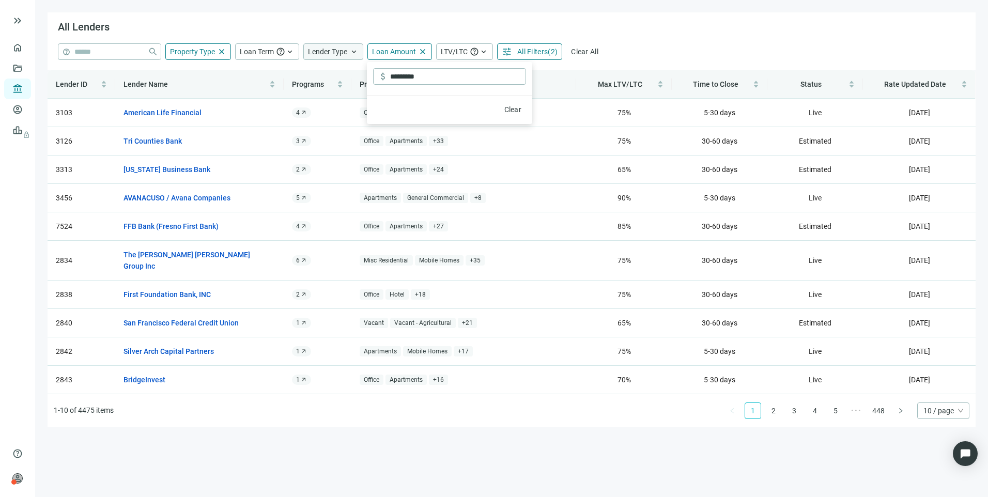
click at [673, 37] on div "All Lenders" at bounding box center [512, 27] width 928 height 31
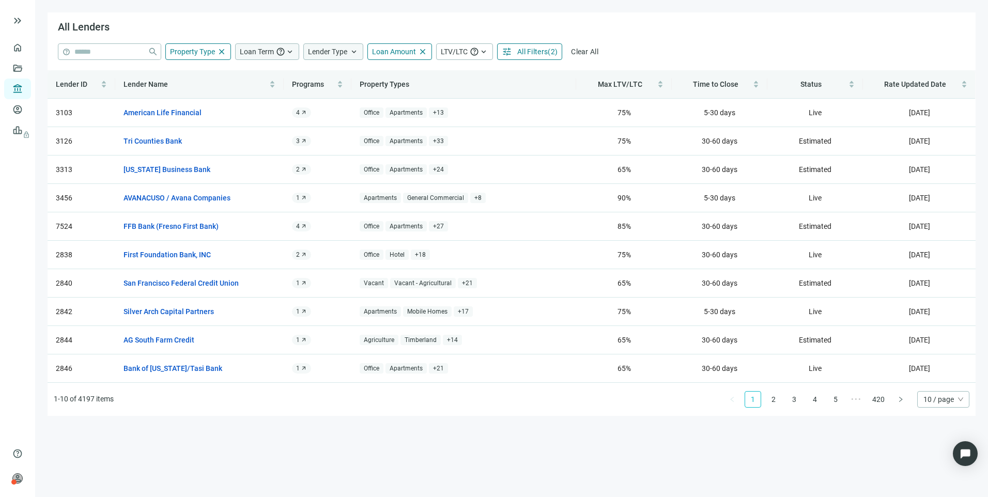
click at [257, 55] on span "Loan Term" at bounding box center [257, 52] width 34 height 8
click at [551, 50] on span "( 2 )" at bounding box center [553, 52] width 10 height 8
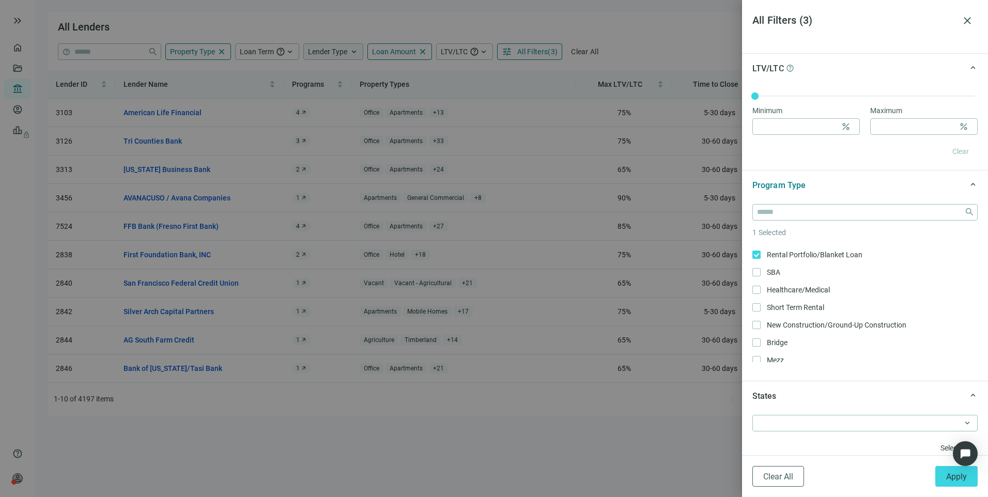
scroll to position [52, 0]
click at [807, 419] on div at bounding box center [859, 423] width 210 height 14
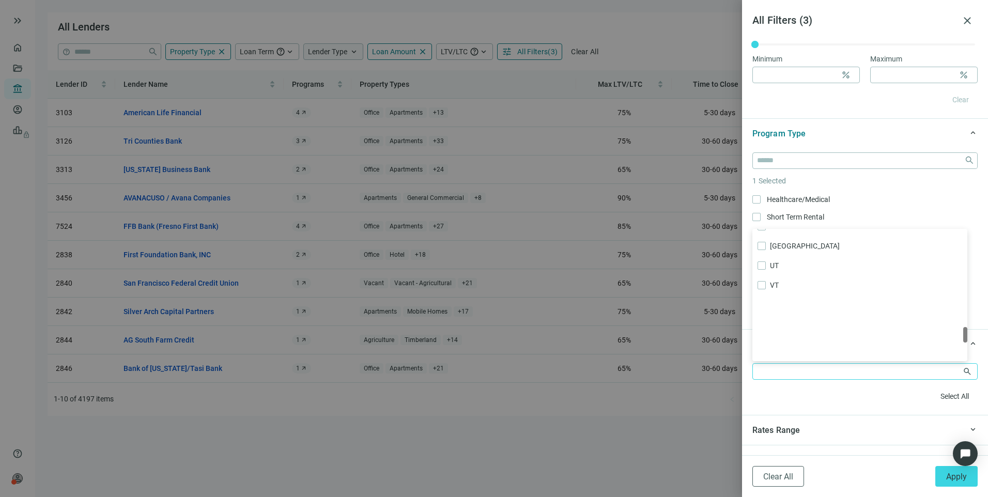
scroll to position [812, 0]
click at [950, 474] on span "Apply" at bounding box center [956, 477] width 21 height 10
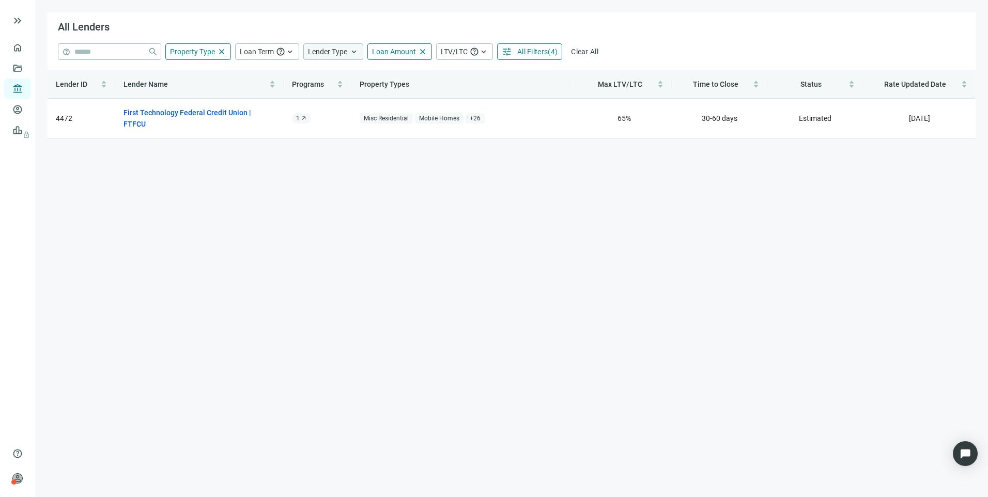
click at [525, 49] on span "All Filters" at bounding box center [532, 52] width 30 height 8
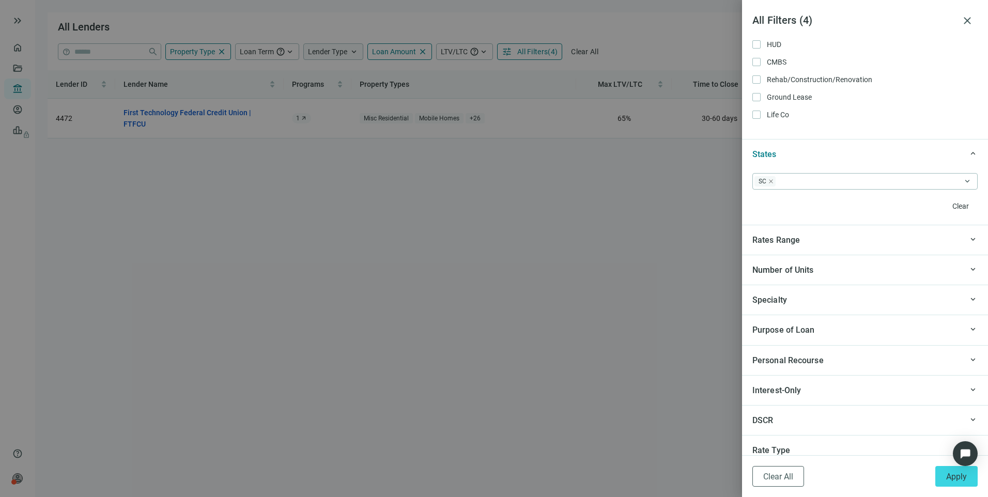
scroll to position [878, 0]
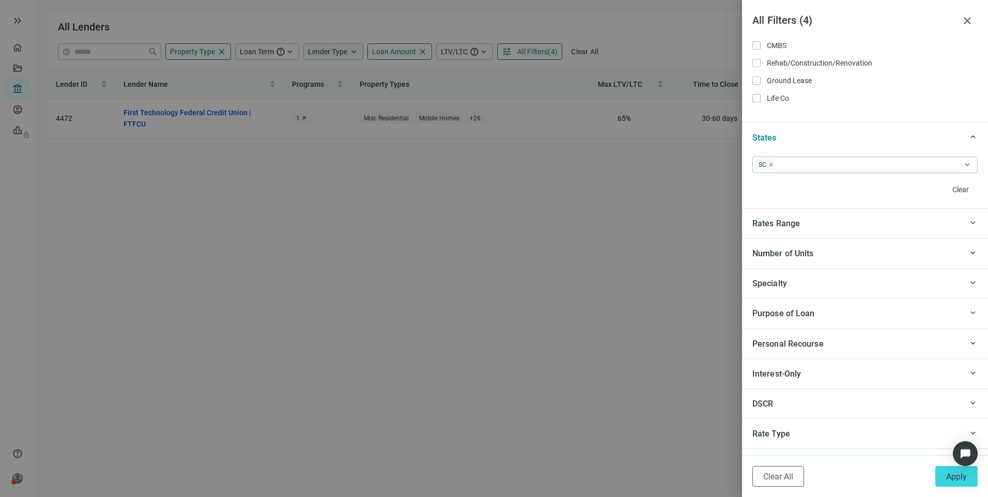
click at [800, 316] on span "Purpose of Loan" at bounding box center [783, 313] width 63 height 10
click at [944, 474] on button "Apply" at bounding box center [956, 476] width 42 height 21
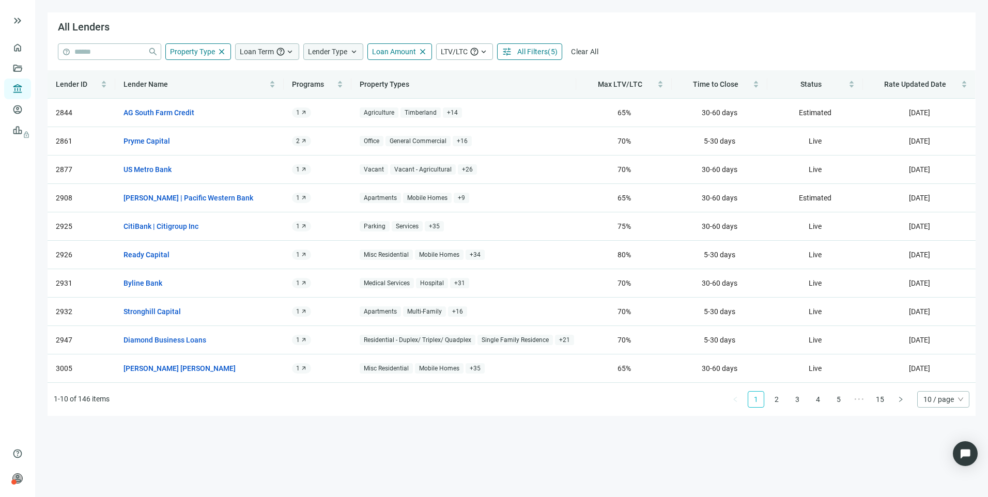
click at [257, 54] on span "Loan Term" at bounding box center [257, 52] width 34 height 8
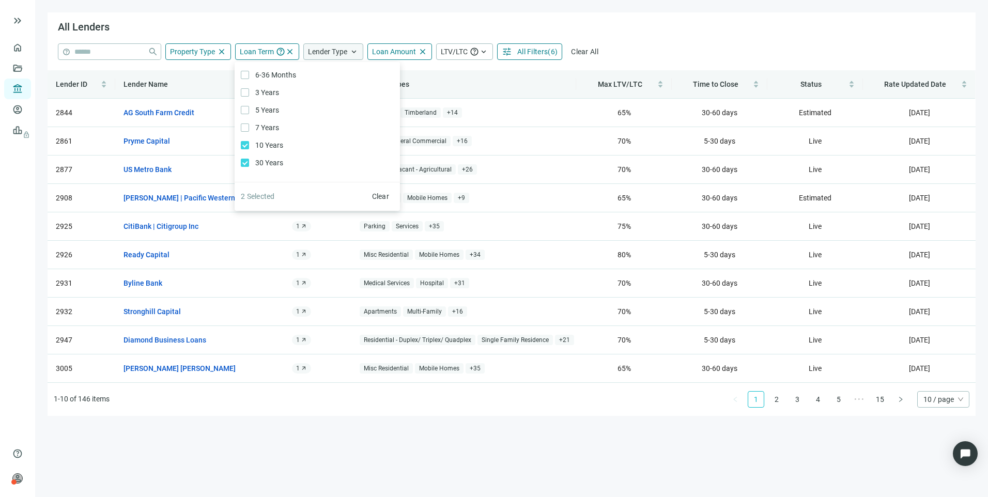
click at [685, 33] on div "All Lenders" at bounding box center [512, 27] width 928 height 31
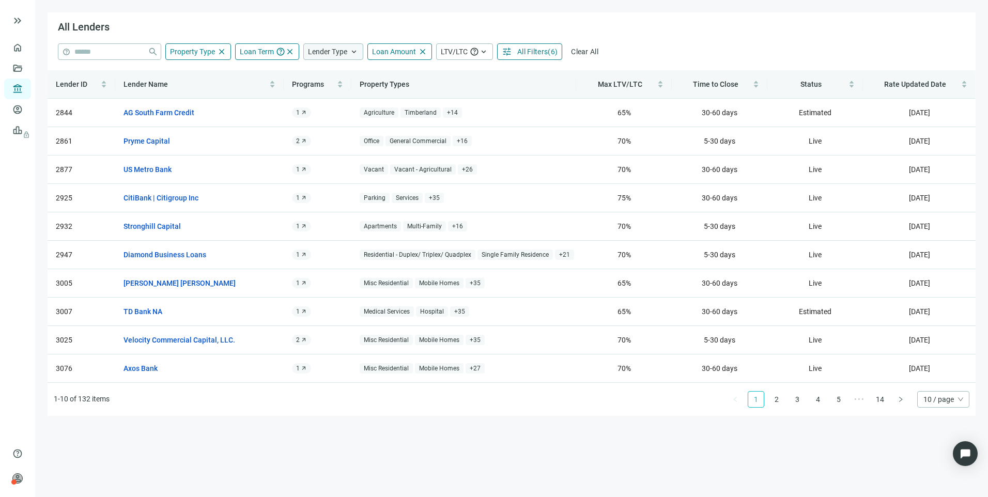
click at [332, 55] on span "Lender Type" at bounding box center [327, 52] width 39 height 8
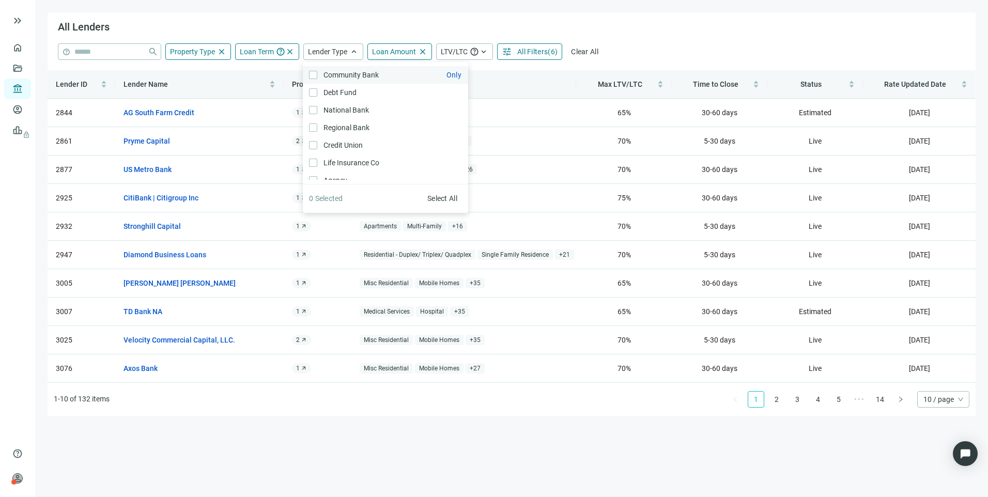
click at [317, 71] on span "Community Bank Only" at bounding box center [350, 74] width 66 height 11
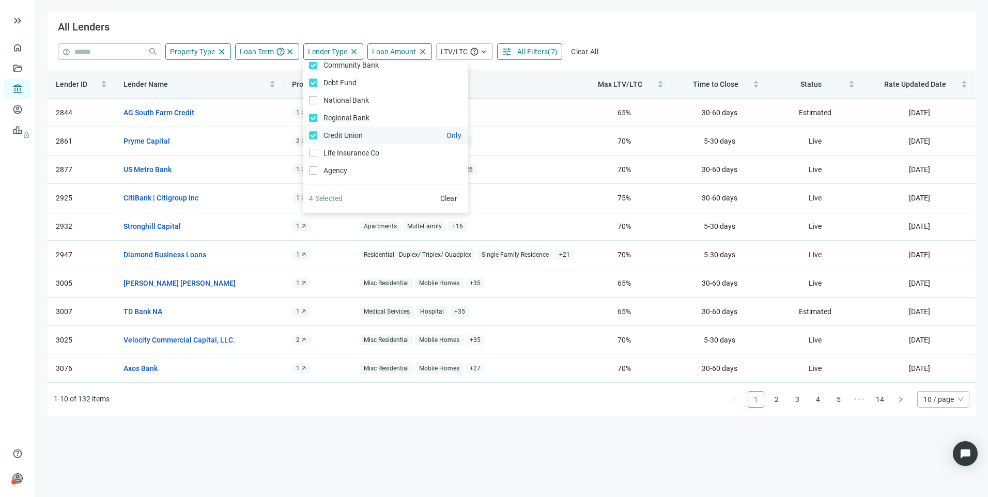
scroll to position [15, 0]
click at [670, 40] on div "All Lenders" at bounding box center [512, 27] width 928 height 31
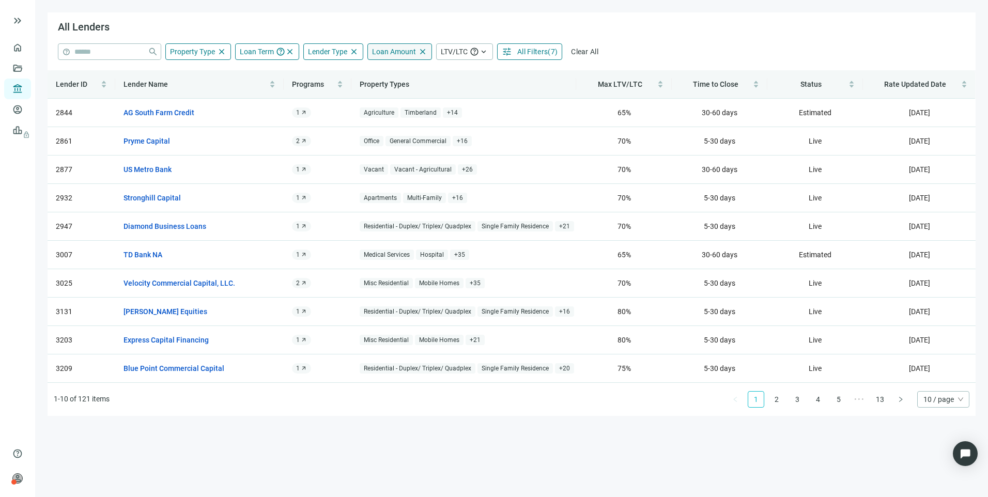
click at [378, 51] on span "Loan Amount" at bounding box center [394, 52] width 44 height 8
click at [687, 26] on div "All Lenders" at bounding box center [512, 27] width 928 height 31
